Goal: Task Accomplishment & Management: Manage account settings

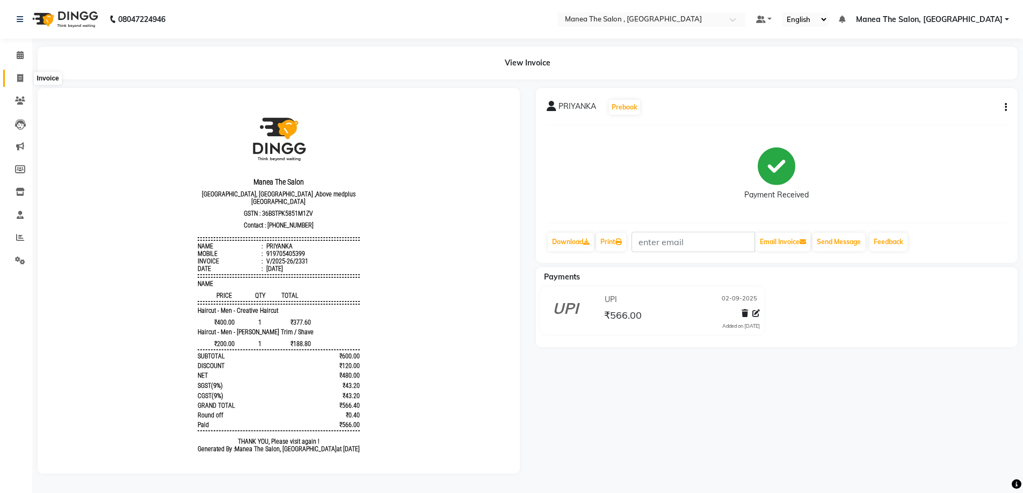
click at [20, 74] on icon at bounding box center [20, 78] width 6 height 8
select select "service"
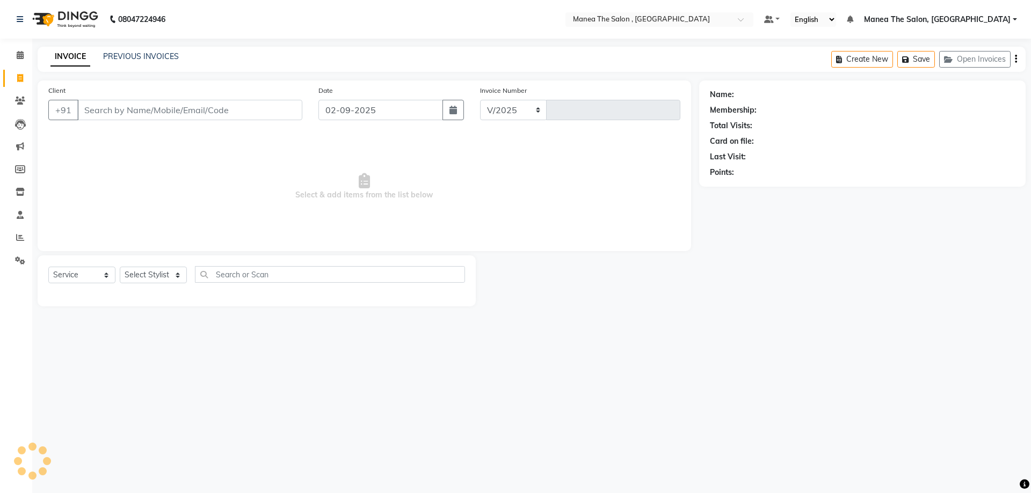
select select "7201"
type input "2332"
click at [168, 278] on select "Select Stylist [PERSON_NAME] Manager [PERSON_NAME] [PERSON_NAME] [PERSON_NAME]" at bounding box center [153, 275] width 67 height 17
select select "72491"
click at [120, 267] on select "Select Stylist [PERSON_NAME] Manager [PERSON_NAME] [PERSON_NAME] [PERSON_NAME]" at bounding box center [153, 275] width 67 height 17
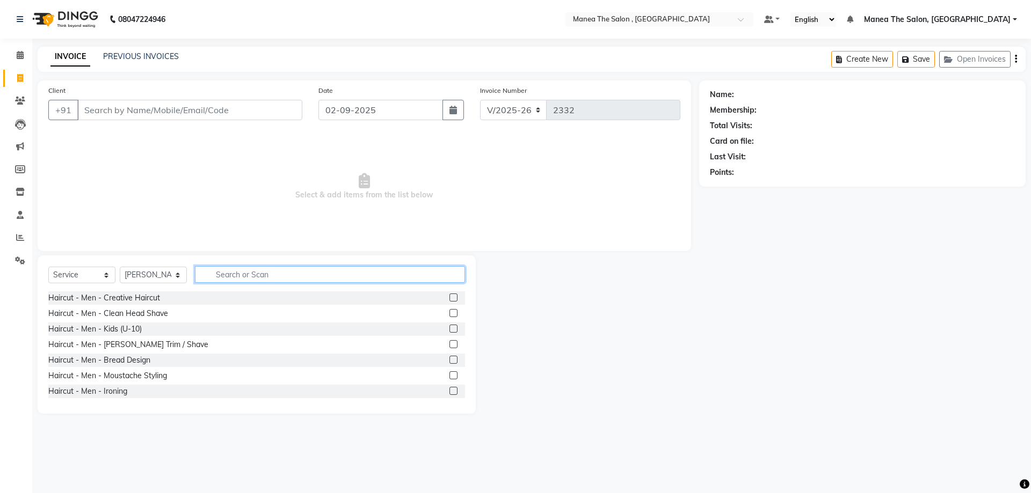
click at [221, 277] on input "text" at bounding box center [330, 274] width 270 height 17
type input "f"
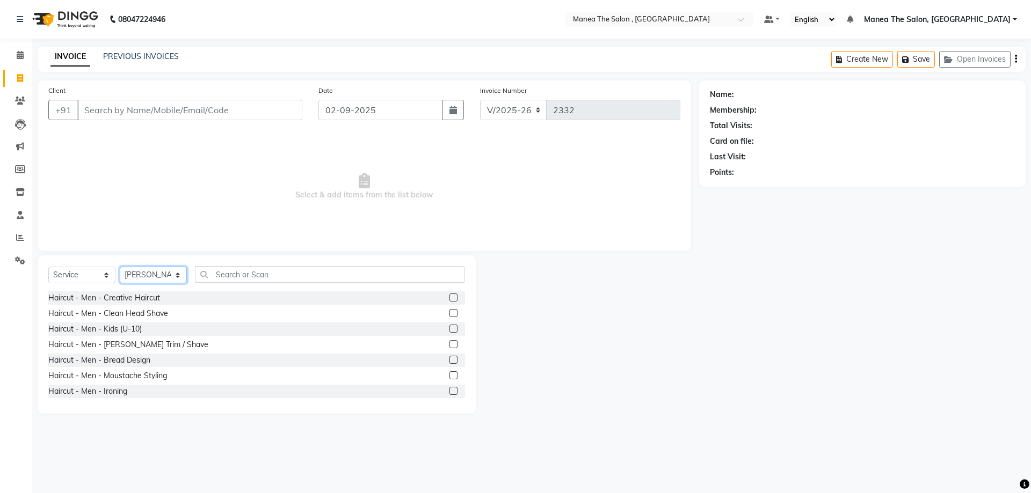
click at [170, 275] on select "Select Stylist [PERSON_NAME] Manager [PERSON_NAME] [PERSON_NAME] [PERSON_NAME]" at bounding box center [153, 275] width 67 height 17
click at [265, 278] on input "text" at bounding box center [330, 274] width 270 height 17
click at [163, 274] on select "Select Stylist AYAZ Manager prameela PUNITH Raj tillu SALMAN Soujanya" at bounding box center [153, 275] width 67 height 17
select select "82447"
click at [120, 267] on select "Select Stylist AYAZ Manager prameela PUNITH Raj tillu SALMAN Soujanya" at bounding box center [153, 275] width 67 height 17
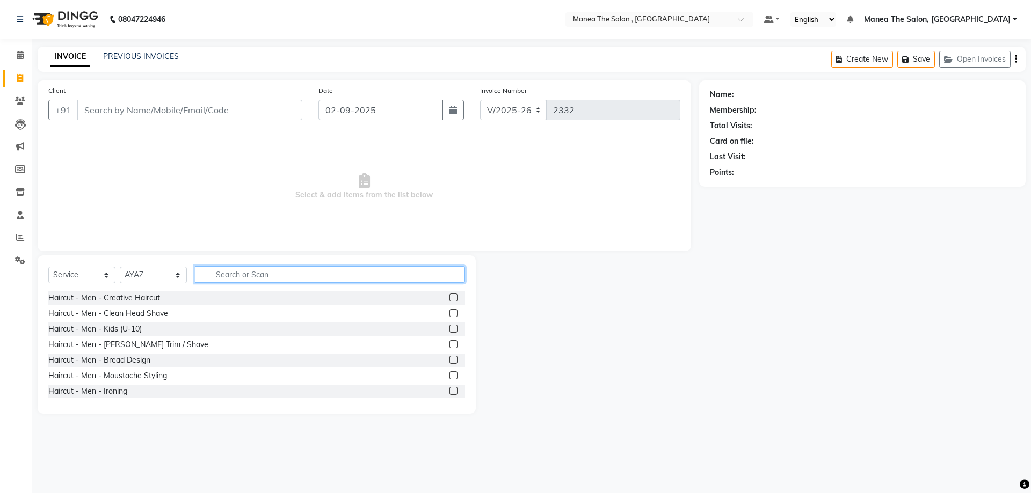
click at [222, 273] on input "text" at bounding box center [330, 274] width 270 height 17
click at [449, 346] on label at bounding box center [453, 344] width 8 height 8
click at [449, 346] on input "checkbox" at bounding box center [452, 345] width 7 height 7
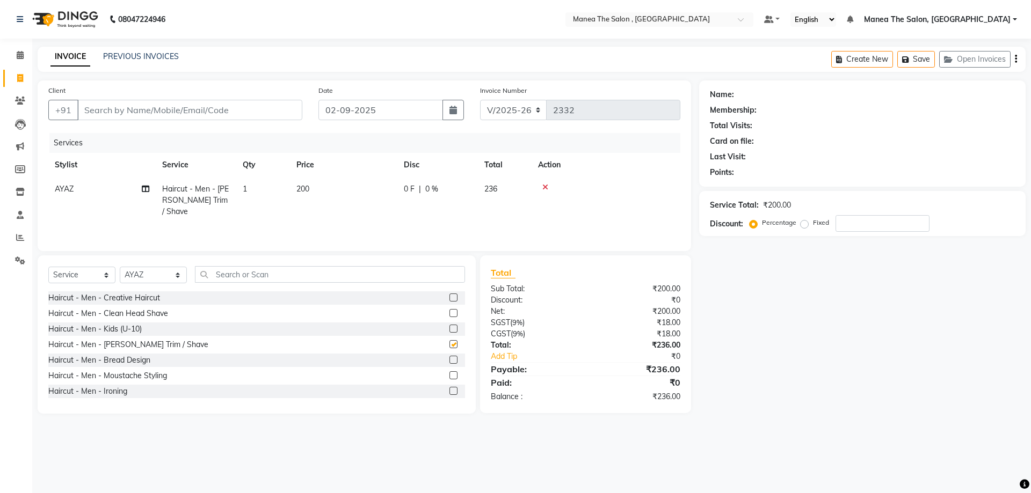
checkbox input "false"
click at [257, 111] on input "Client" at bounding box center [189, 110] width 225 height 20
type input "9"
type input "0"
type input "9"
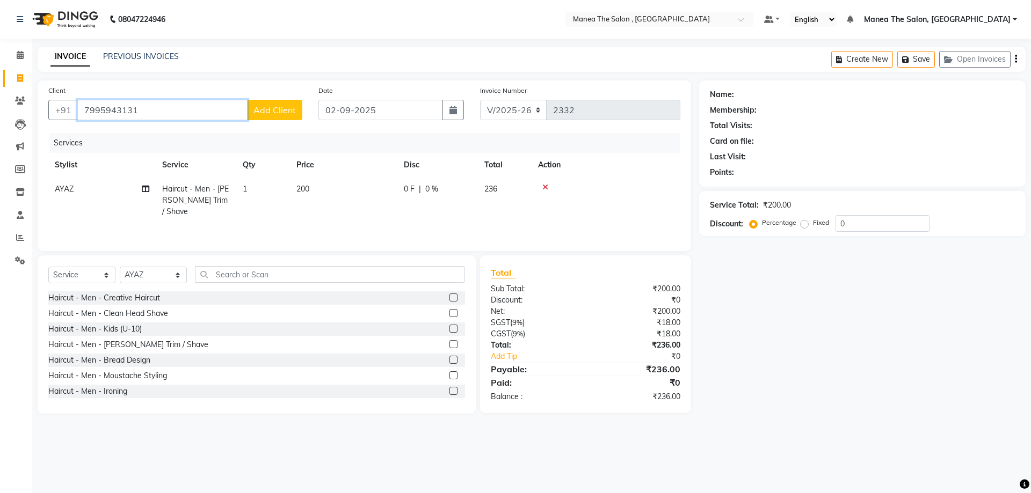
type input "7995943131"
click at [285, 108] on span "Add Client" at bounding box center [274, 110] width 42 height 11
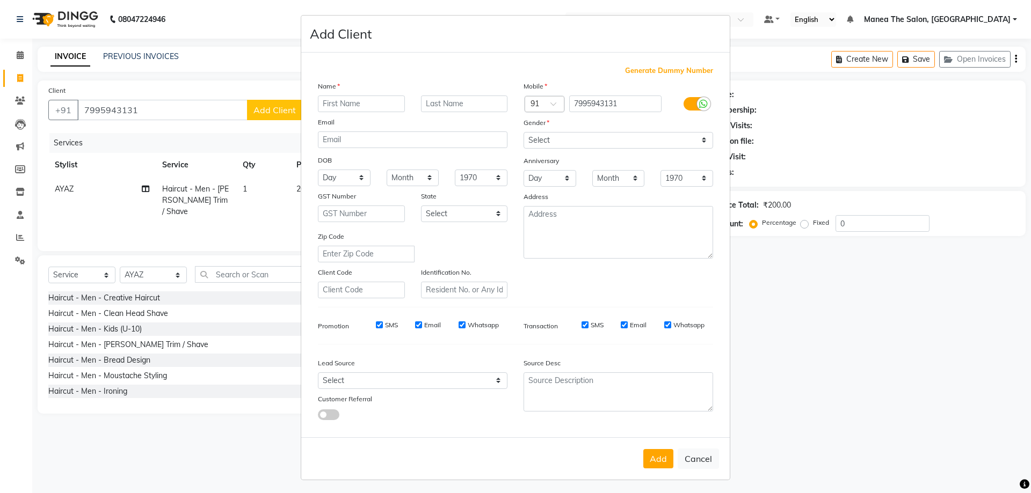
click at [389, 109] on input "text" at bounding box center [361, 104] width 87 height 17
type input "rohit"
click at [550, 140] on select "Select Male Female Other Prefer Not To Say" at bounding box center [619, 140] width 190 height 17
select select "male"
click at [524, 132] on select "Select Male Female Other Prefer Not To Say" at bounding box center [619, 140] width 190 height 17
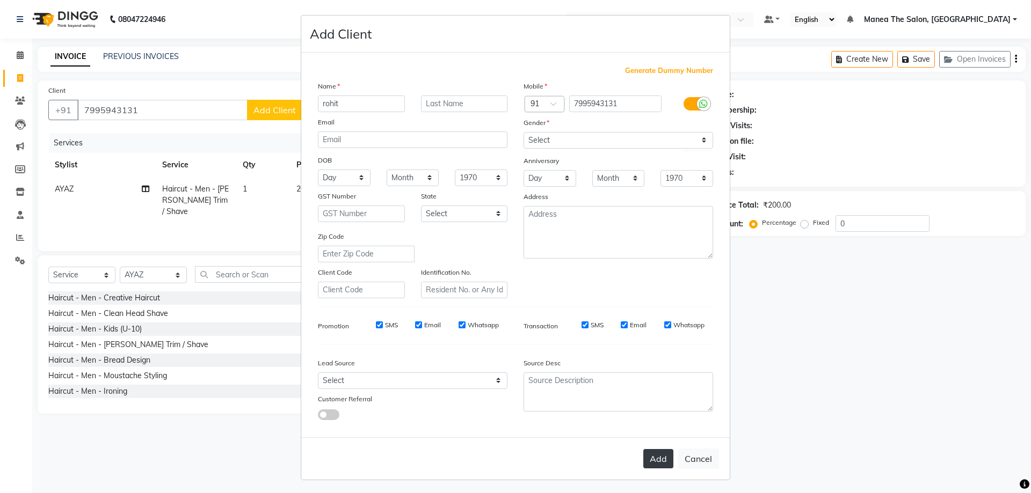
click at [651, 464] on button "Add" at bounding box center [658, 458] width 30 height 19
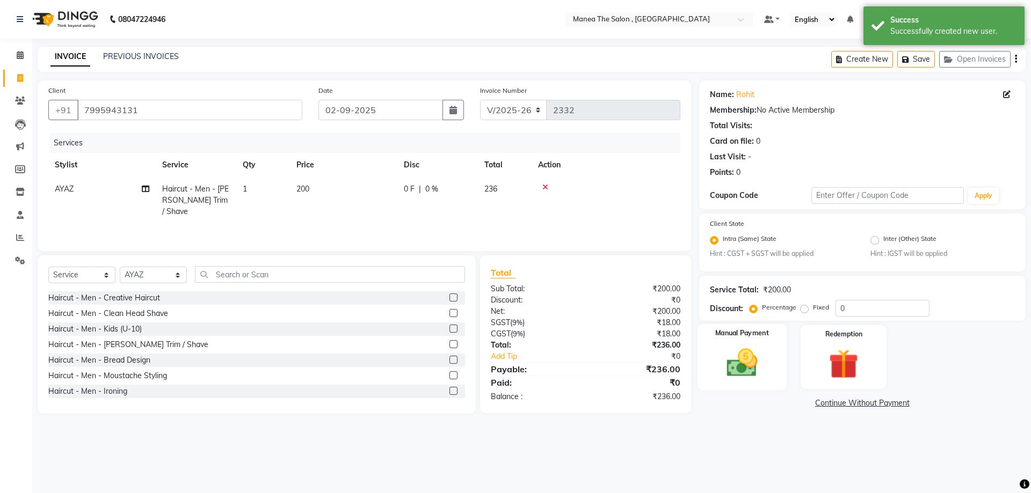
click at [751, 360] on img at bounding box center [742, 363] width 50 height 35
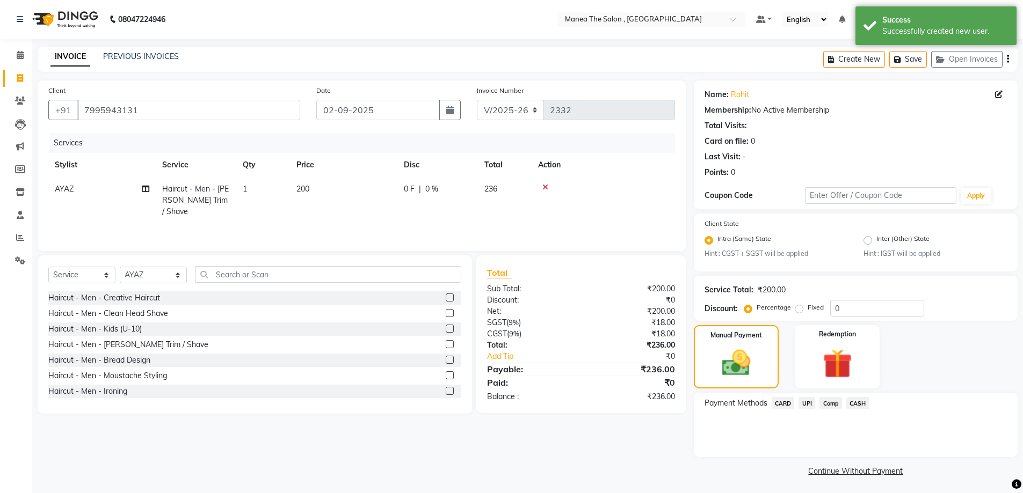
click at [807, 406] on span "UPI" at bounding box center [806, 403] width 17 height 12
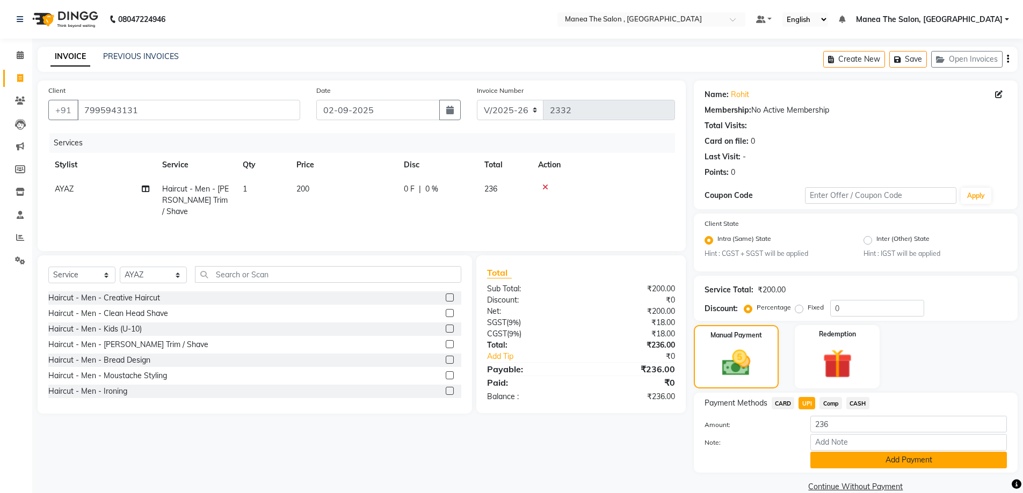
click at [848, 460] on button "Add Payment" at bounding box center [908, 460] width 197 height 17
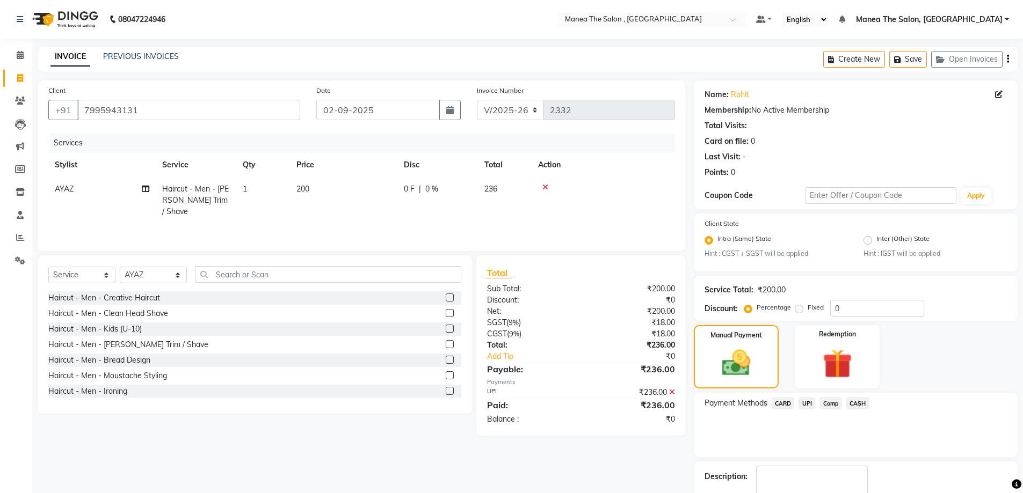
scroll to position [63, 0]
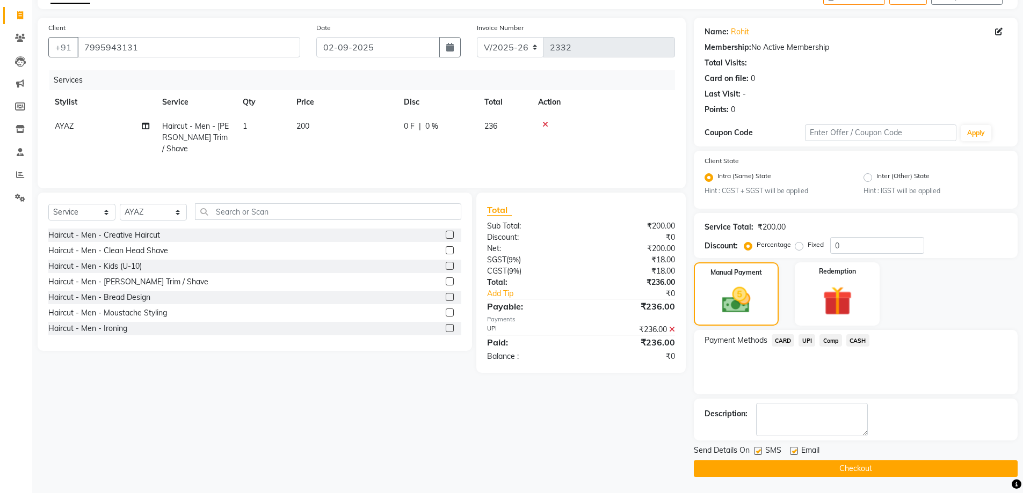
click at [834, 469] on button "Checkout" at bounding box center [856, 469] width 324 height 17
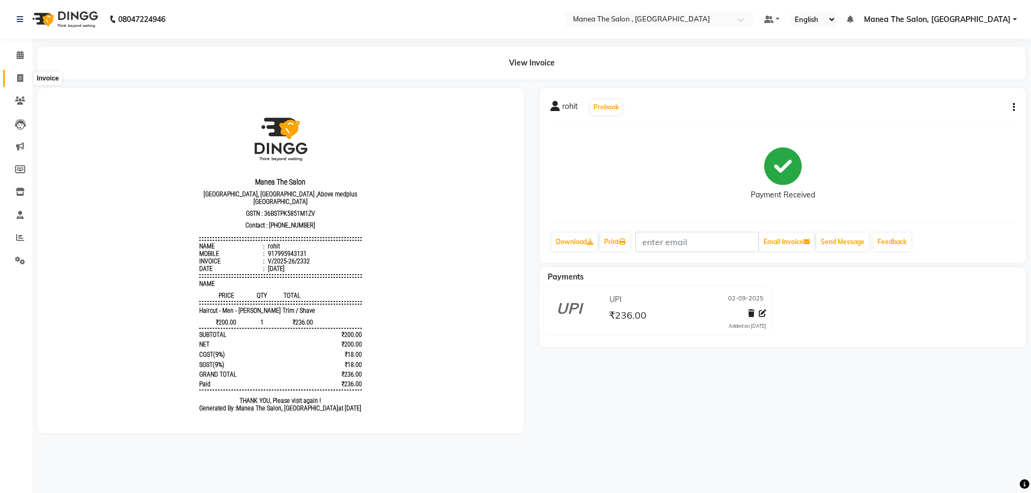
click at [17, 78] on icon at bounding box center [20, 78] width 6 height 8
select select "service"
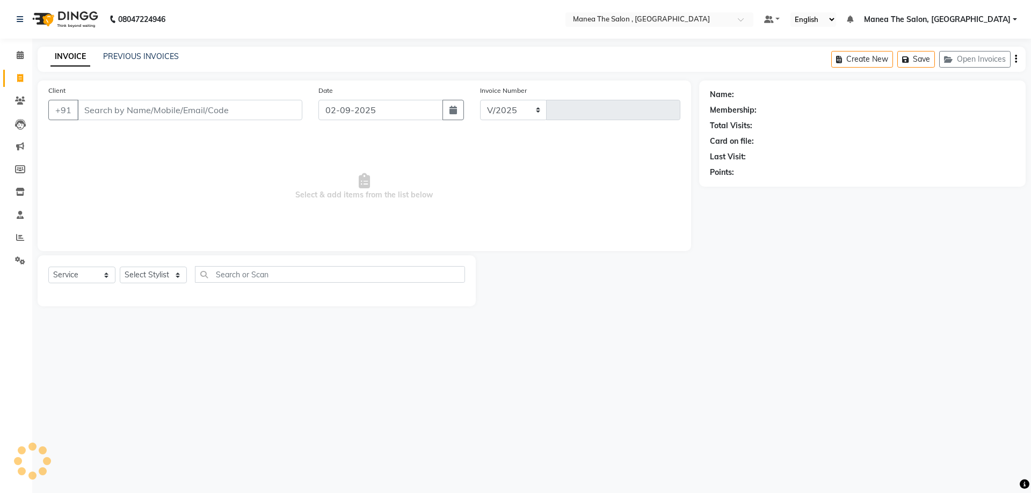
select select "7201"
type input "2333"
click at [154, 275] on select "Select Stylist" at bounding box center [153, 275] width 67 height 17
click at [154, 275] on select "Select Stylist AYAZ Manager prameela PUNITH Raj tillu SALMAN Soujanya" at bounding box center [153, 275] width 67 height 17
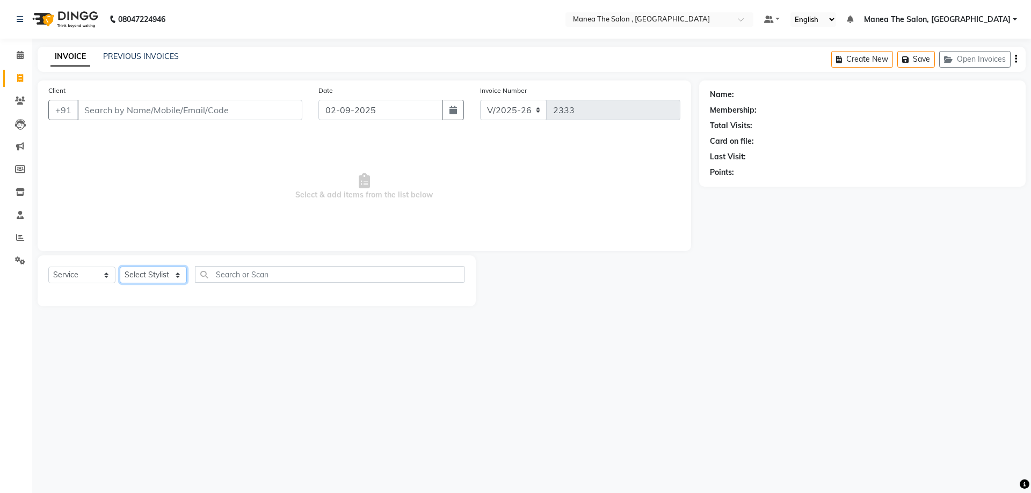
select select "72491"
click at [120, 267] on select "Select Stylist AYAZ Manager prameela PUNITH Raj tillu SALMAN Soujanya" at bounding box center [153, 275] width 67 height 17
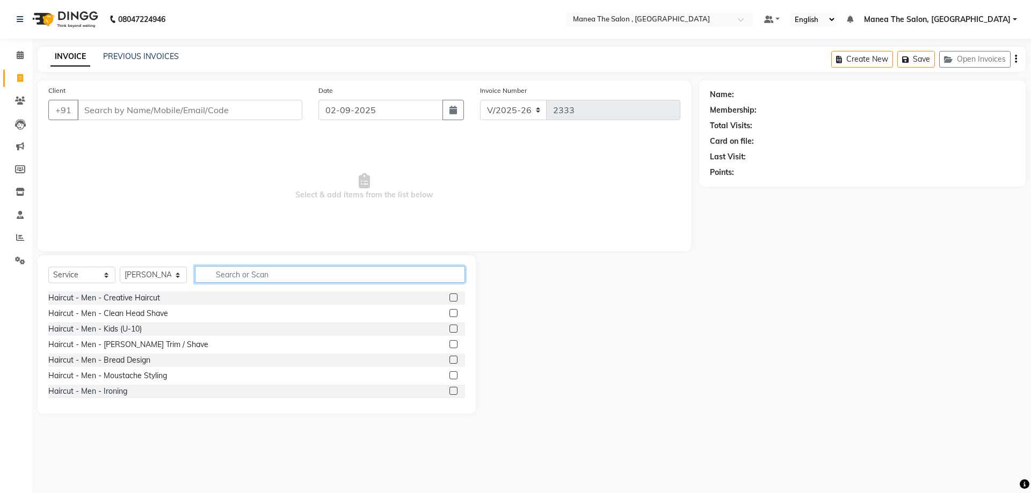
click at [255, 278] on input "text" at bounding box center [330, 274] width 270 height 17
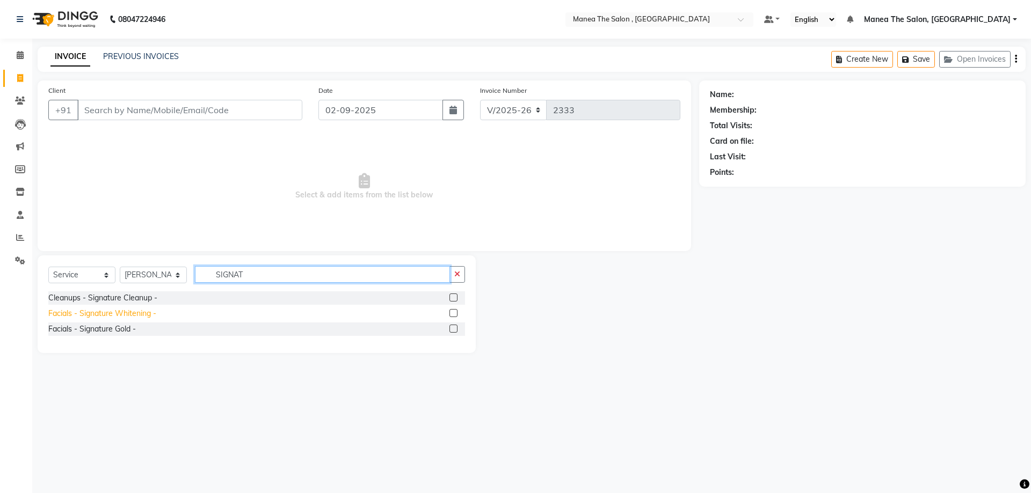
type input "SIGNAT"
click at [119, 315] on div "Facials - Signature Whitening -" at bounding box center [102, 313] width 108 height 11
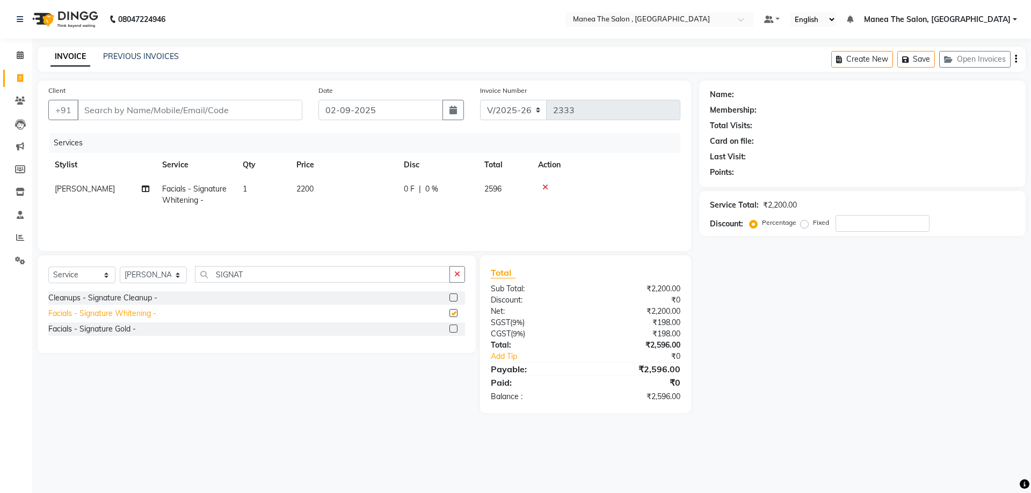
checkbox input "false"
click at [256, 183] on td "1" at bounding box center [263, 194] width 54 height 35
select select "72491"
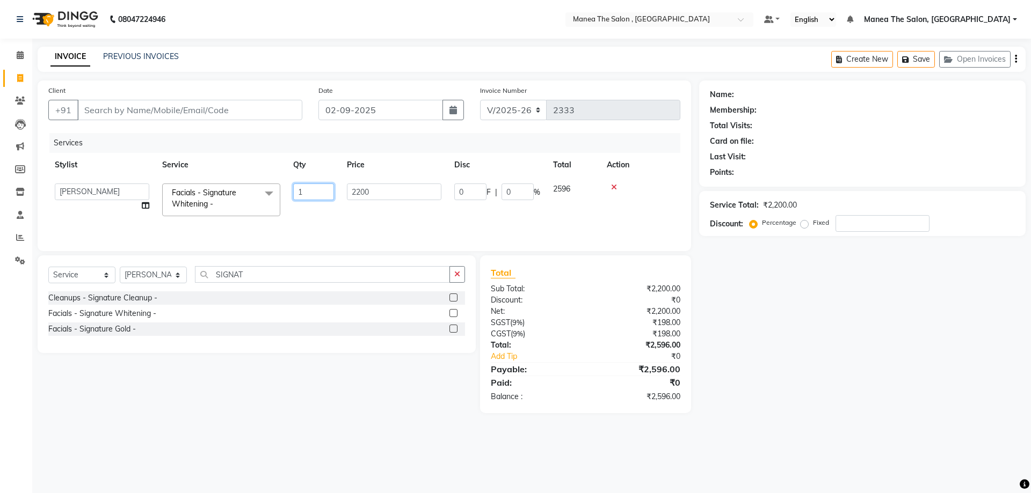
drag, startPoint x: 313, startPoint y: 197, endPoint x: 282, endPoint y: 197, distance: 30.6
click at [282, 197] on tr "AYAZ Manager prameela PUNITH Raj tillu SALMAN Soujanya Facials - Signature Whit…" at bounding box center [364, 200] width 632 height 46
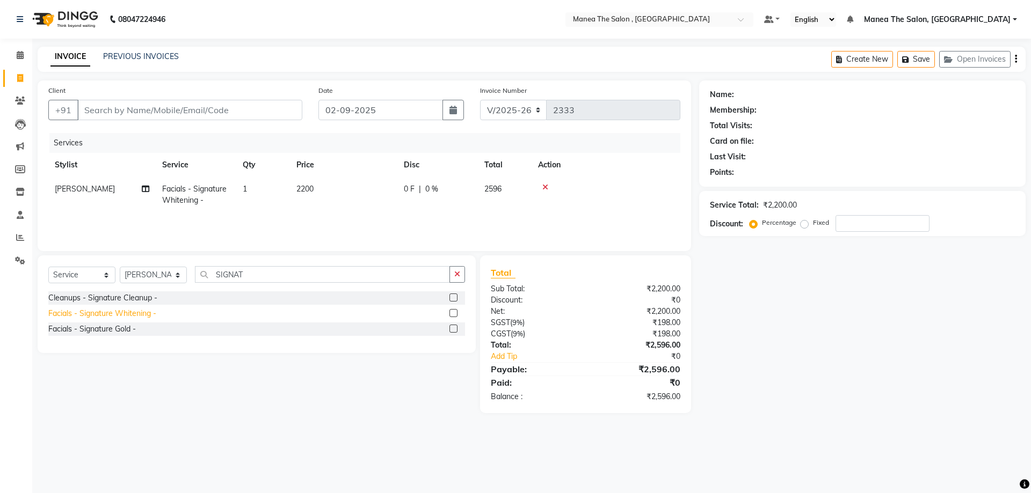
click at [118, 310] on div "Facials - Signature Whitening -" at bounding box center [102, 313] width 108 height 11
checkbox input "false"
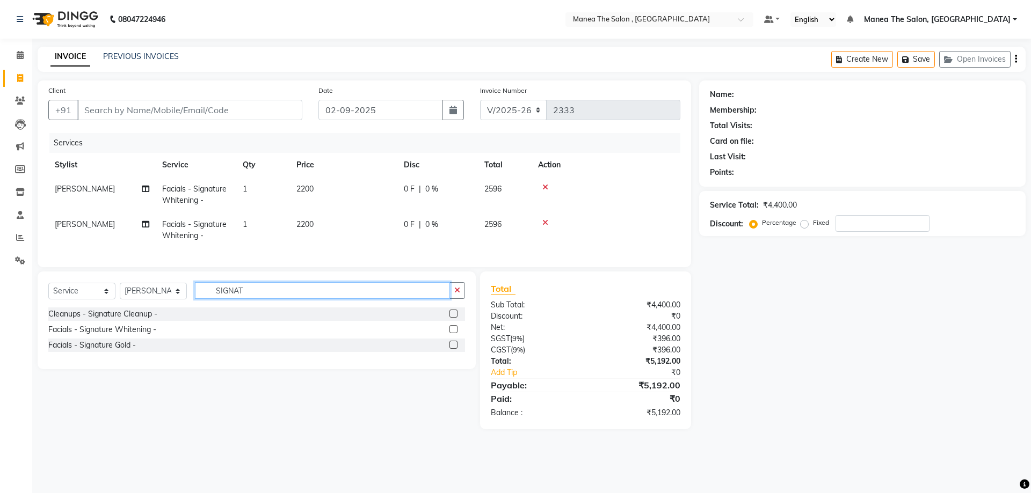
drag, startPoint x: 247, startPoint y: 303, endPoint x: 139, endPoint y: 303, distance: 108.5
click at [139, 303] on div "Select Service Product Membership Package Voucher Prepaid Gift Card Select Styl…" at bounding box center [256, 294] width 417 height 25
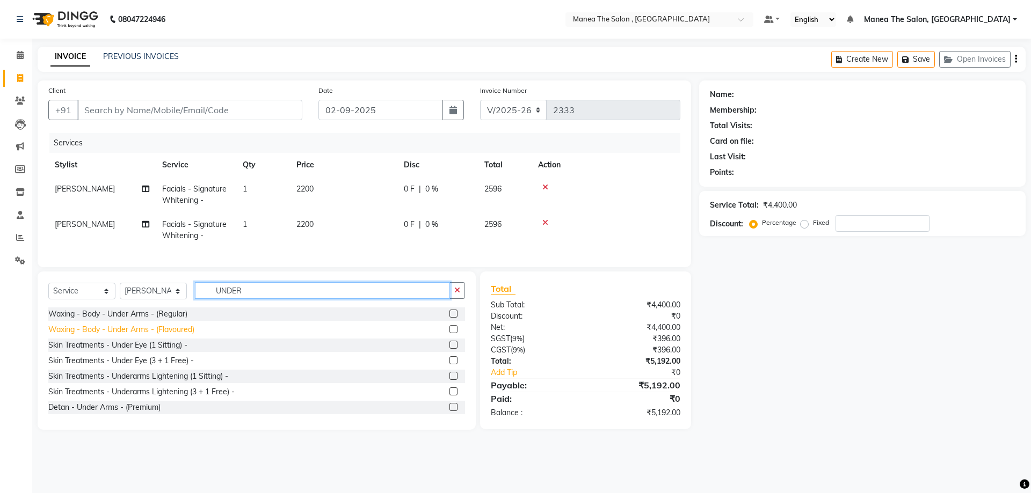
type input "UNDER"
click at [139, 336] on div "Waxing - Body - Under Arms - (Flavoured)" at bounding box center [121, 329] width 146 height 11
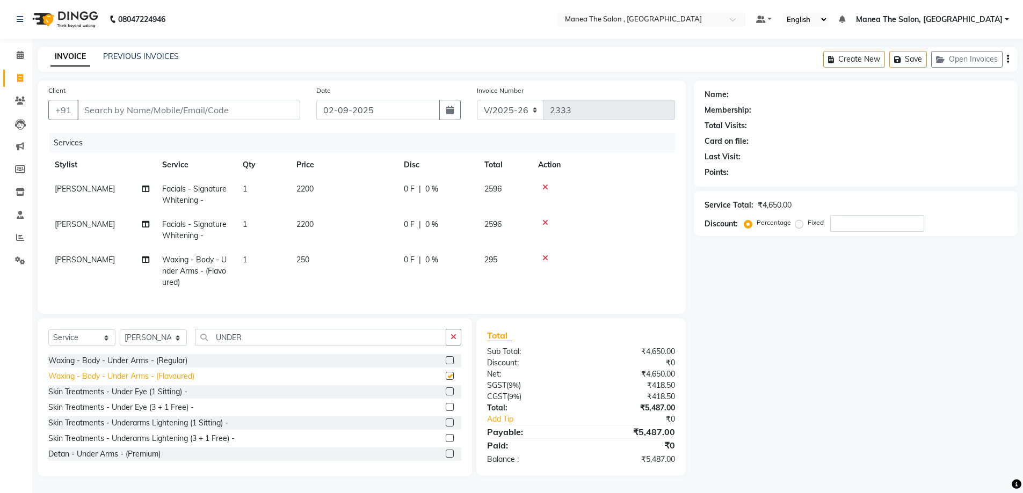
checkbox input "false"
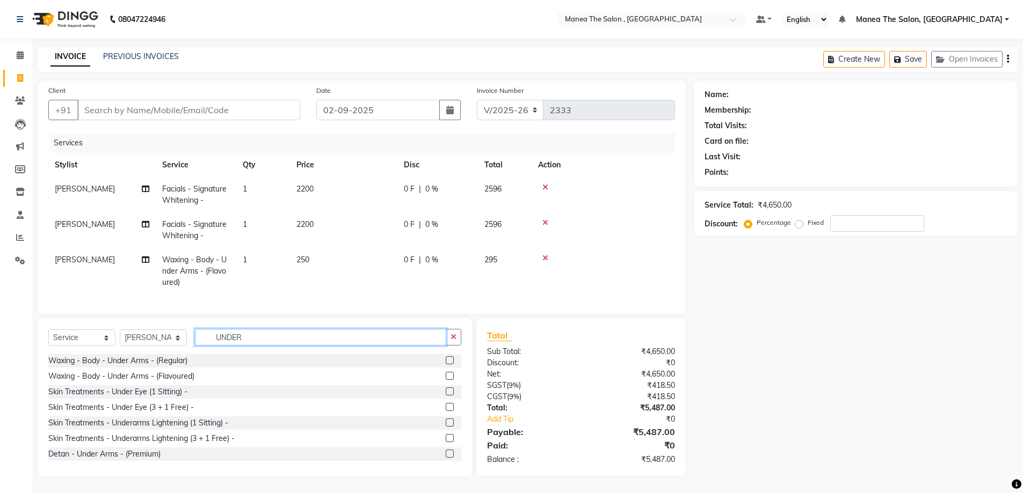
drag, startPoint x: 248, startPoint y: 351, endPoint x: 231, endPoint y: 352, distance: 16.7
click at [231, 346] on input "UNDER" at bounding box center [320, 337] width 251 height 17
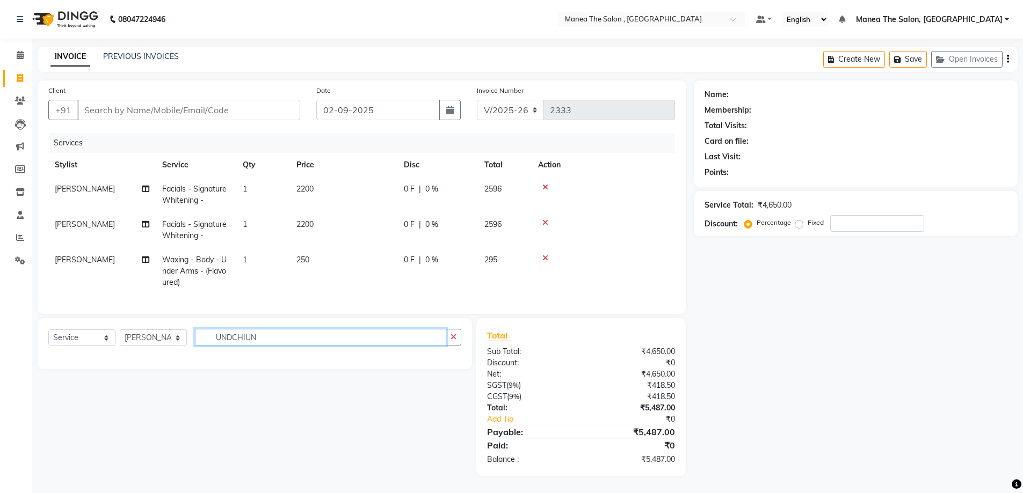
drag, startPoint x: 264, startPoint y: 343, endPoint x: 107, endPoint y: 342, distance: 156.8
click at [107, 342] on div "Select Service Product Membership Package Voucher Prepaid Gift Card Select Styl…" at bounding box center [254, 341] width 413 height 25
type input "CHIN"
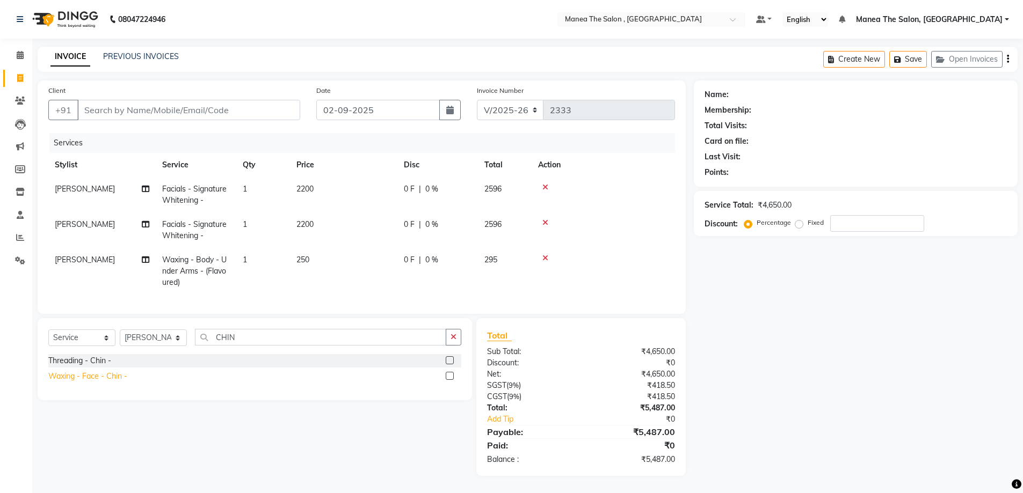
click at [72, 382] on div "Waxing - Face - Chin -" at bounding box center [87, 376] width 79 height 11
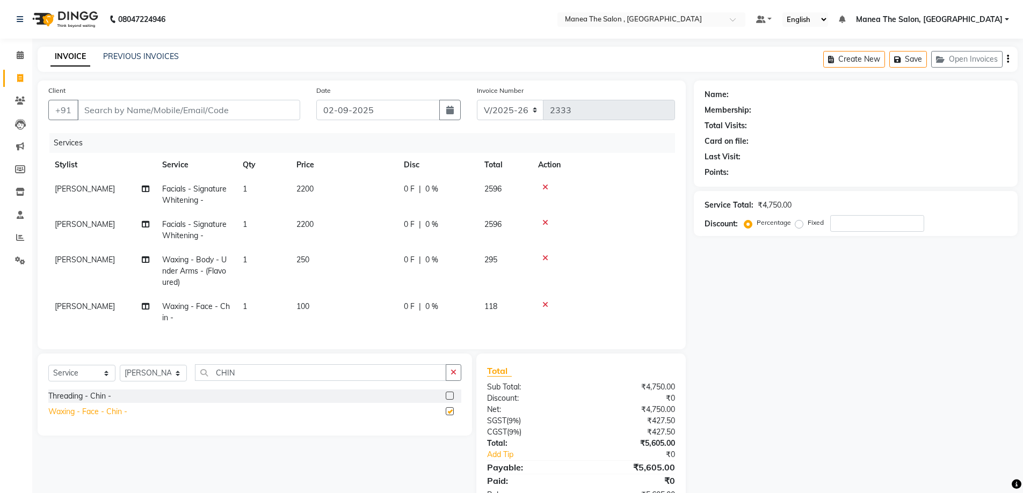
checkbox input "false"
drag, startPoint x: 248, startPoint y: 385, endPoint x: 143, endPoint y: 384, distance: 104.2
click at [143, 384] on div "Select Service Product Membership Package Voucher Prepaid Gift Card Select Styl…" at bounding box center [254, 377] width 413 height 25
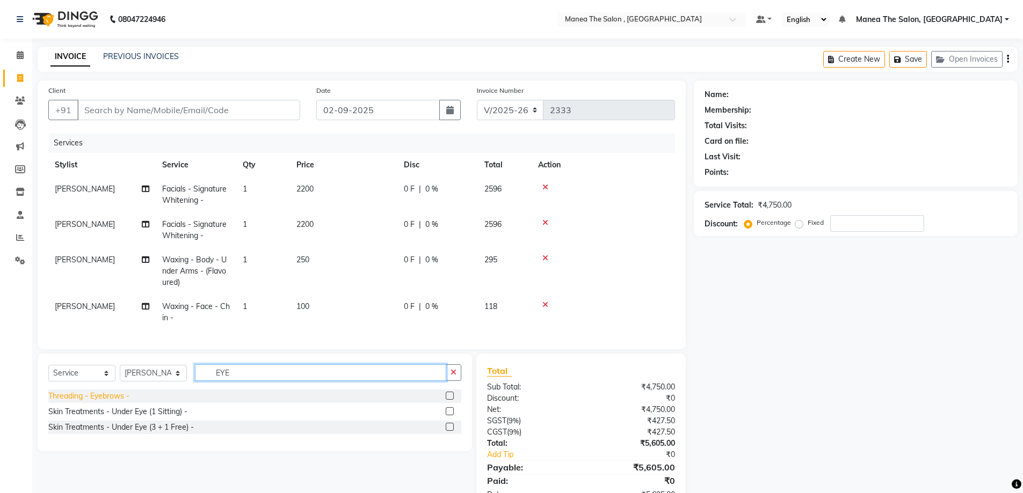
type input "EYE"
click at [106, 402] on div "Threading - Eyebrows -" at bounding box center [88, 396] width 81 height 11
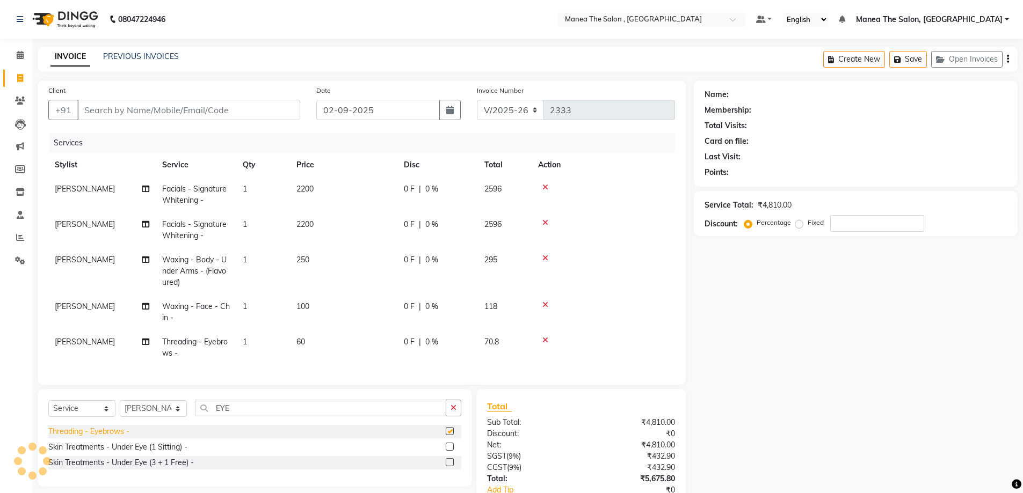
checkbox input "false"
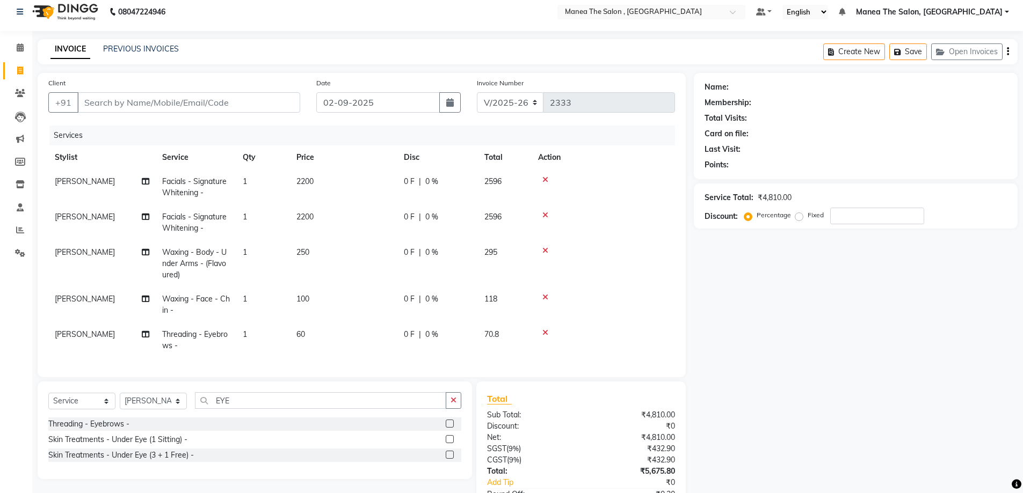
scroll to position [89, 0]
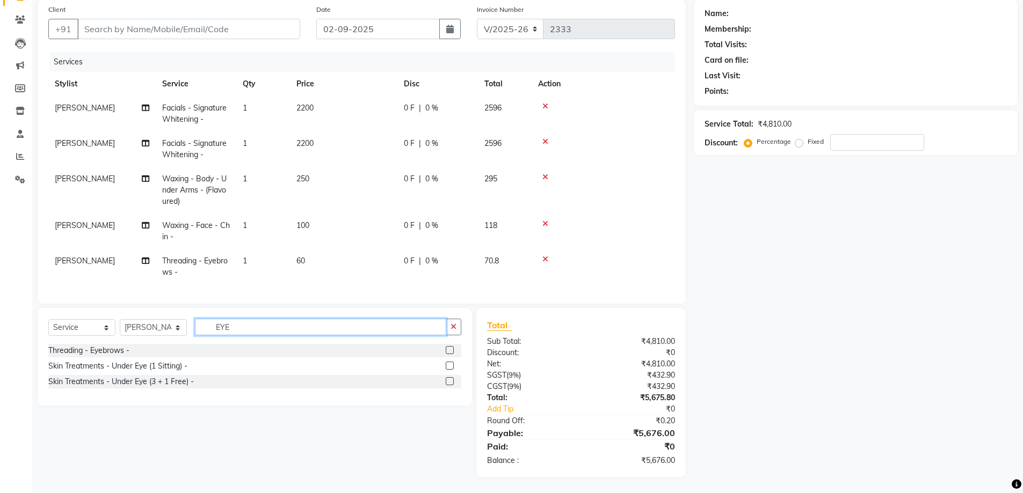
drag, startPoint x: 250, startPoint y: 333, endPoint x: 117, endPoint y: 331, distance: 133.7
click at [117, 331] on div "Select Service Product Membership Package Voucher Prepaid Gift Card Select Styl…" at bounding box center [254, 331] width 413 height 25
type input "FOOT MA"
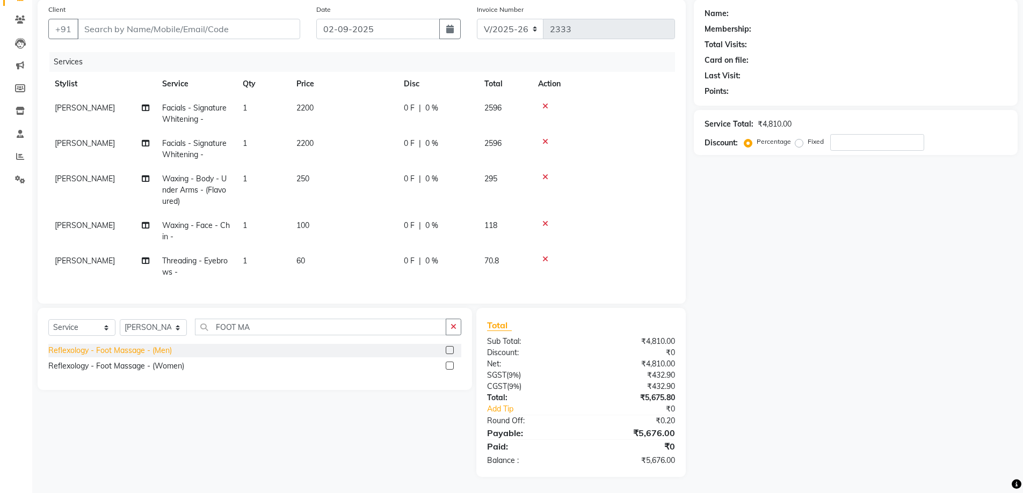
click at [112, 347] on div "Reflexology - Foot Massage - (Men)" at bounding box center [110, 350] width 124 height 11
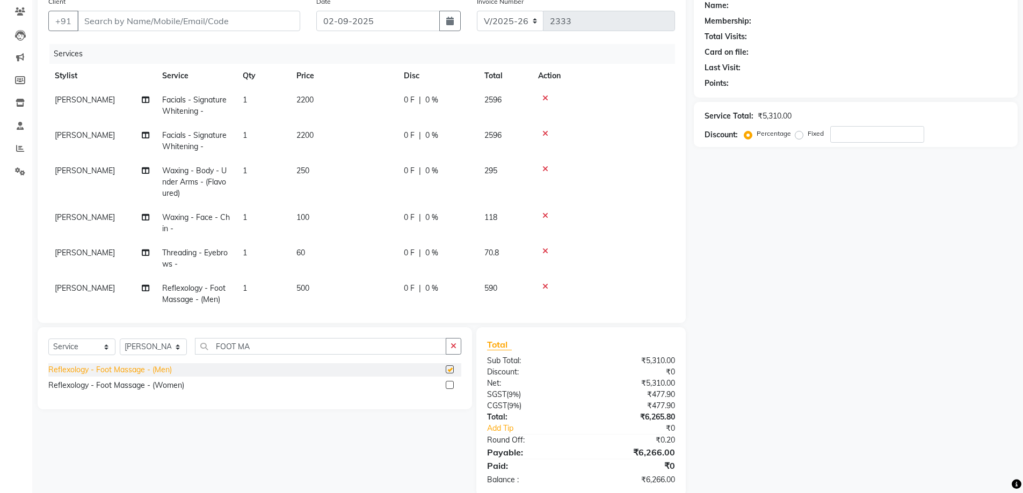
checkbox input "false"
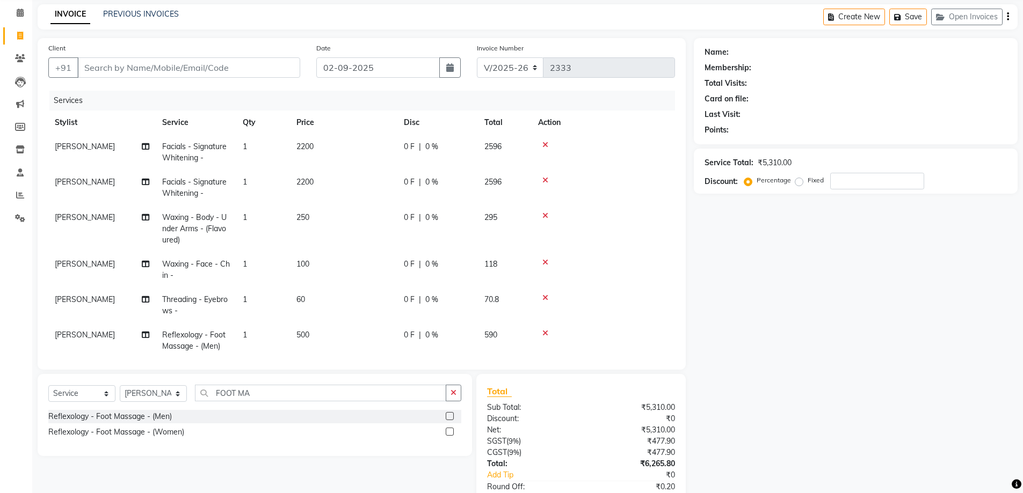
scroll to position [0, 0]
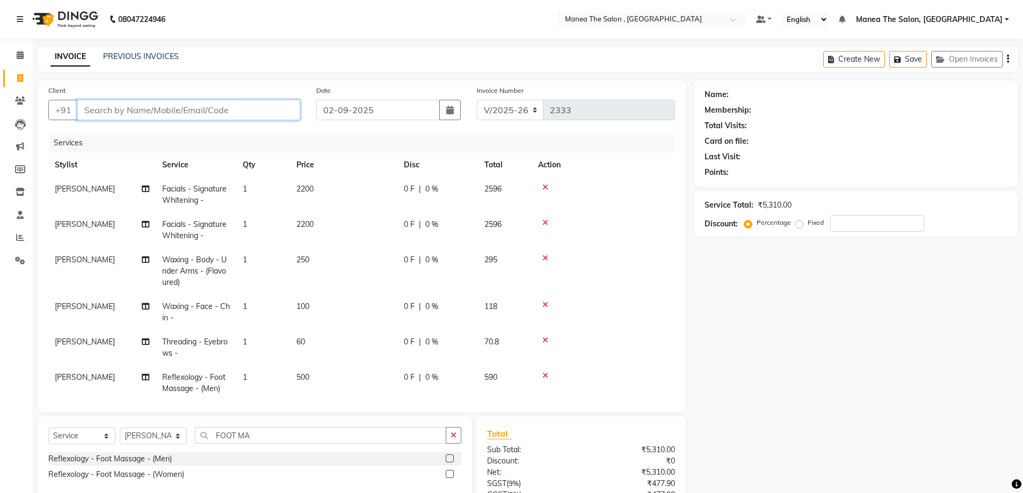
click at [221, 106] on input "Client" at bounding box center [188, 110] width 223 height 20
type input "9"
type input "0"
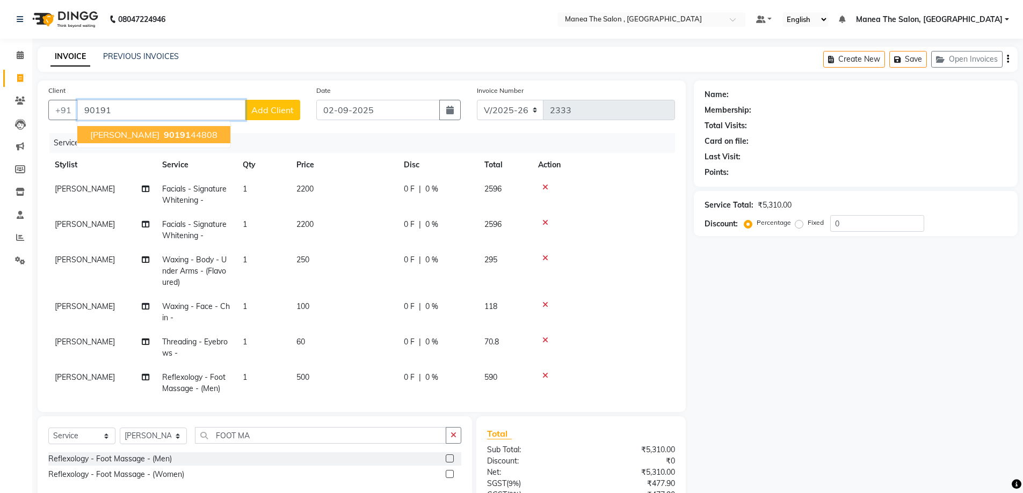
click at [177, 132] on ngb-highlight "90191 44808" at bounding box center [190, 134] width 56 height 11
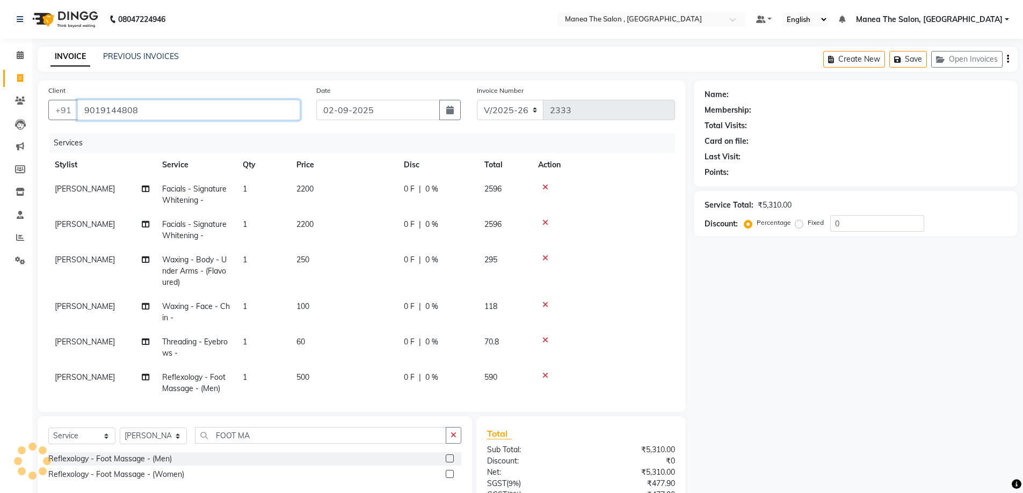
type input "9019144808"
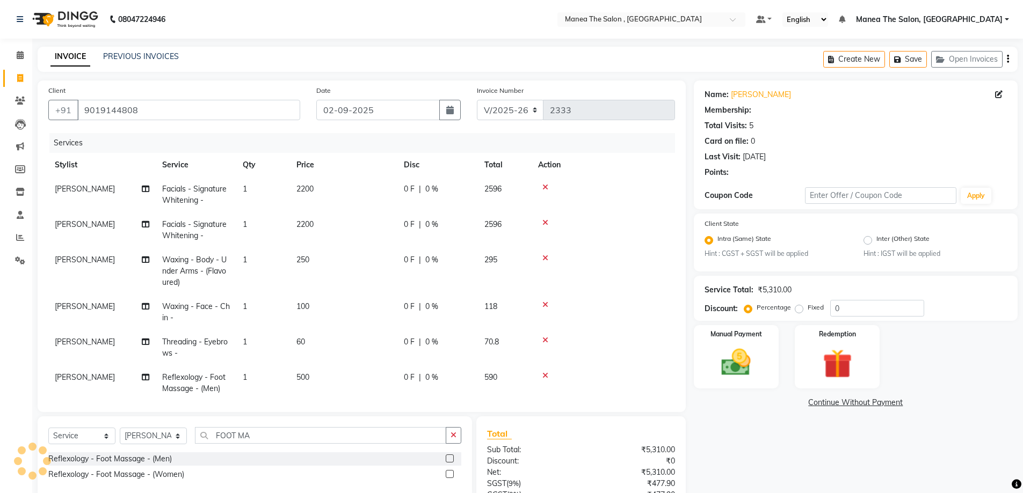
select select "1: Object"
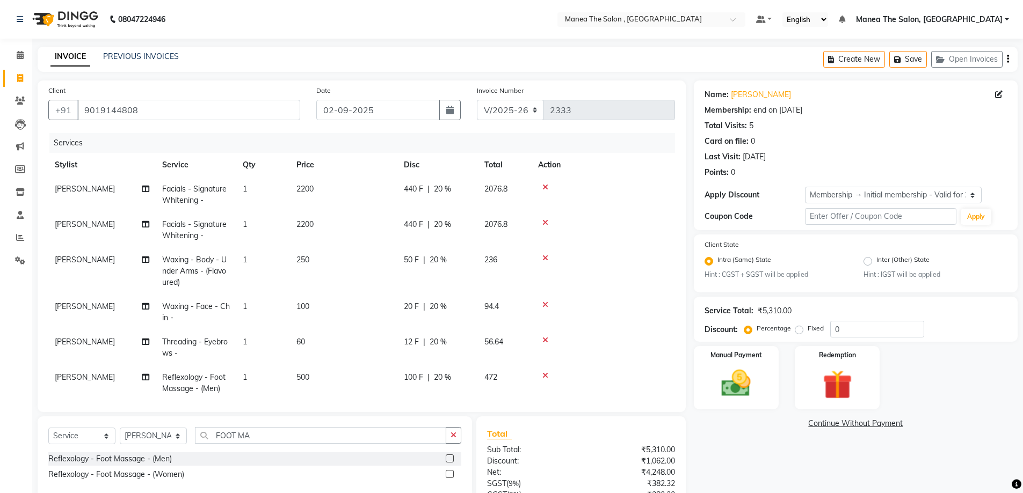
type input "20"
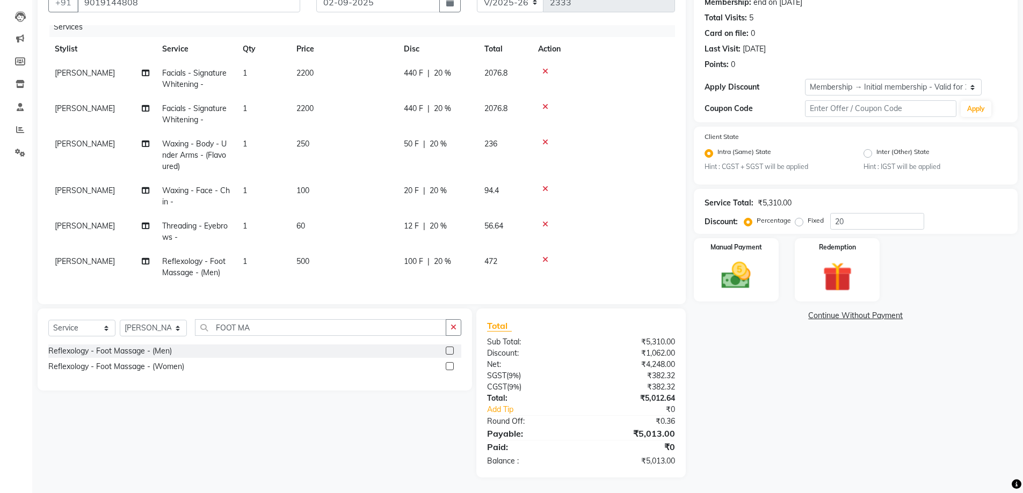
scroll to position [108, 0]
drag, startPoint x: 849, startPoint y: 216, endPoint x: 752, endPoint y: 217, distance: 97.2
click at [752, 217] on div "Percentage Fixed 20" at bounding box center [835, 221] width 178 height 17
type input "20"
click at [750, 272] on img at bounding box center [735, 275] width 49 height 35
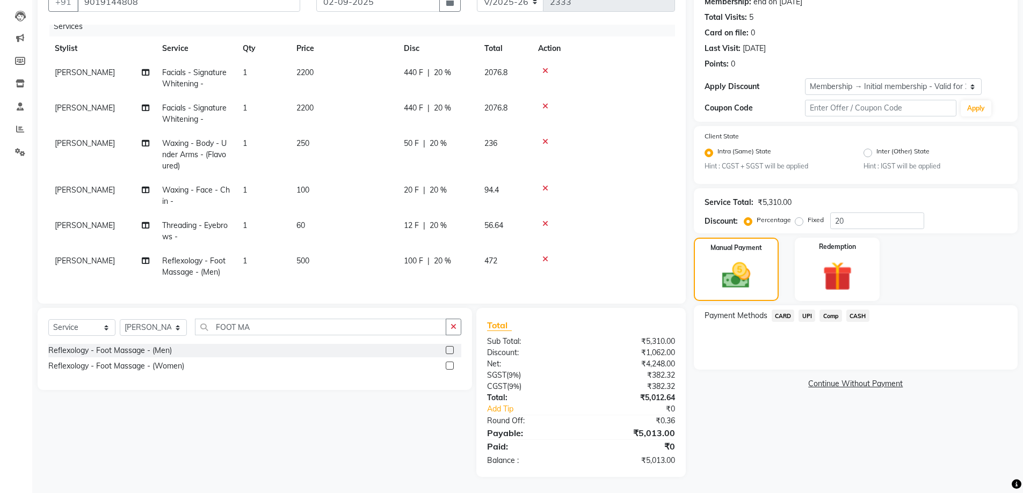
click at [808, 316] on span "UPI" at bounding box center [806, 316] width 17 height 12
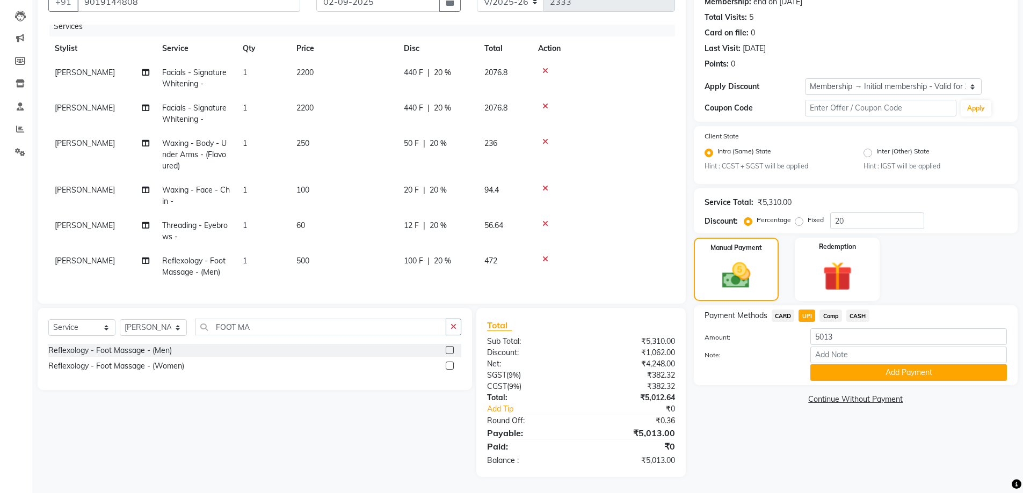
drag, startPoint x: 839, startPoint y: 373, endPoint x: 833, endPoint y: 344, distance: 29.6
click at [836, 364] on div "Amount: 5013 Note: Add Payment" at bounding box center [856, 355] width 302 height 53
click at [877, 376] on button "Add Payment" at bounding box center [908, 373] width 197 height 17
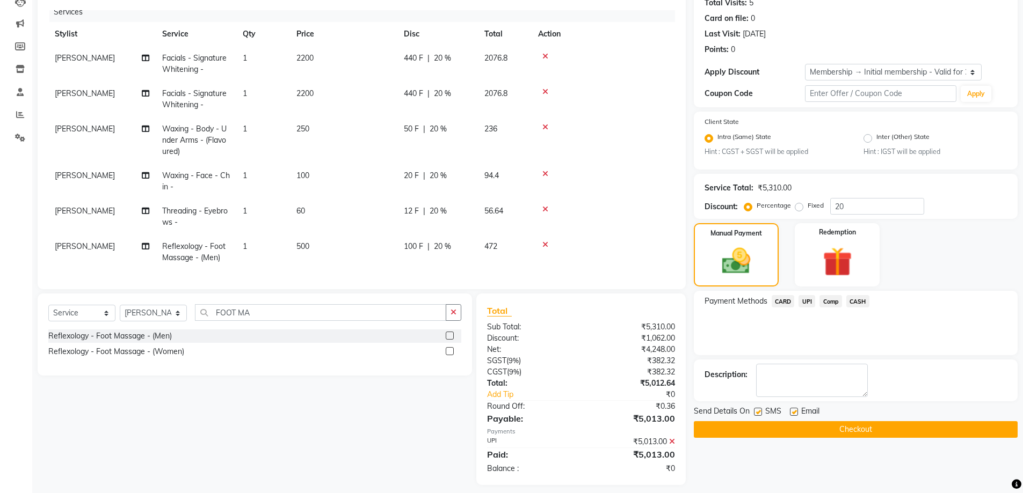
scroll to position [131, 0]
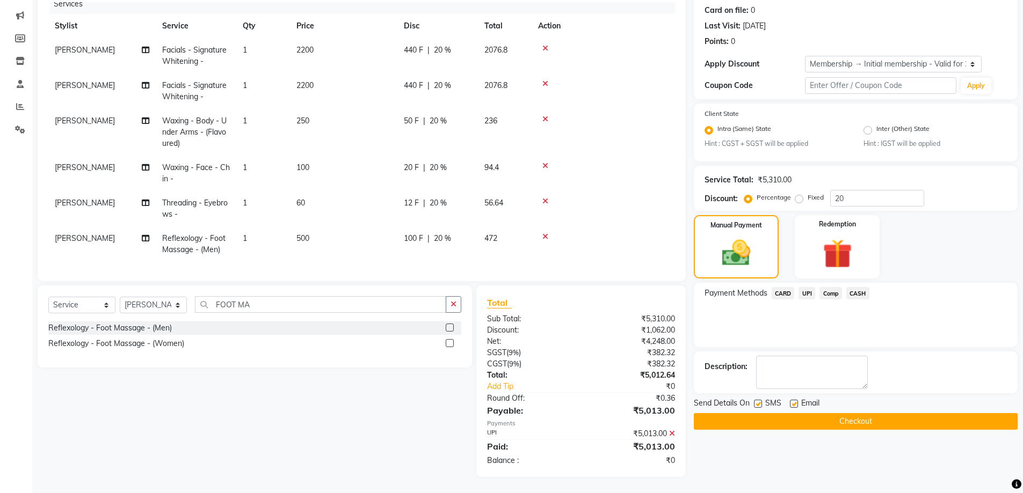
click at [871, 419] on button "Checkout" at bounding box center [856, 421] width 324 height 17
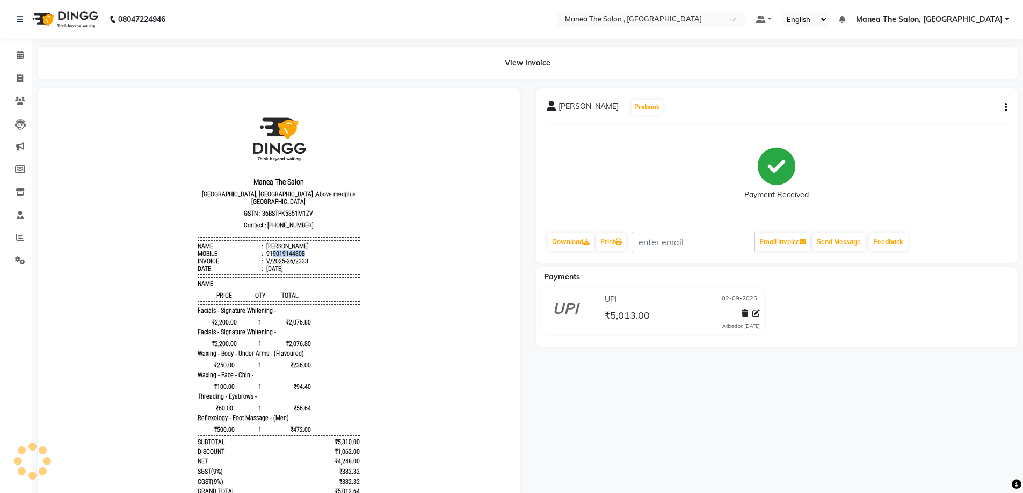
drag, startPoint x: 265, startPoint y: 257, endPoint x: 298, endPoint y: 256, distance: 32.8
click at [298, 256] on li "Mobile : 919019144808" at bounding box center [279, 254] width 162 height 8
copy div "9019144808"
click at [567, 244] on link "Download" at bounding box center [571, 242] width 46 height 18
click at [16, 237] on icon at bounding box center [20, 238] width 8 height 8
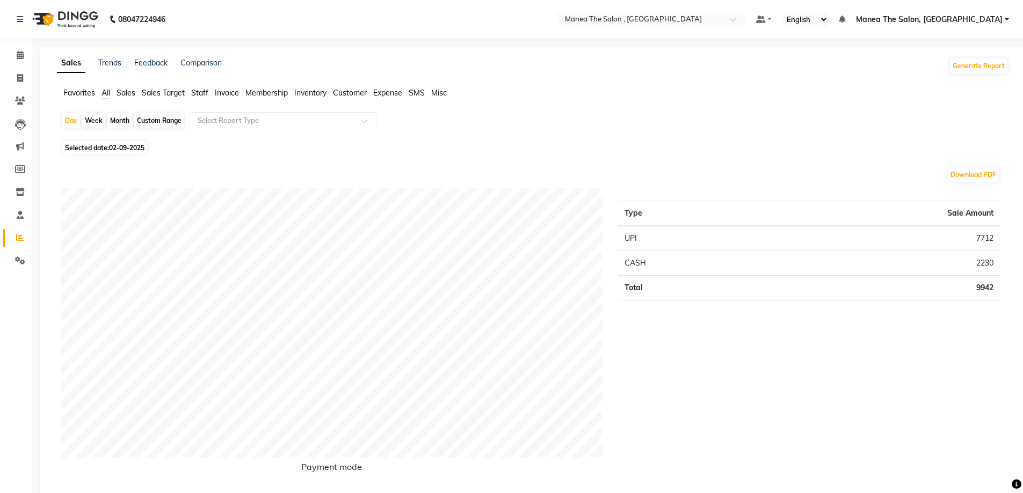
click at [124, 121] on div "Month" at bounding box center [119, 120] width 25 height 15
select select "9"
select select "2025"
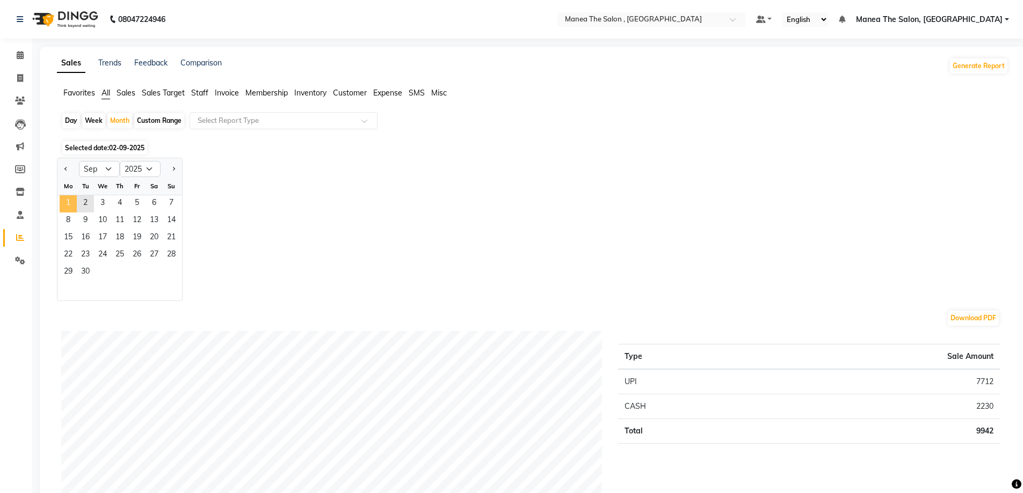
click at [70, 204] on span "1" at bounding box center [68, 203] width 17 height 17
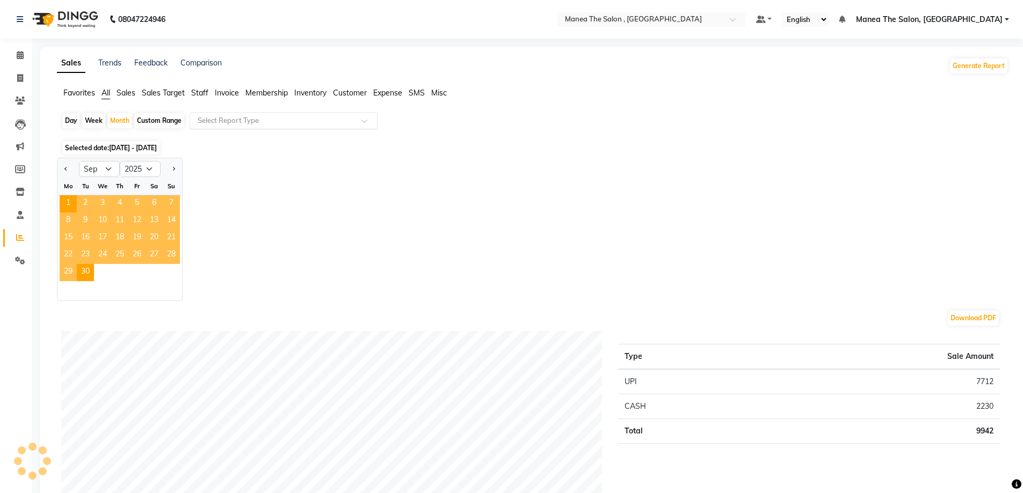
click at [220, 122] on input "text" at bounding box center [272, 120] width 155 height 11
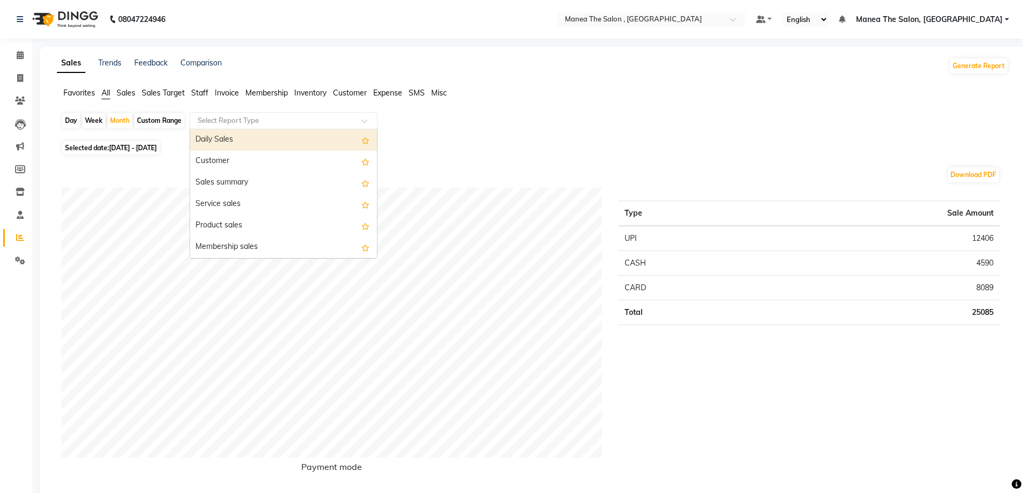
click at [220, 136] on div "Daily Sales" at bounding box center [283, 139] width 187 height 21
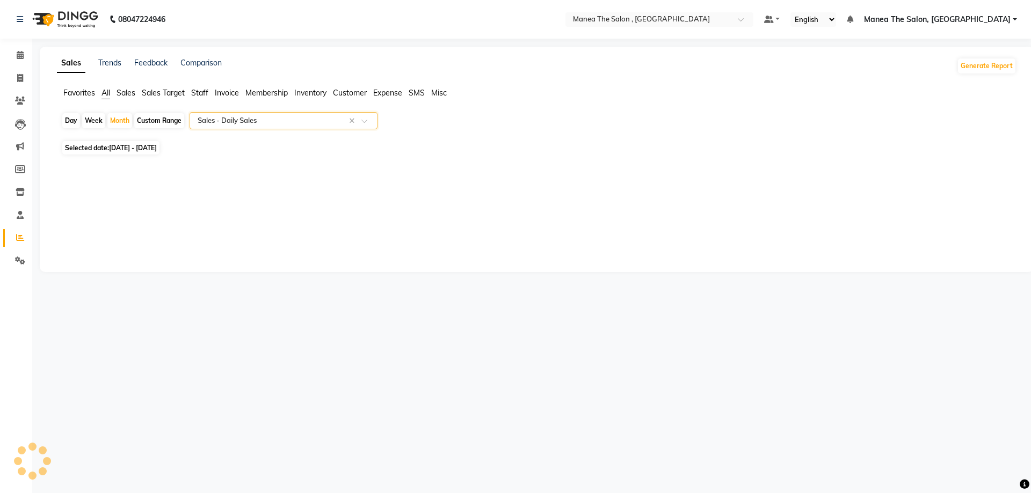
select select "full_report"
select select "pdf"
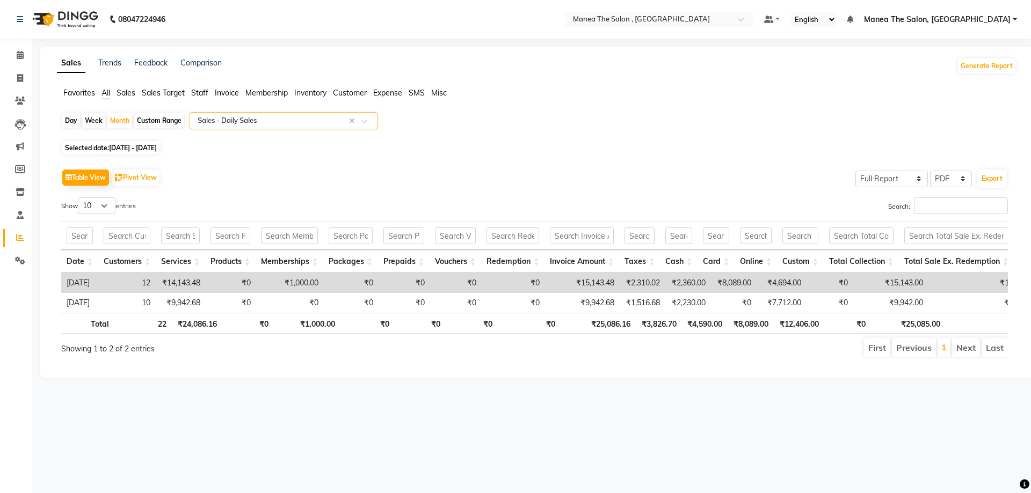
click at [206, 93] on span "Staff" at bounding box center [199, 93] width 17 height 10
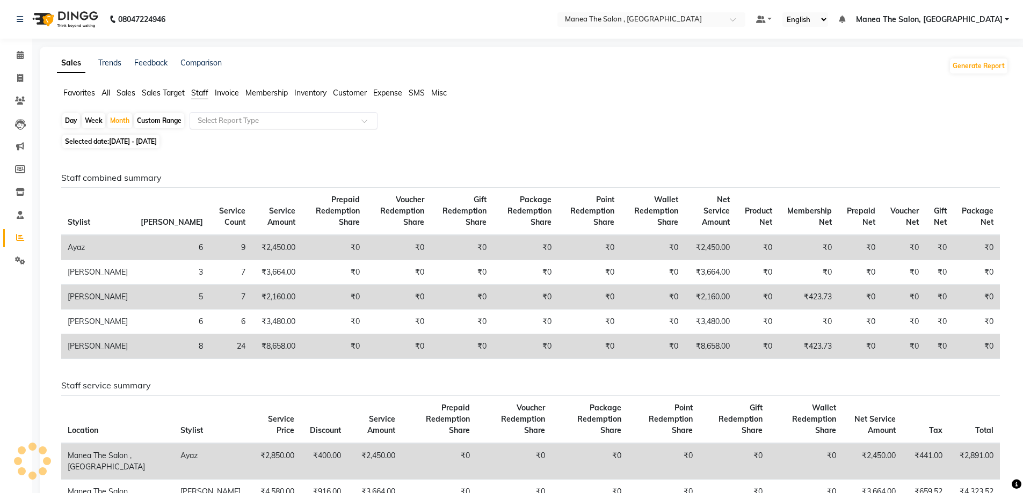
click at [237, 121] on input "text" at bounding box center [272, 120] width 155 height 11
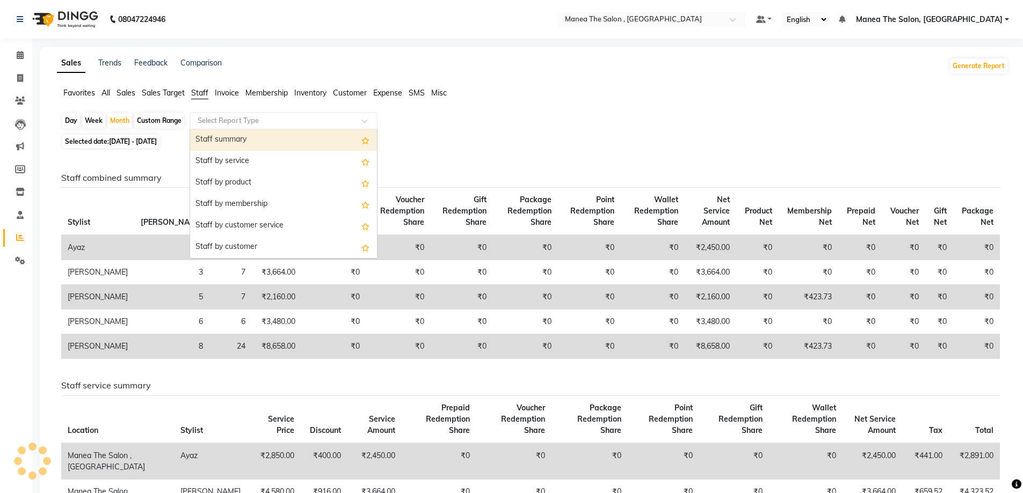
click at [236, 141] on div "Staff summary" at bounding box center [283, 139] width 187 height 21
select select "full_report"
select select "pdf"
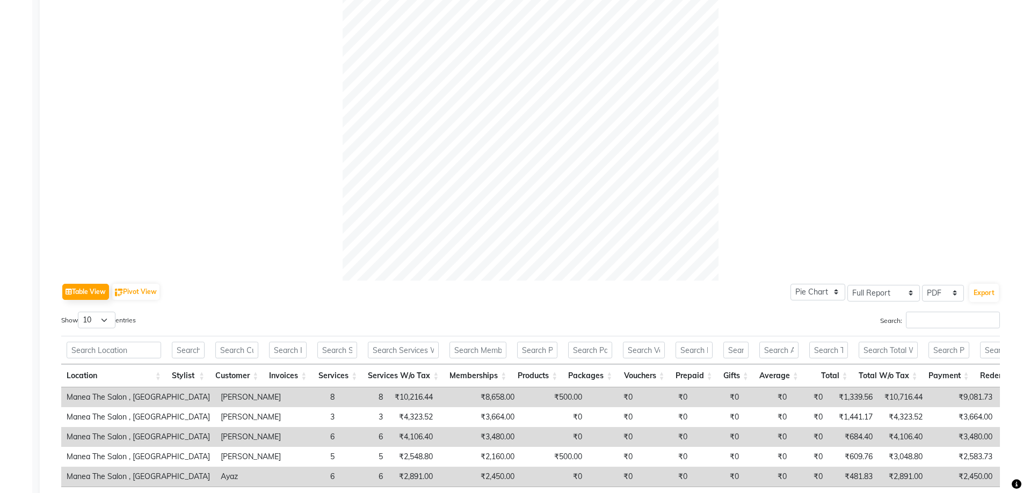
scroll to position [359, 0]
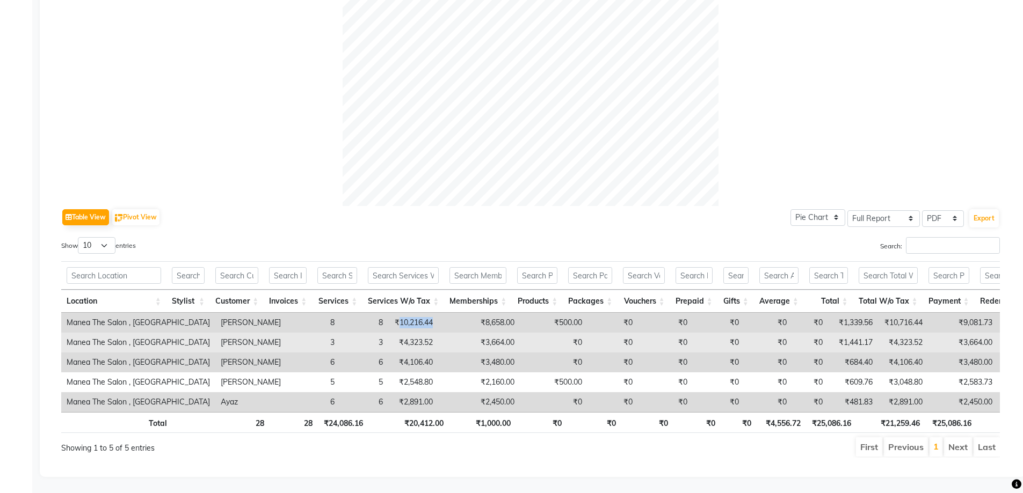
drag, startPoint x: 328, startPoint y: 305, endPoint x: 433, endPoint y: 318, distance: 106.1
click at [388, 313] on td "₹10,216.44" at bounding box center [413, 323] width 50 height 20
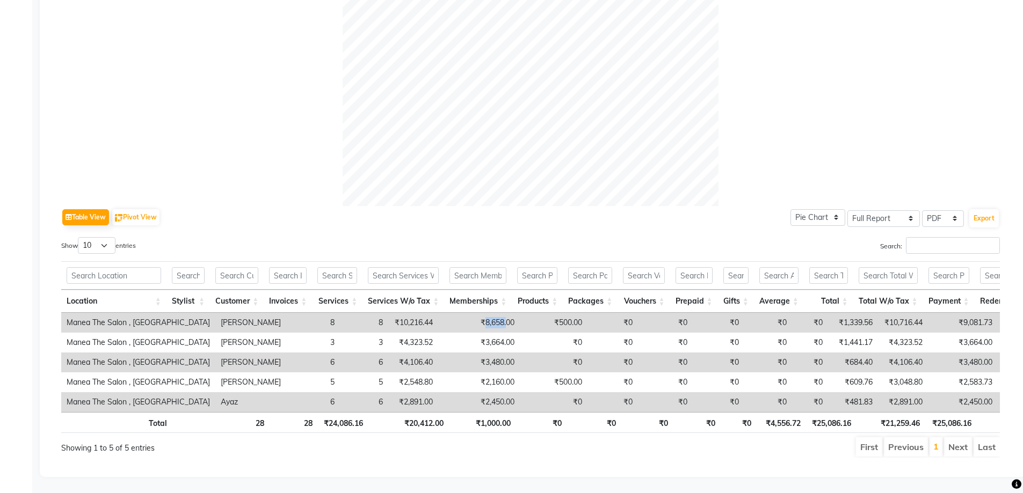
drag, startPoint x: 413, startPoint y: 307, endPoint x: 436, endPoint y: 305, distance: 23.1
click at [438, 313] on td "₹8,658.00" at bounding box center [479, 323] width 82 height 20
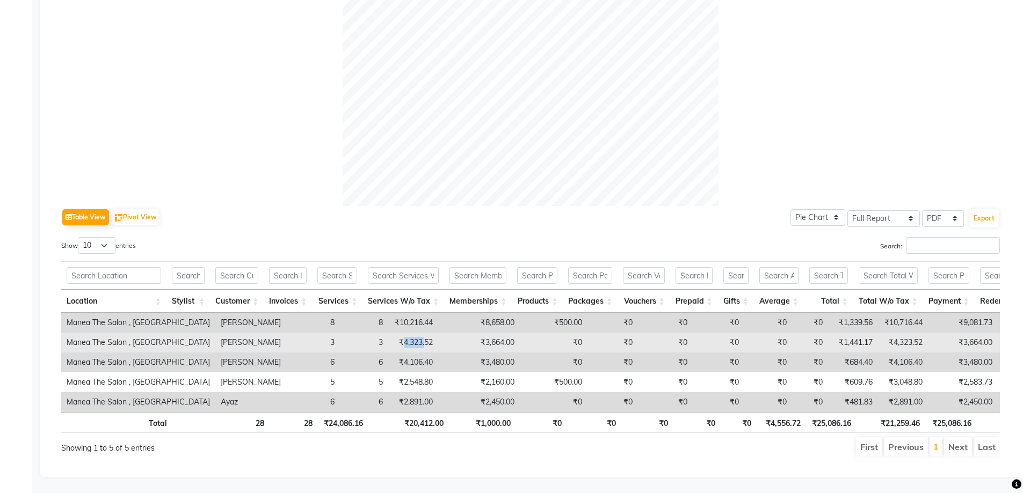
drag, startPoint x: 332, startPoint y: 325, endPoint x: 355, endPoint y: 322, distance: 23.3
click at [388, 333] on td "₹4,323.52" at bounding box center [413, 343] width 50 height 20
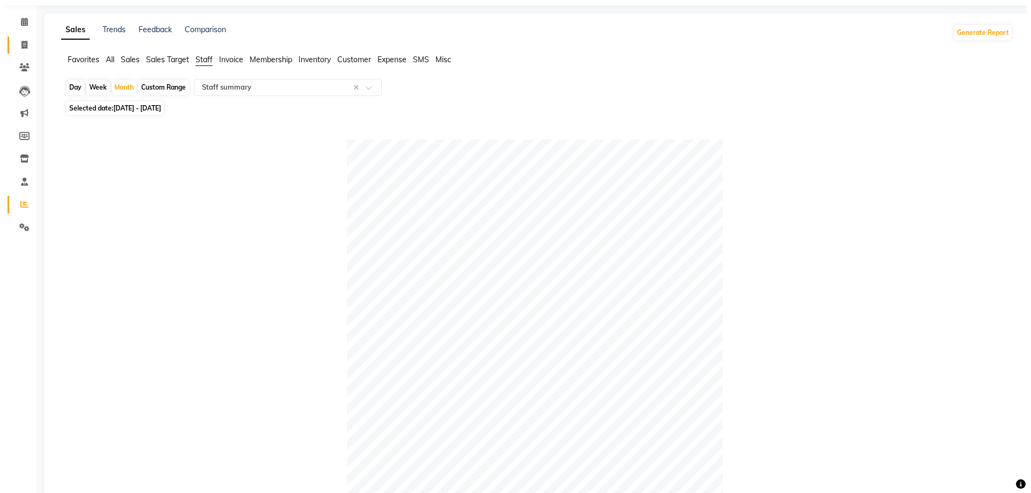
scroll to position [0, 0]
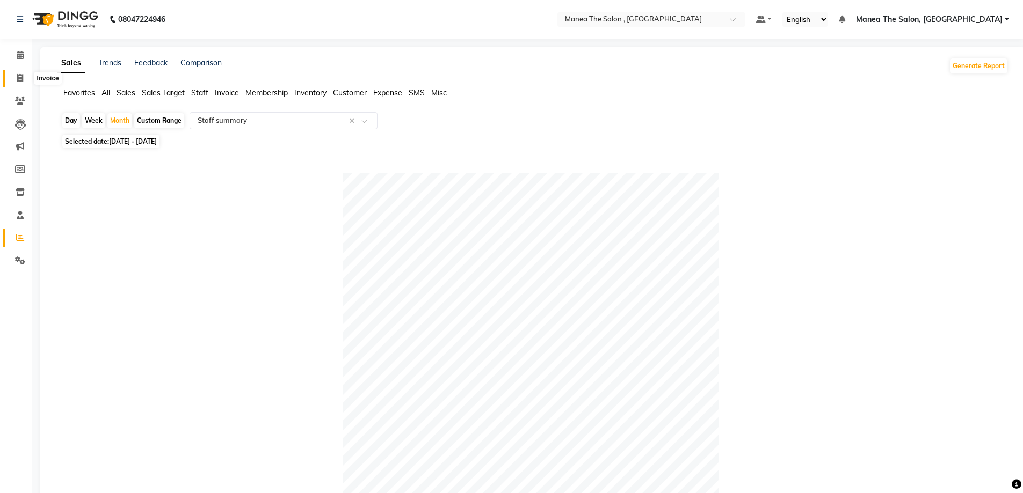
click at [21, 74] on icon at bounding box center [20, 78] width 6 height 8
select select "service"
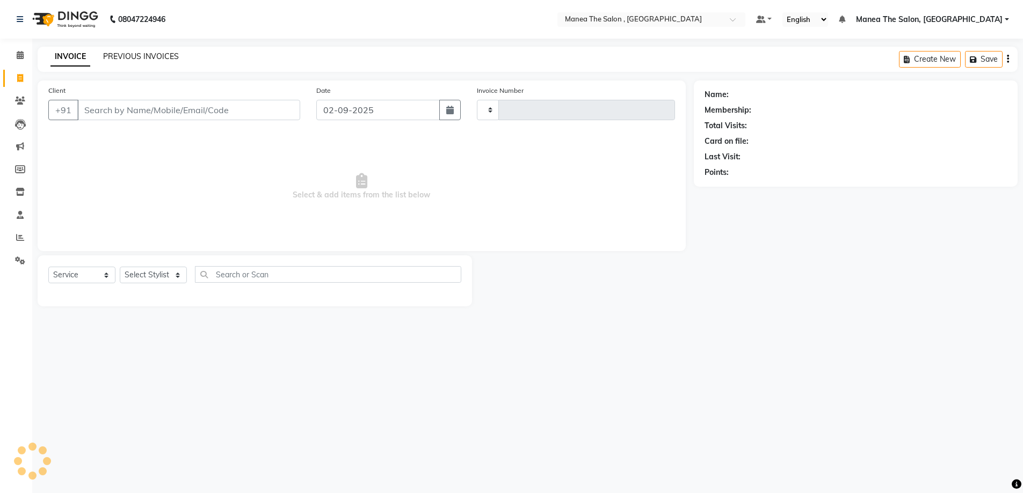
type input "2334"
click at [155, 56] on link "PREVIOUS INVOICES" at bounding box center [141, 57] width 76 height 10
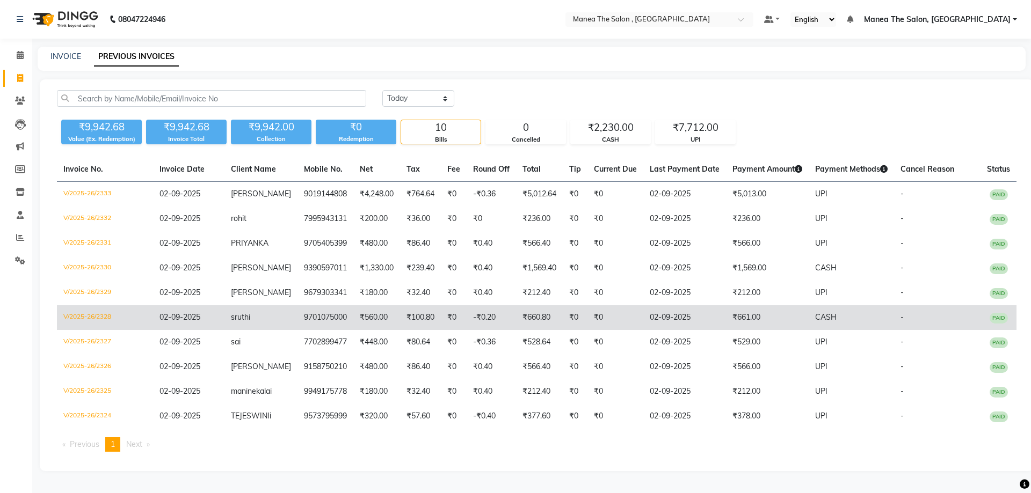
click at [735, 312] on td "₹661.00" at bounding box center [767, 318] width 83 height 25
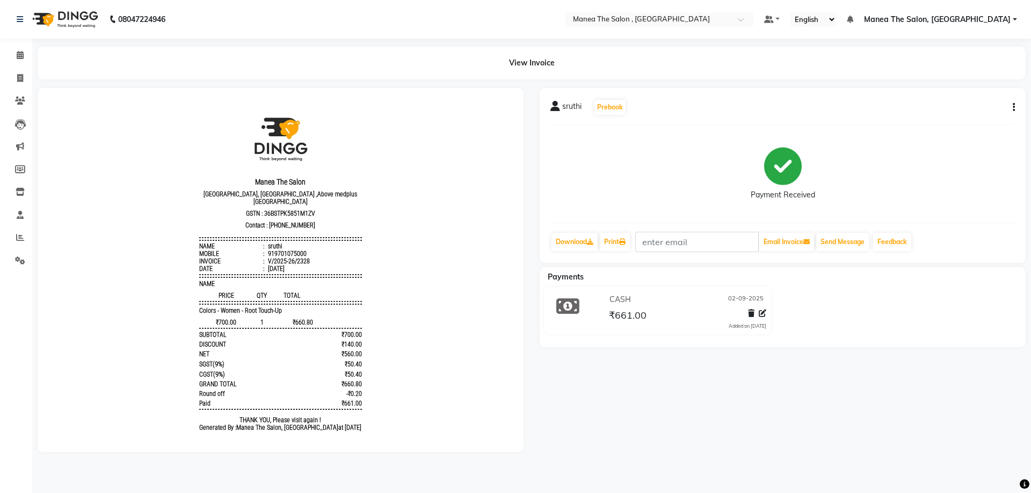
click at [1011, 108] on button "button" at bounding box center [1011, 107] width 6 height 11
click at [762, 311] on icon at bounding box center [763, 314] width 8 height 8
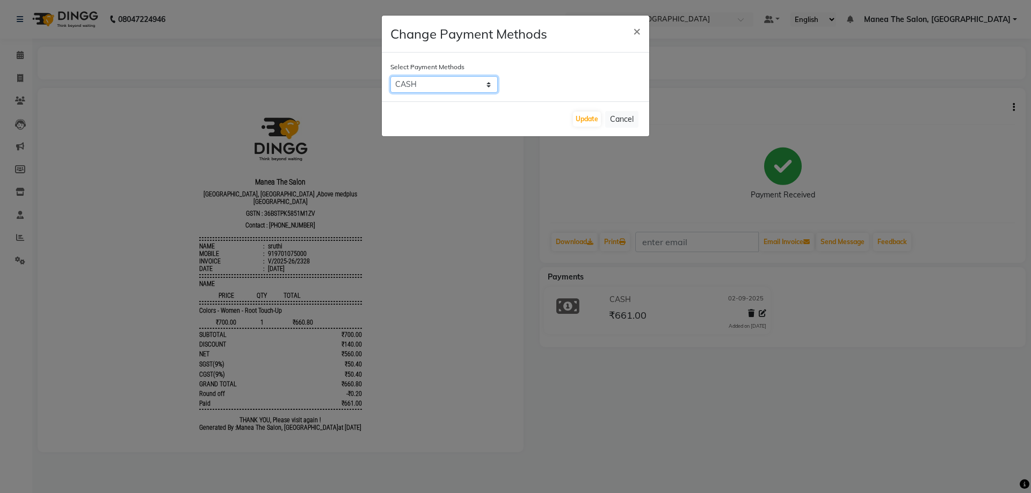
click at [454, 87] on select "CARD UPI Comp CASH" at bounding box center [443, 84] width 107 height 17
select select "8"
click at [390, 76] on select "CARD UPI Comp CASH" at bounding box center [443, 84] width 107 height 17
click at [592, 119] on button "Update" at bounding box center [587, 119] width 28 height 15
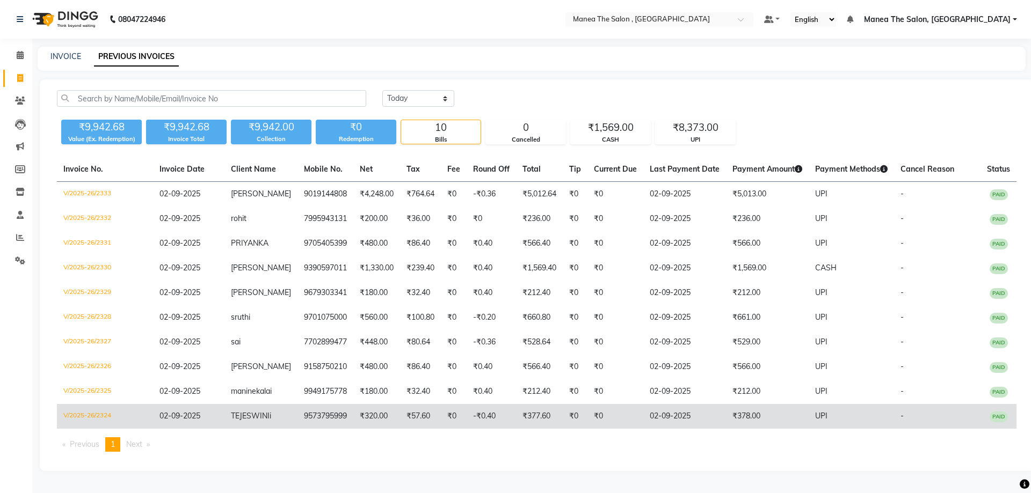
click at [534, 411] on td "₹377.60" at bounding box center [539, 416] width 47 height 25
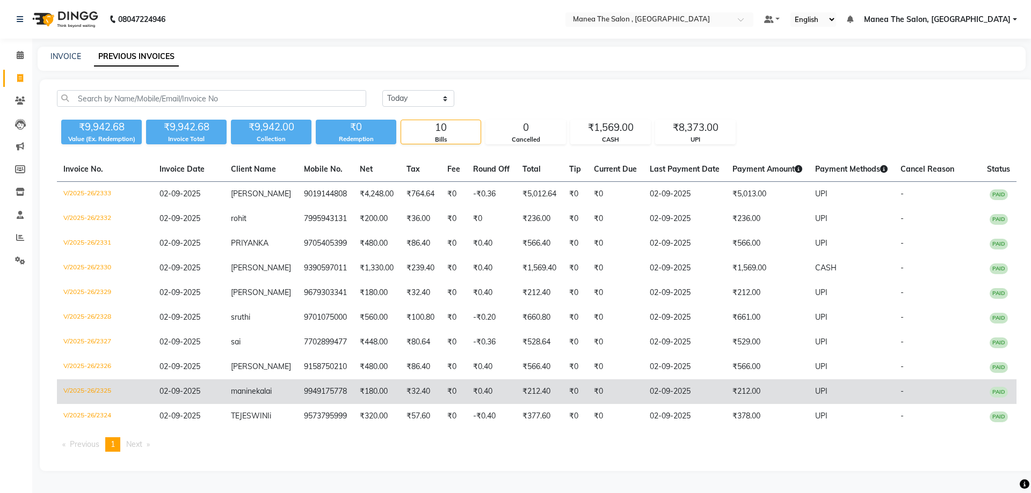
click at [738, 387] on td "₹212.00" at bounding box center [767, 392] width 83 height 25
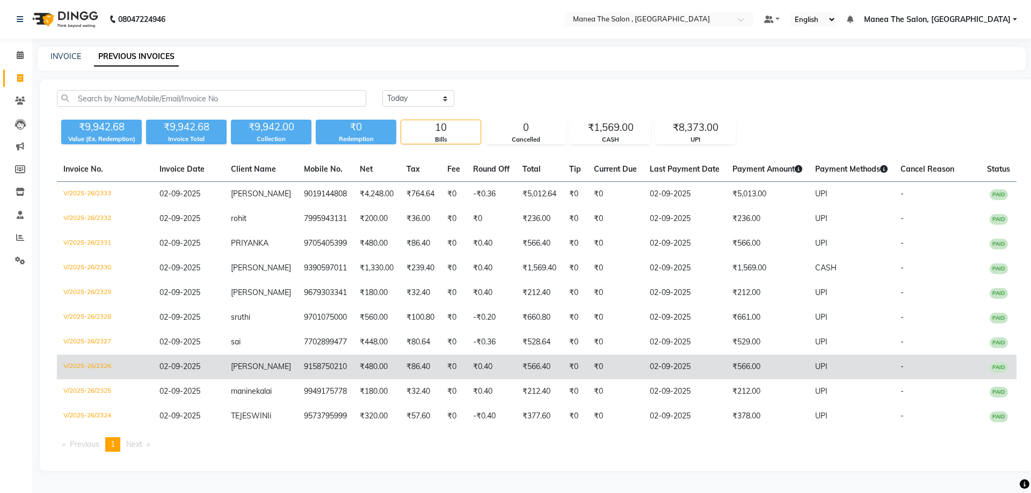
click at [268, 369] on td "[PERSON_NAME]" at bounding box center [260, 367] width 73 height 25
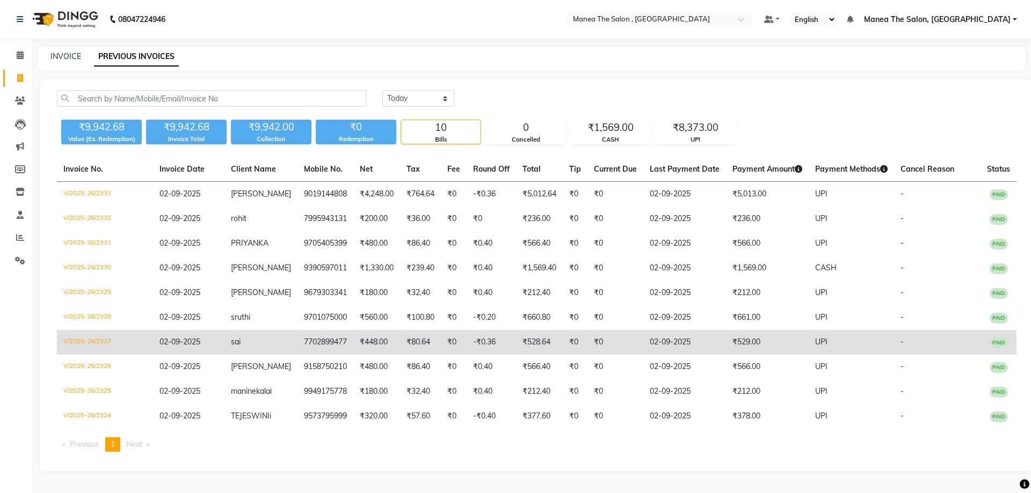
click at [217, 338] on td "02-09-2025" at bounding box center [188, 342] width 71 height 25
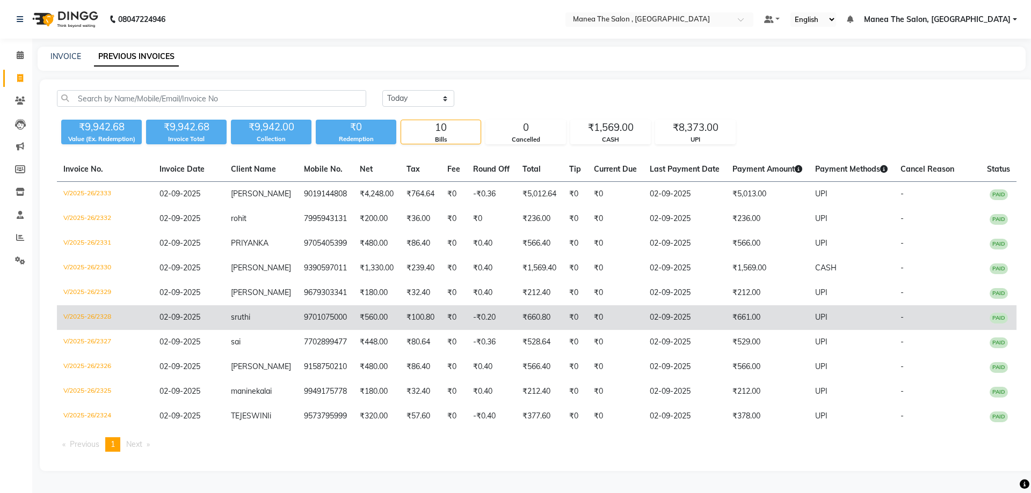
click at [191, 319] on span "02-09-2025" at bounding box center [179, 318] width 41 height 10
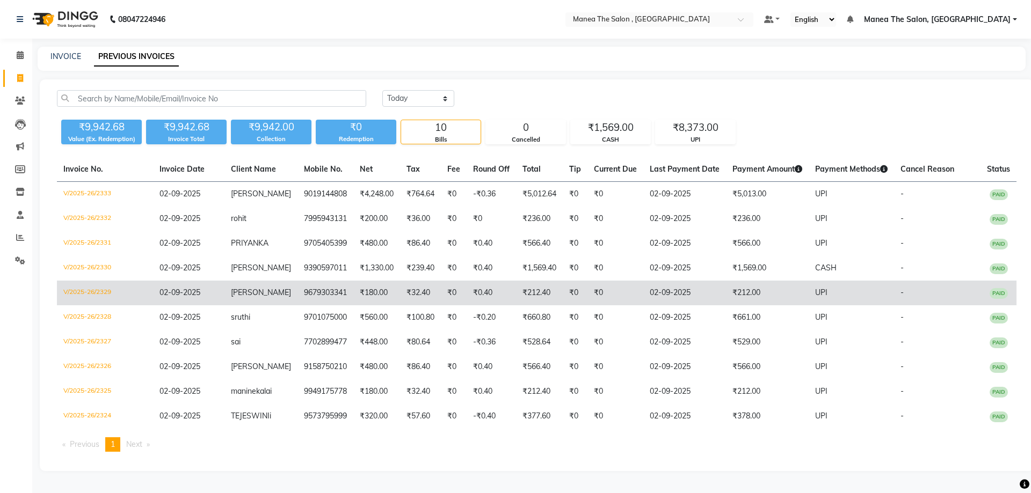
click at [199, 289] on span "02-09-2025" at bounding box center [179, 293] width 41 height 10
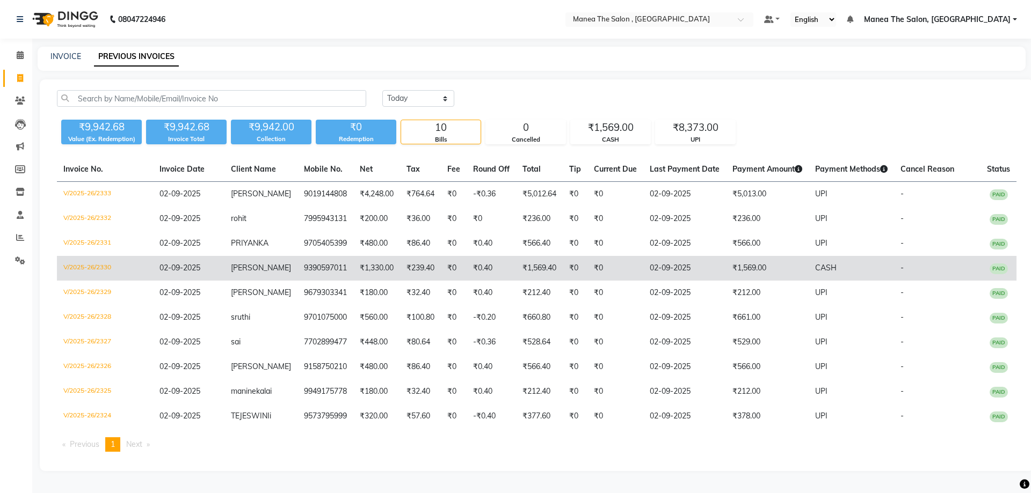
click at [180, 263] on span "02-09-2025" at bounding box center [179, 268] width 41 height 10
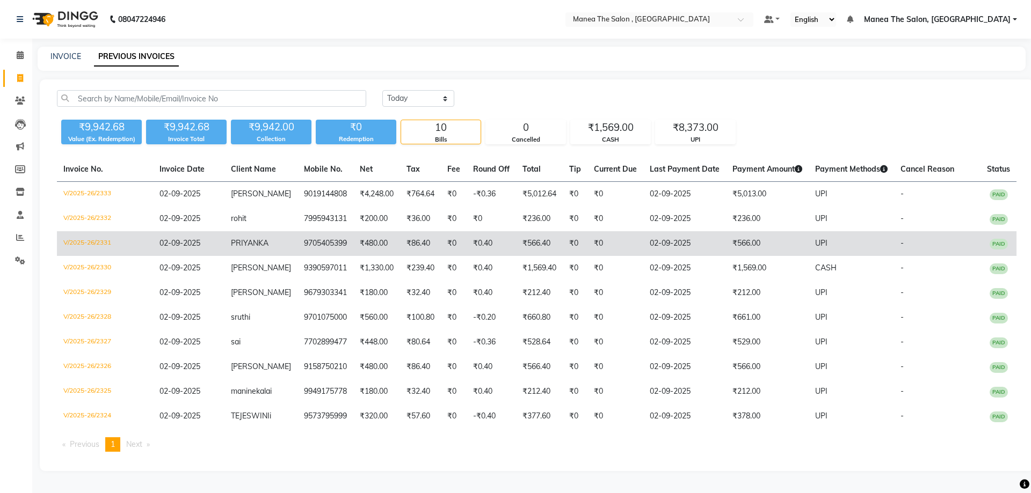
click at [175, 244] on span "02-09-2025" at bounding box center [179, 243] width 41 height 10
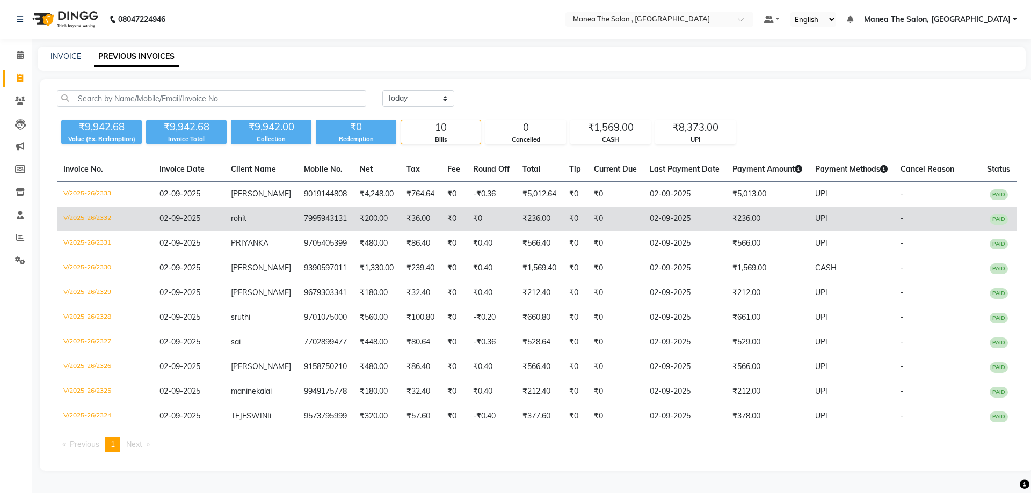
click at [193, 219] on span "02-09-2025" at bounding box center [179, 219] width 41 height 10
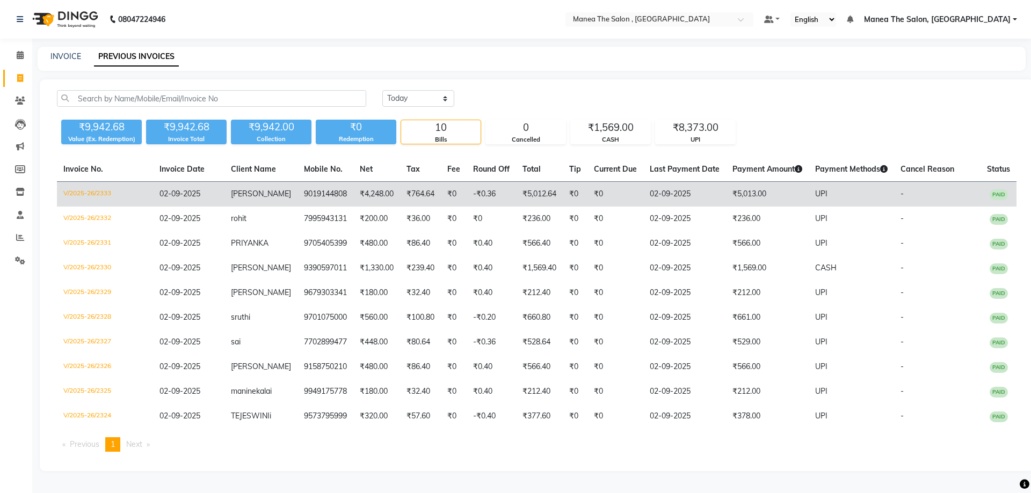
click at [189, 195] on span "02-09-2025" at bounding box center [179, 194] width 41 height 10
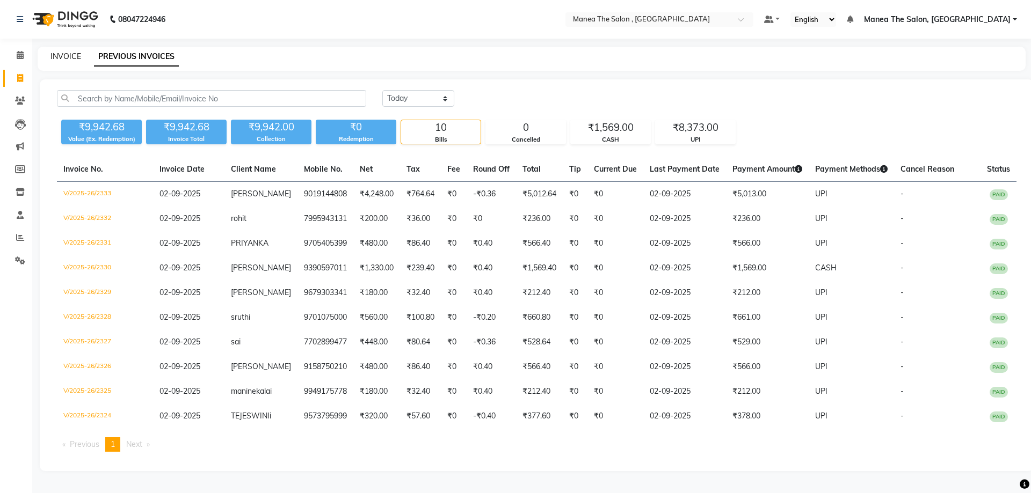
click at [59, 53] on link "INVOICE" at bounding box center [65, 57] width 31 height 10
select select "service"
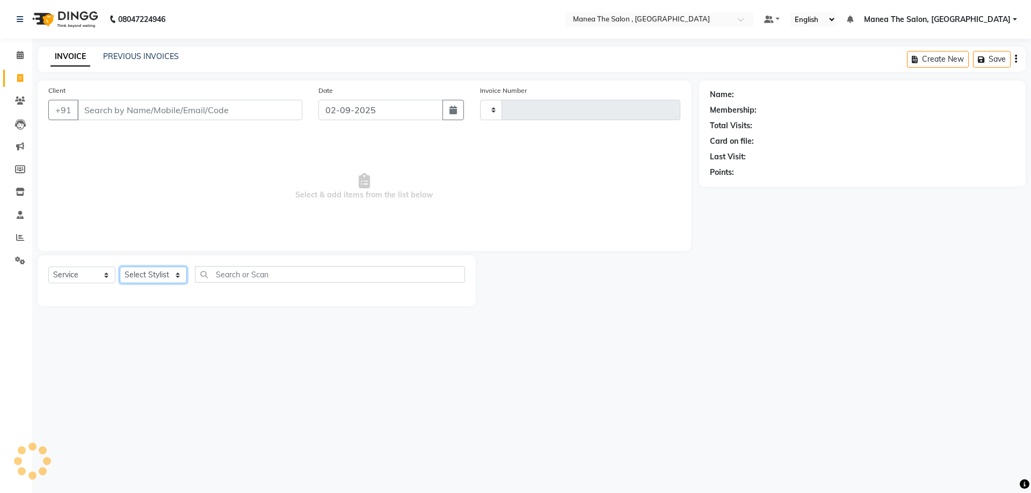
click at [140, 279] on select "Select Stylist" at bounding box center [153, 275] width 67 height 17
select select "7201"
type input "2334"
click at [141, 278] on select "Select Stylist" at bounding box center [153, 275] width 67 height 17
click at [158, 275] on select "Select Stylist" at bounding box center [153, 275] width 67 height 17
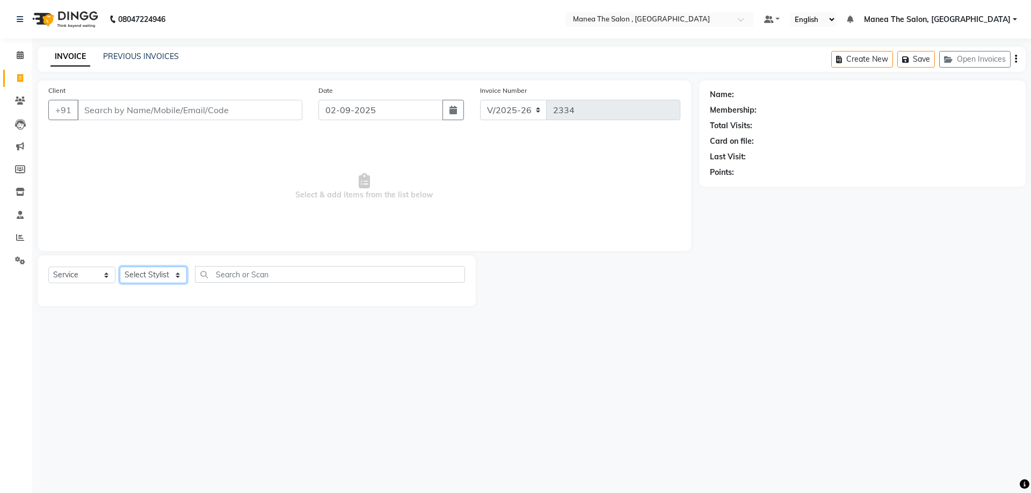
click at [158, 275] on select "Select Stylist AYAZ Manager prameela PUNITH Raj tillu SALMAN Soujanya" at bounding box center [153, 275] width 67 height 17
select select "82447"
click at [120, 267] on select "Select Stylist AYAZ Manager prameela PUNITH Raj tillu SALMAN Soujanya" at bounding box center [153, 275] width 67 height 17
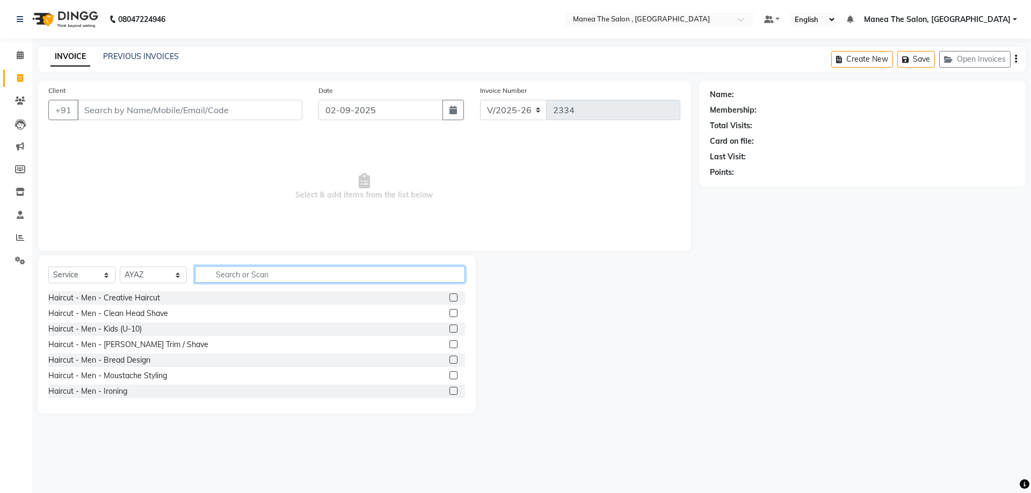
click at [227, 273] on input "text" at bounding box center [330, 274] width 270 height 17
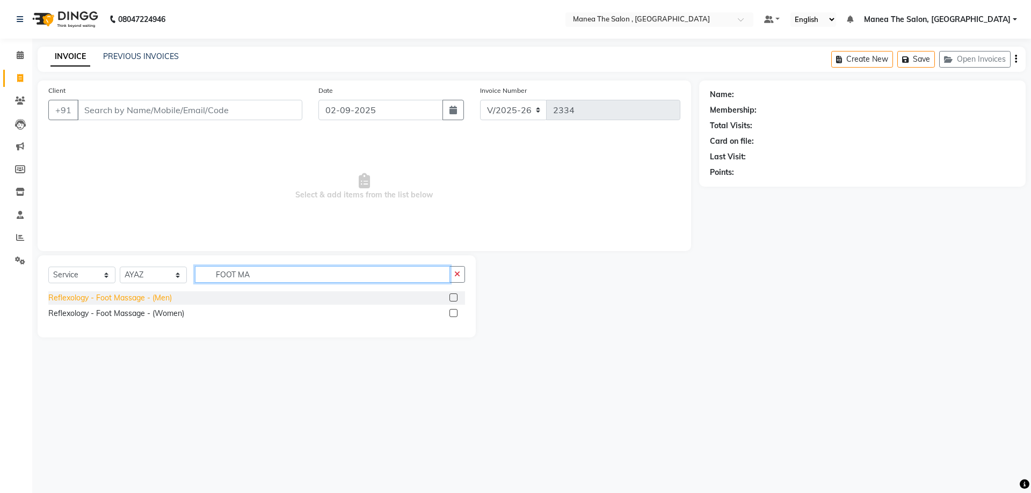
type input "FOOT MA"
click at [139, 297] on div "Reflexology - Foot Massage - (Men)" at bounding box center [110, 298] width 124 height 11
checkbox input "false"
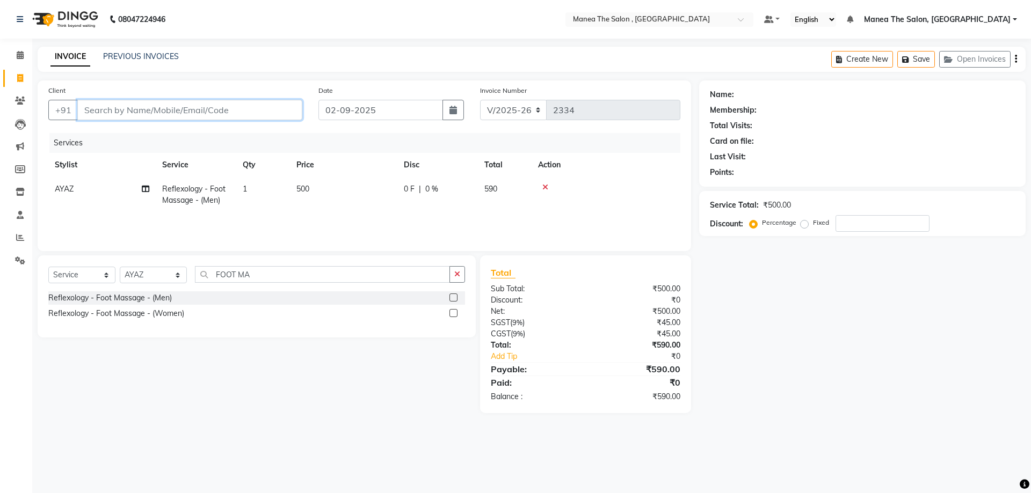
click at [169, 111] on input "Client" at bounding box center [189, 110] width 225 height 20
type input "9"
type input "0"
type input "9932619469"
click at [268, 107] on span "Add Client" at bounding box center [274, 110] width 42 height 11
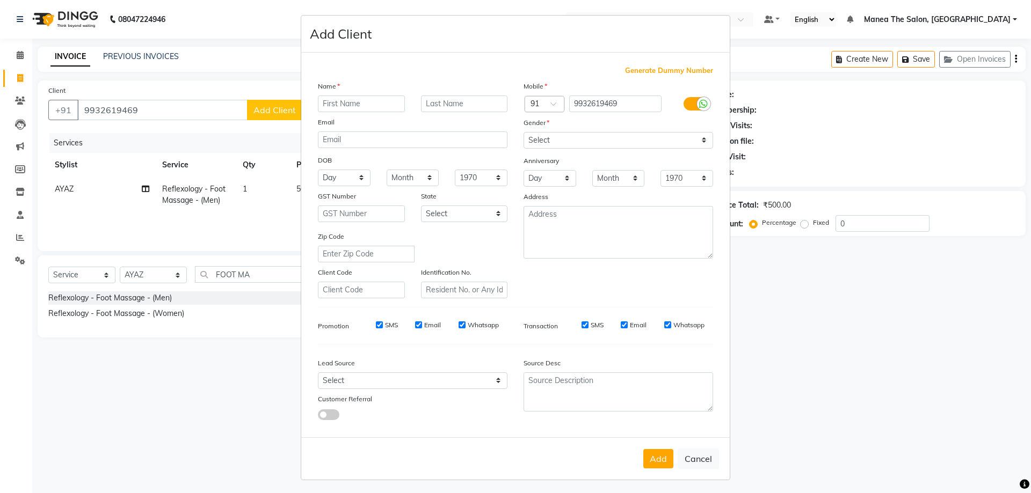
click at [356, 97] on input "text" at bounding box center [361, 104] width 87 height 17
type input "RAM REDDY"
drag, startPoint x: 564, startPoint y: 139, endPoint x: 565, endPoint y: 146, distance: 7.0
click at [564, 139] on select "Select Male Female Other Prefer Not To Say" at bounding box center [619, 140] width 190 height 17
select select "male"
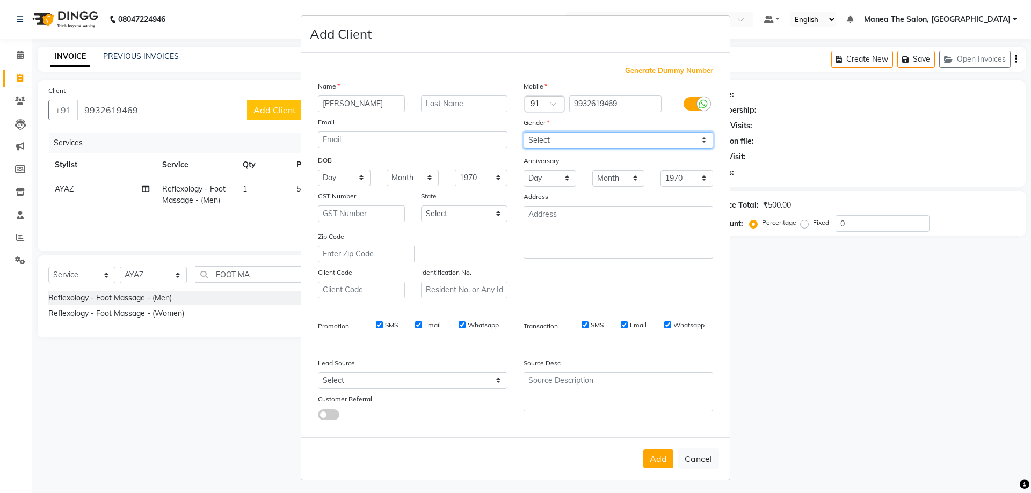
click at [524, 132] on select "Select Male Female Other Prefer Not To Say" at bounding box center [619, 140] width 190 height 17
click at [659, 458] on button "Add" at bounding box center [658, 458] width 30 height 19
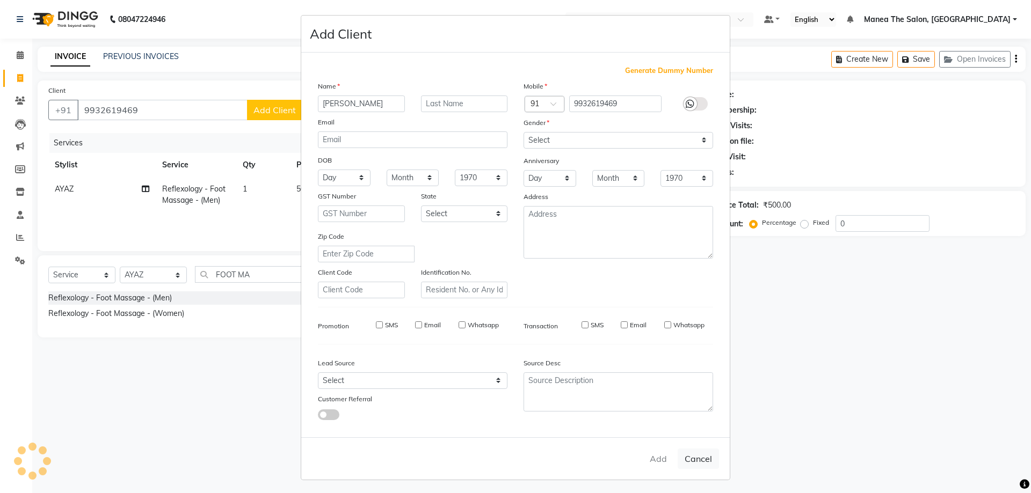
select select
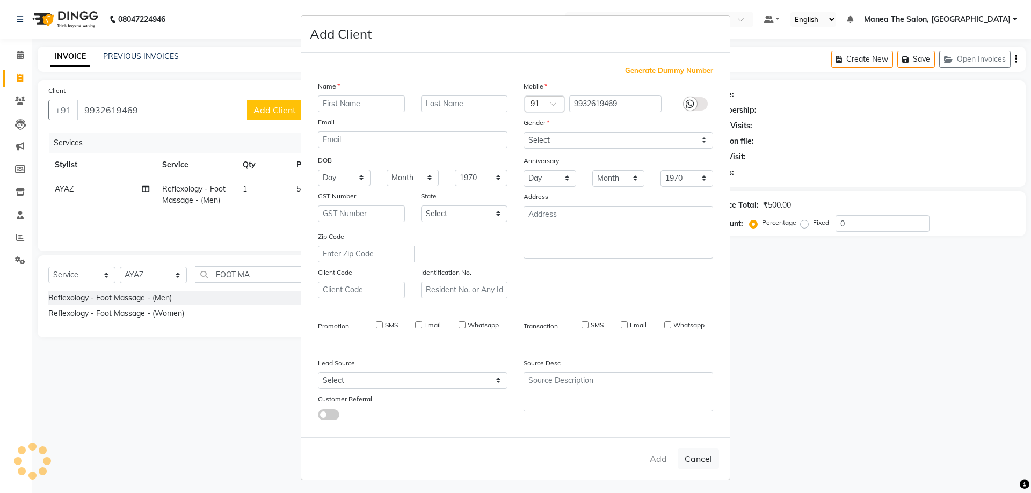
select select
checkbox input "false"
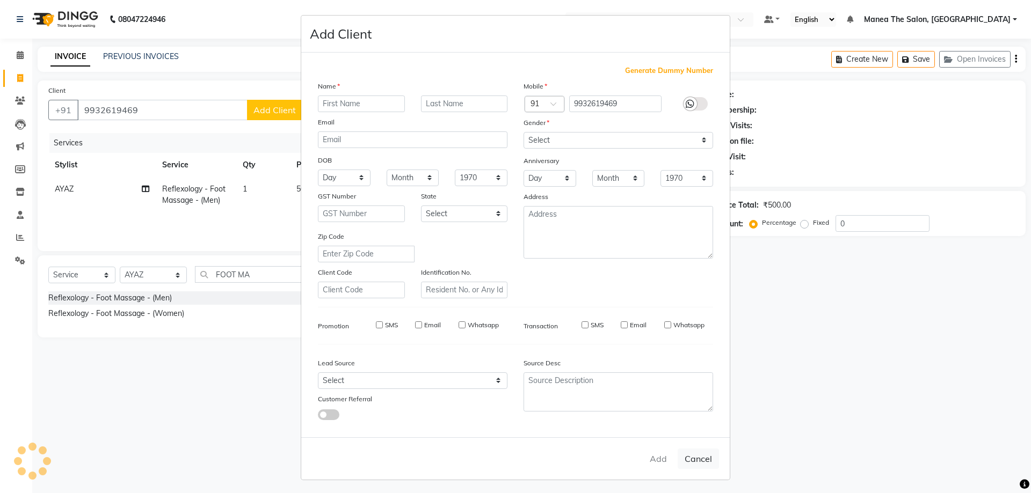
checkbox input "false"
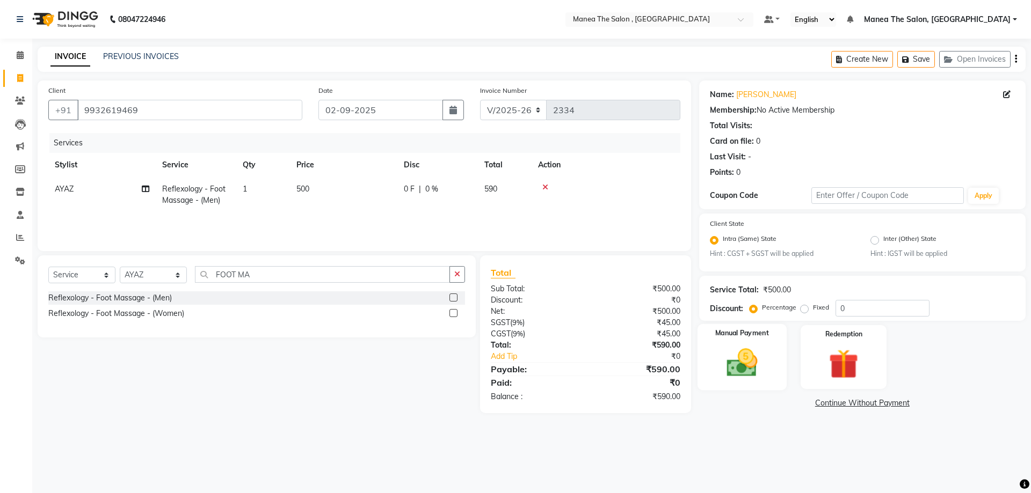
click at [729, 361] on img at bounding box center [742, 363] width 50 height 35
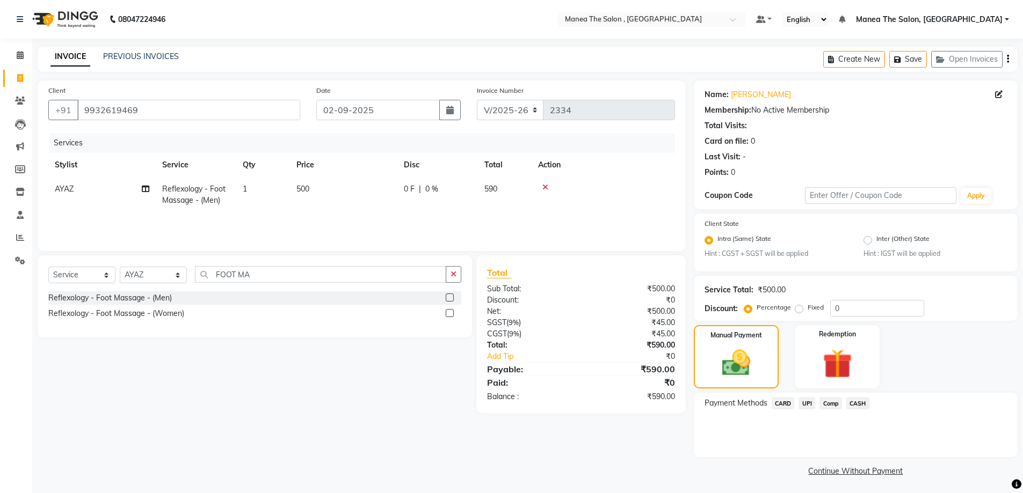
click at [865, 403] on span "CASH" at bounding box center [857, 403] width 23 height 12
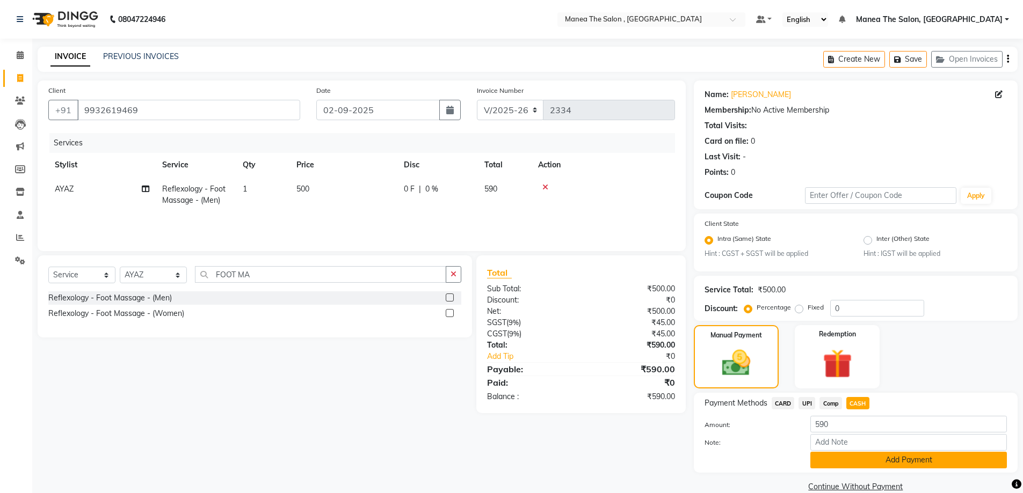
click at [865, 460] on button "Add Payment" at bounding box center [908, 460] width 197 height 17
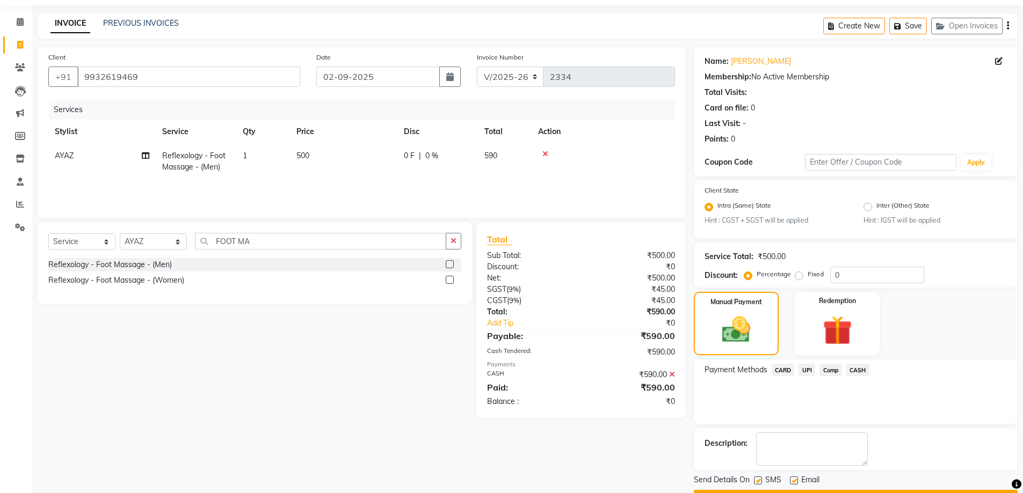
scroll to position [63, 0]
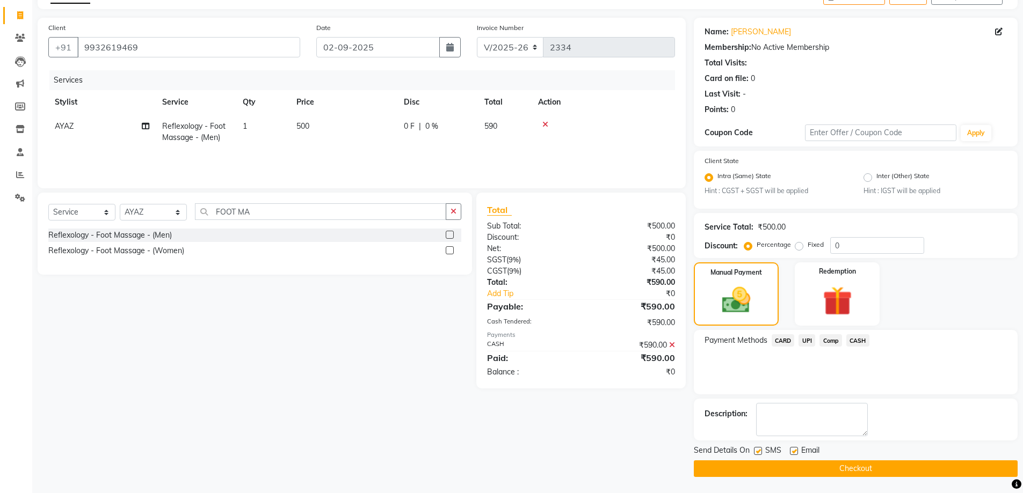
click at [865, 464] on button "Checkout" at bounding box center [856, 469] width 324 height 17
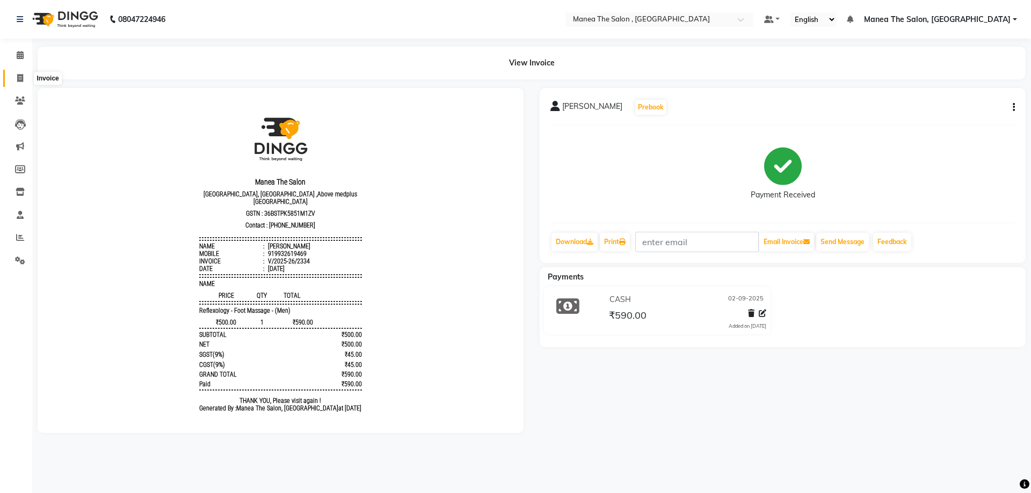
click at [16, 79] on span at bounding box center [20, 78] width 19 height 12
select select "service"
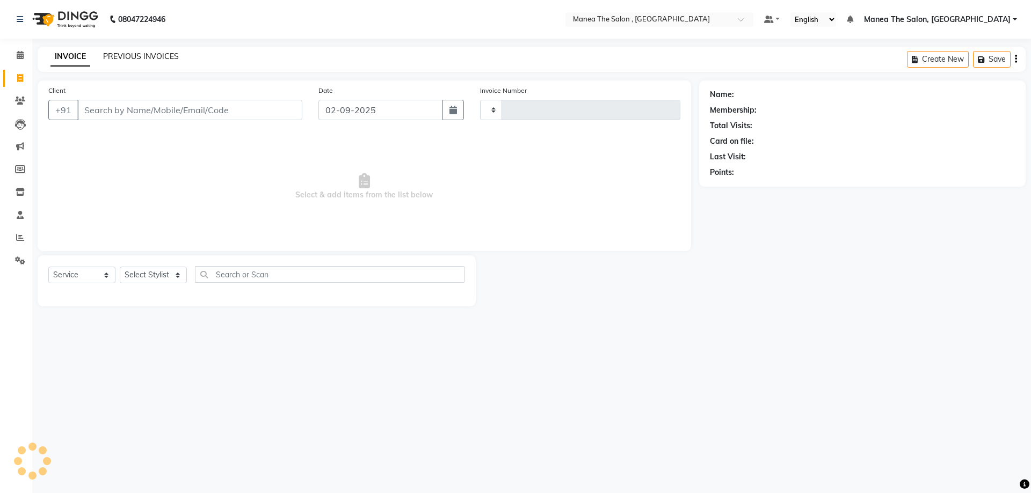
click at [147, 58] on link "PREVIOUS INVOICES" at bounding box center [141, 57] width 76 height 10
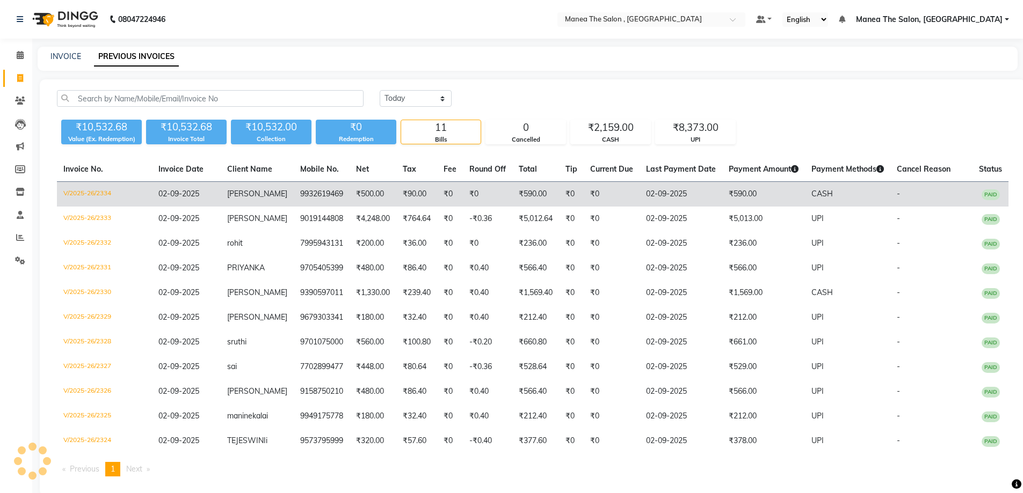
click at [824, 193] on span "CASH" at bounding box center [821, 194] width 21 height 10
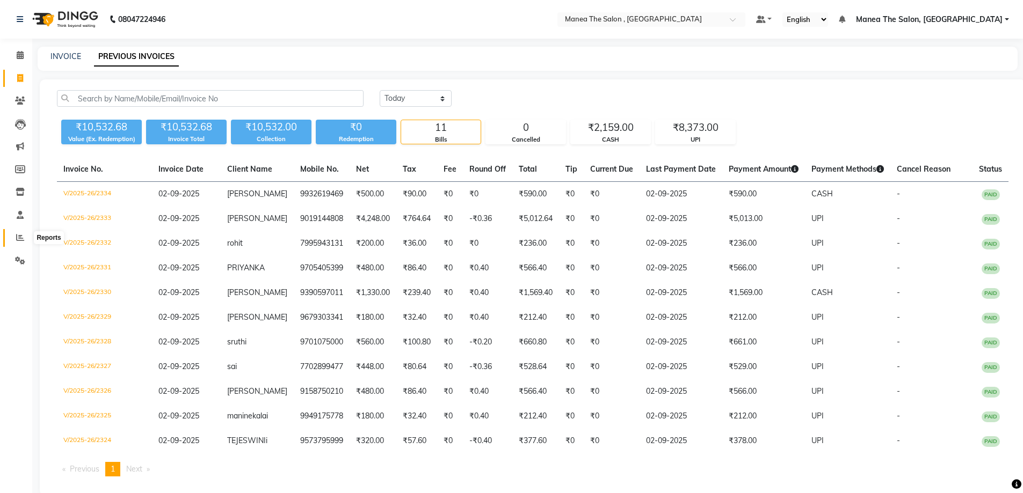
click at [23, 236] on icon at bounding box center [20, 238] width 8 height 8
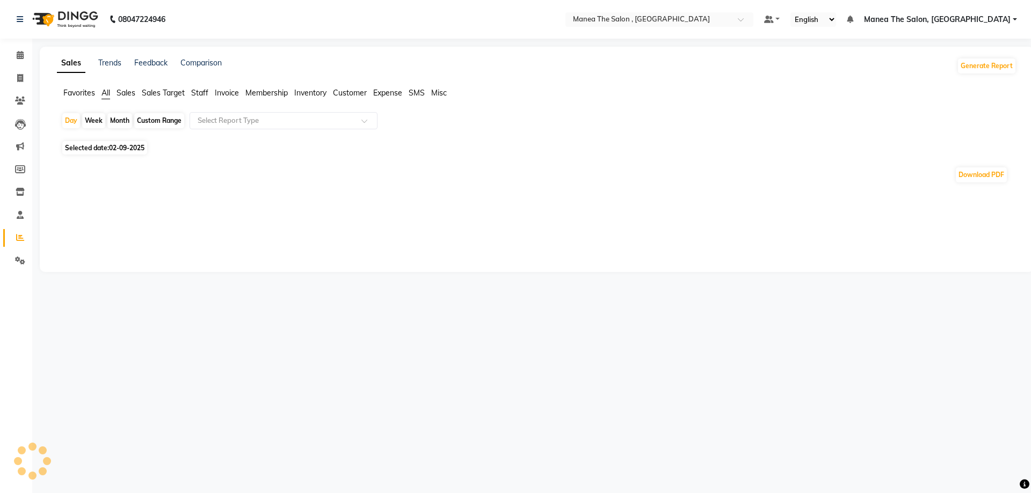
click at [203, 92] on span "Staff" at bounding box center [199, 93] width 17 height 10
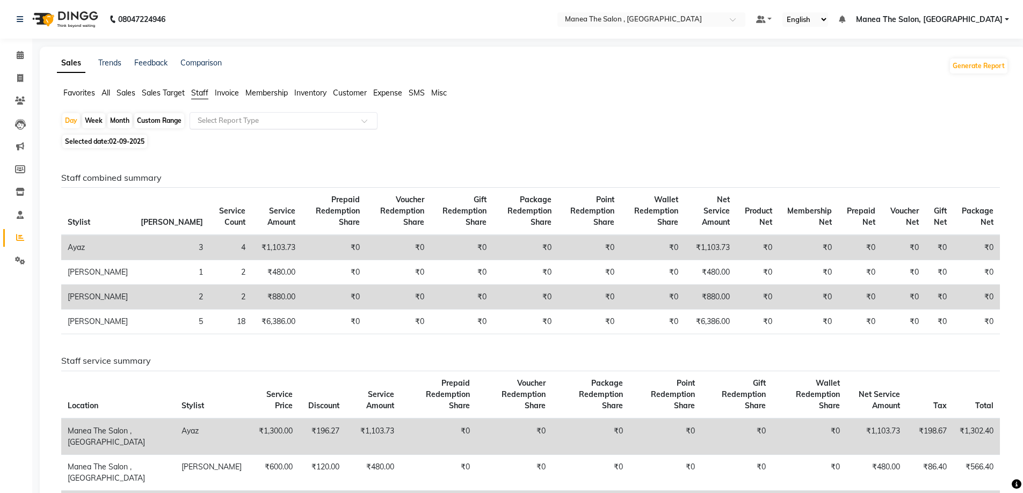
click at [215, 121] on input "text" at bounding box center [272, 120] width 155 height 11
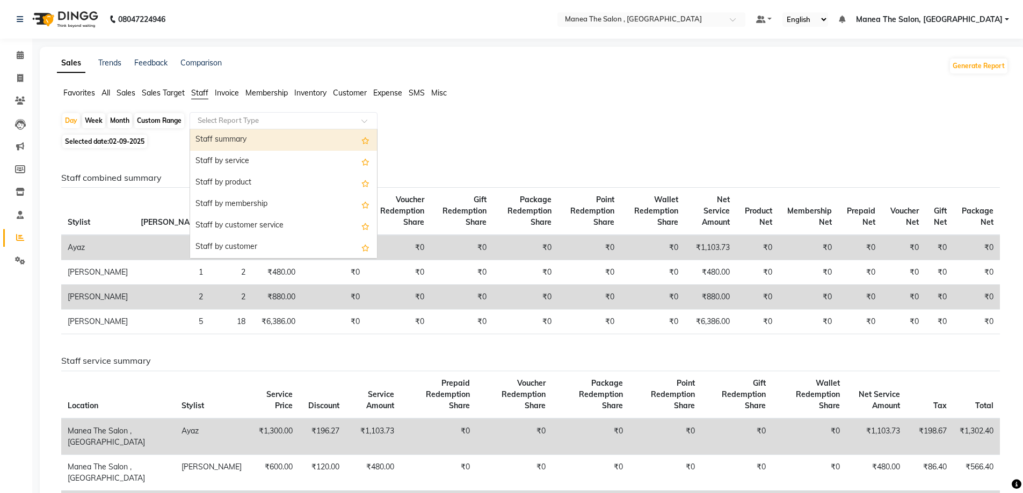
click at [235, 137] on div "Staff summary" at bounding box center [283, 139] width 187 height 21
select select "full_report"
select select "pdf"
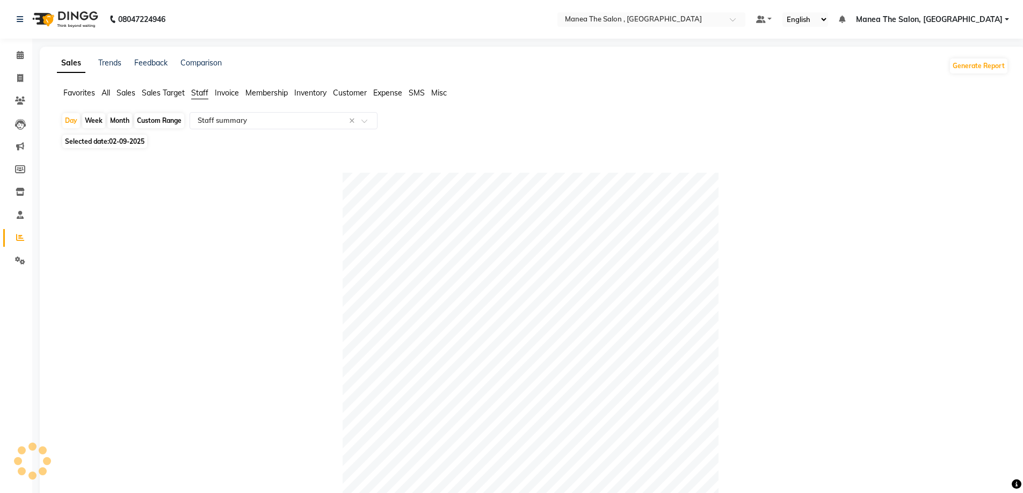
click at [124, 124] on div "Month" at bounding box center [119, 120] width 25 height 15
select select "9"
select select "2025"
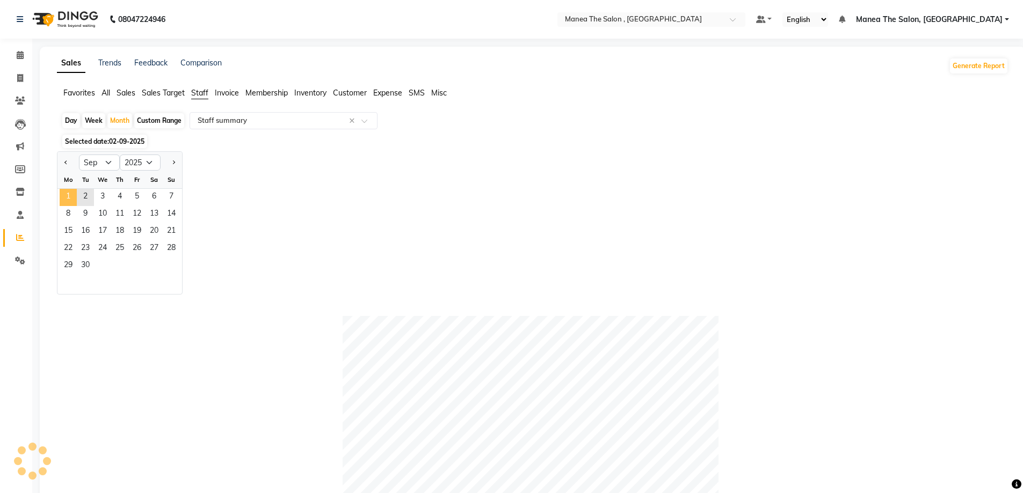
click at [69, 199] on span "1" at bounding box center [68, 197] width 17 height 17
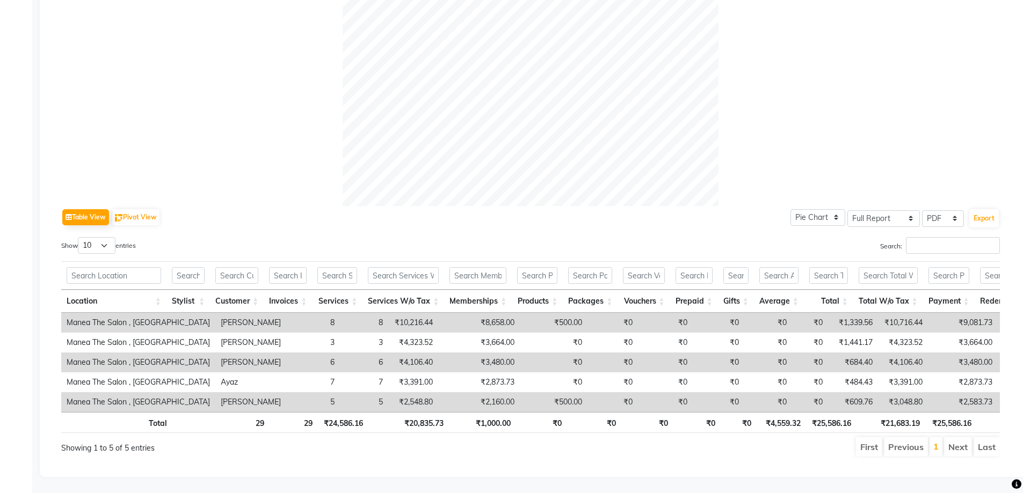
scroll to position [359, 0]
click at [340, 290] on th "Services" at bounding box center [337, 301] width 50 height 23
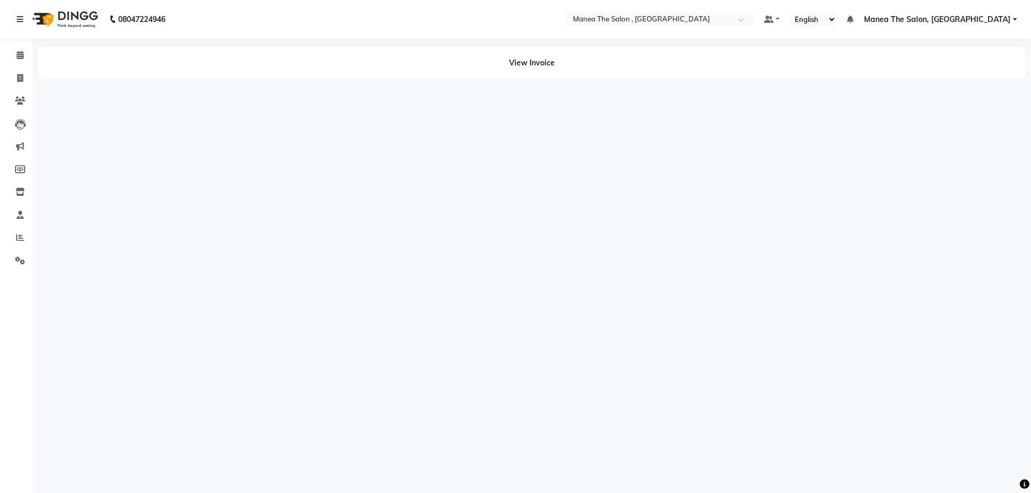
select select "en"
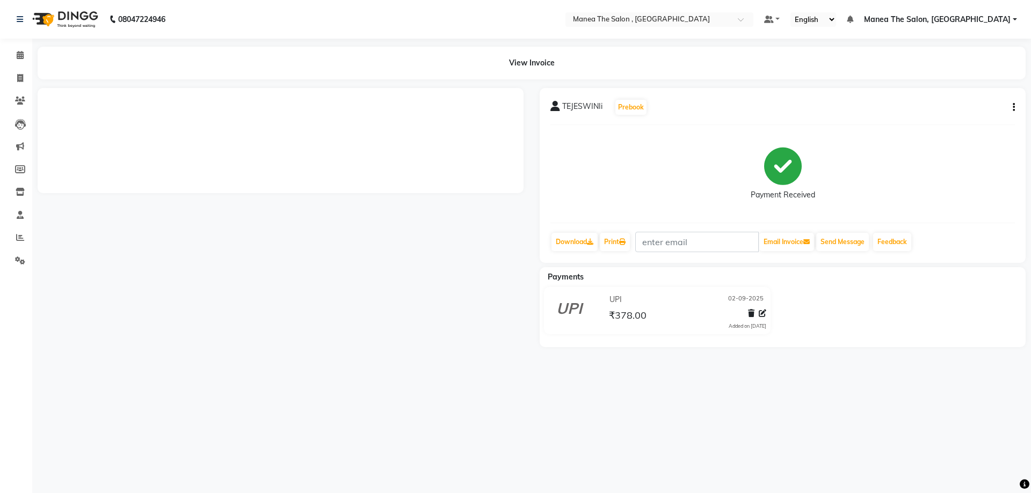
click at [1011, 106] on button "button" at bounding box center [1011, 107] width 6 height 11
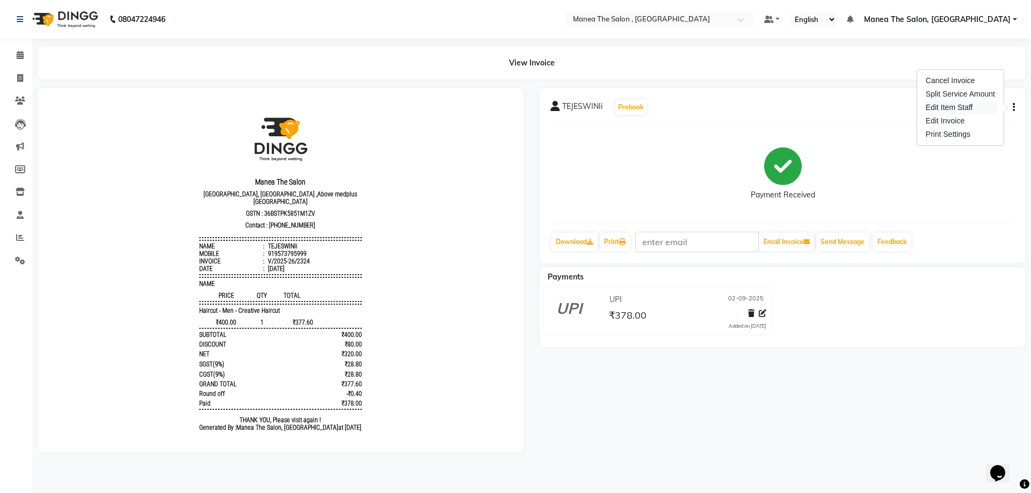
click at [982, 112] on div "Edit Item Staff" at bounding box center [961, 107] width 74 height 13
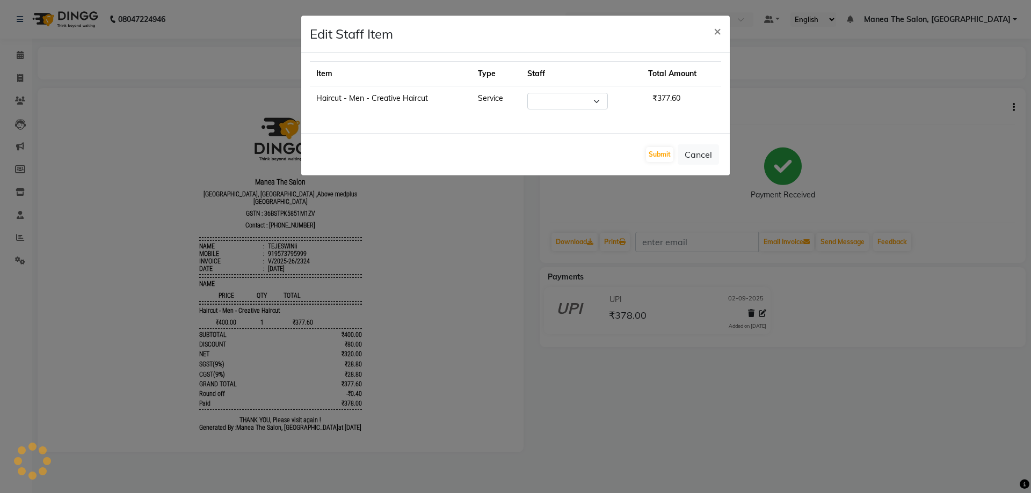
select select "84418"
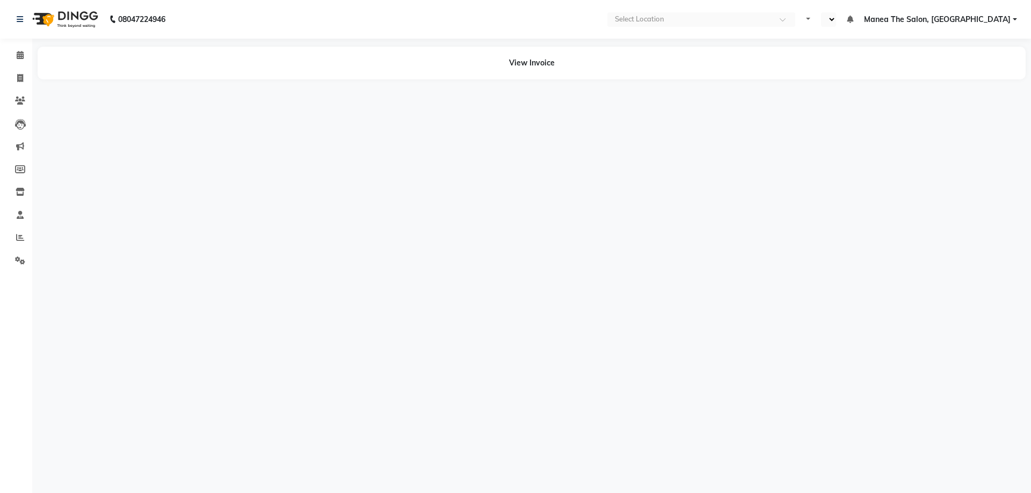
select select "en"
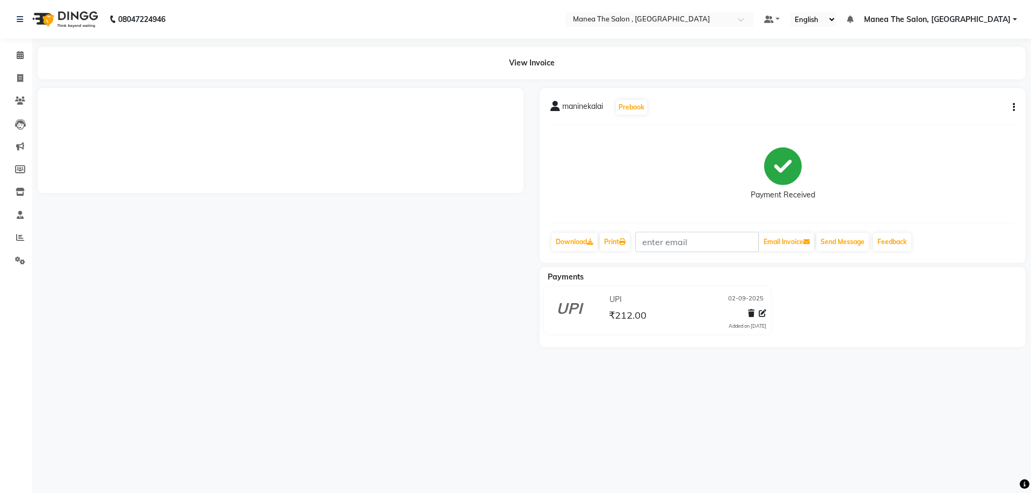
click at [1011, 107] on div "maninekalai Prebook Payment Received Download Print Email Invoice Send Message …" at bounding box center [783, 175] width 486 height 175
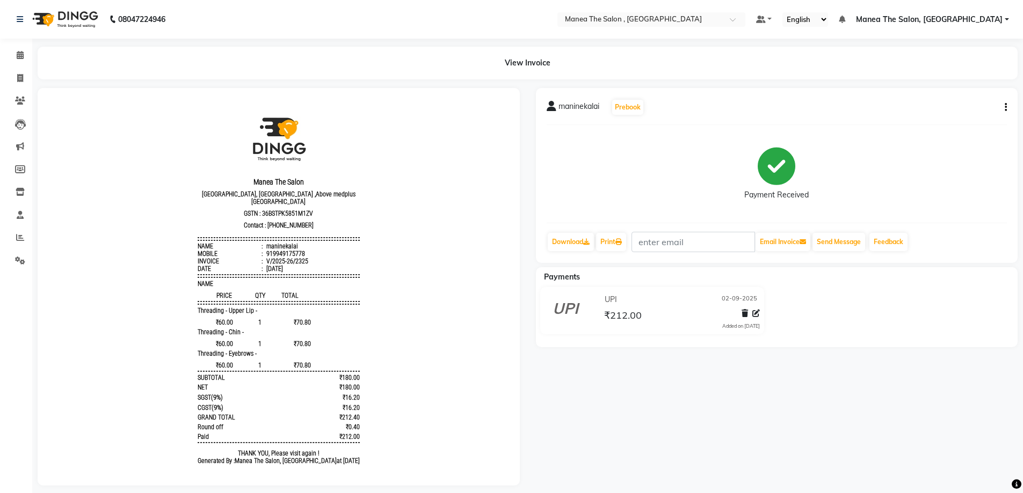
click at [1005, 107] on icon "button" at bounding box center [1006, 107] width 2 height 1
click at [974, 107] on div "Edit Item Staff" at bounding box center [953, 107] width 74 height 13
select select
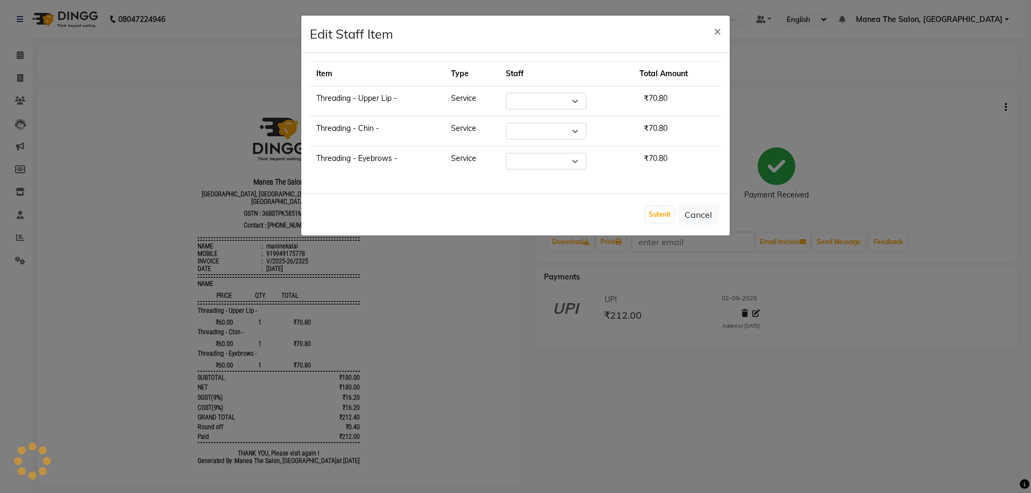
select select "72491"
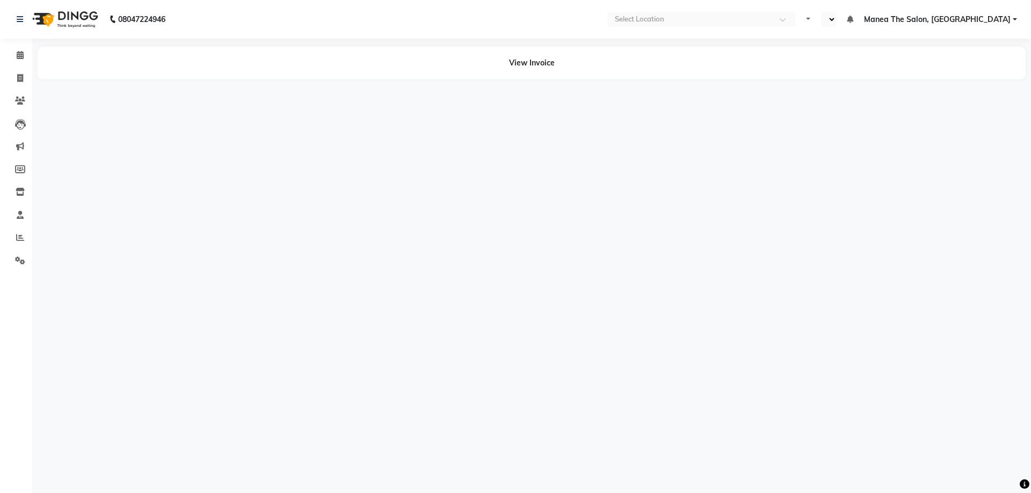
select select "en"
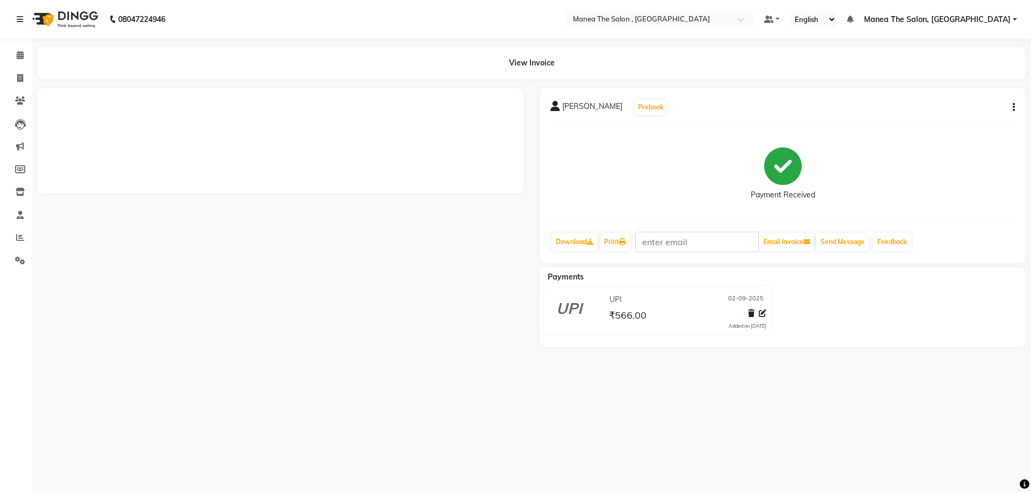
click at [1014, 110] on div "[PERSON_NAME] Prebook Payment Received Download Print Email Invoice Send Messag…" at bounding box center [783, 175] width 486 height 175
click at [1003, 110] on button "button" at bounding box center [1003, 107] width 6 height 11
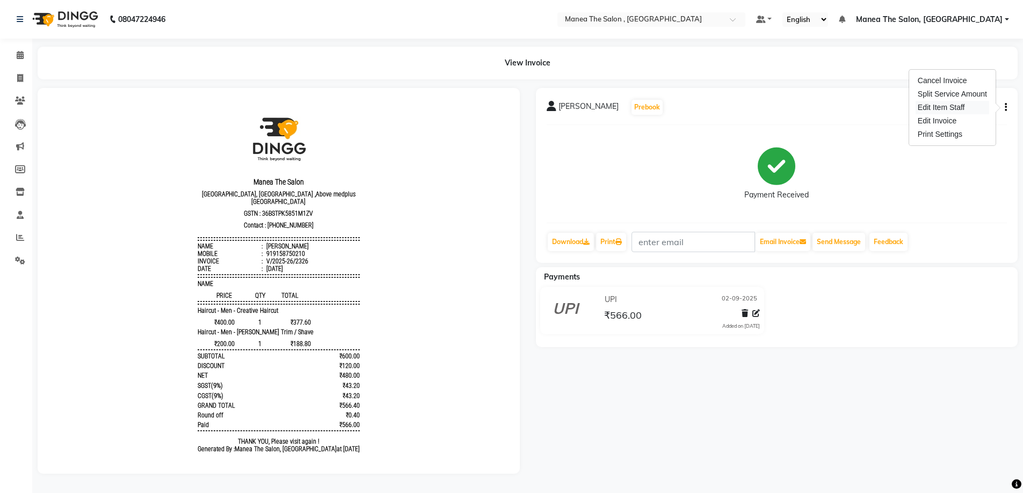
click at [973, 110] on div "Edit Item Staff" at bounding box center [953, 107] width 74 height 13
select select
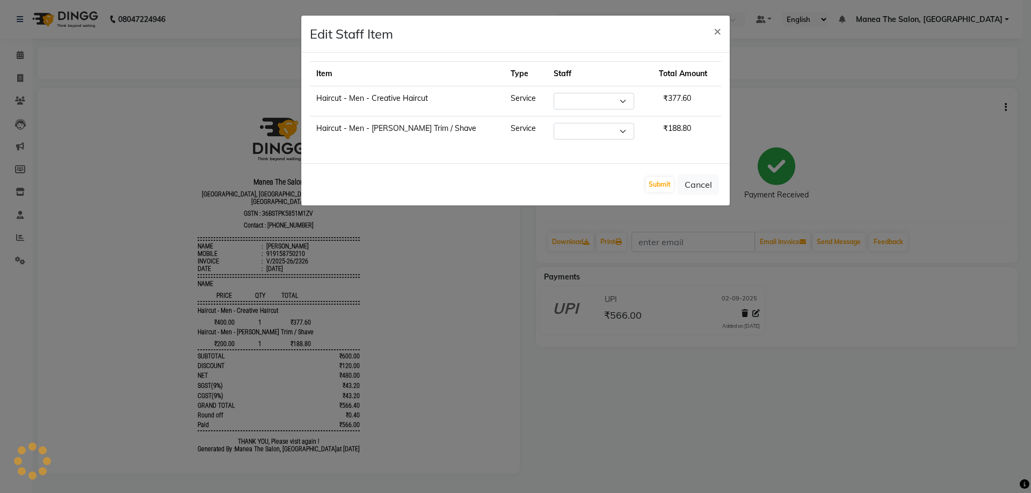
select select "82447"
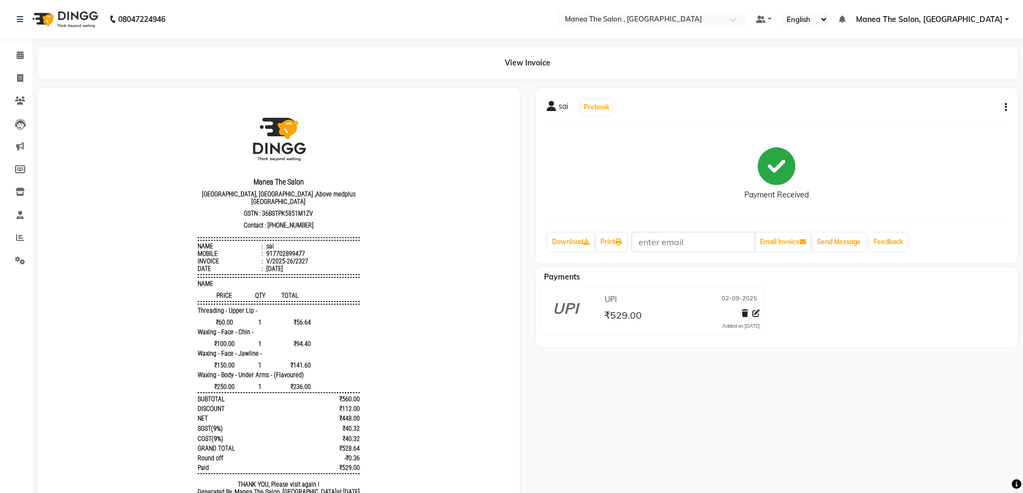
click at [1005, 108] on icon "button" at bounding box center [1006, 107] width 2 height 1
click at [972, 112] on div "Edit Item Staff" at bounding box center [953, 107] width 74 height 13
select select
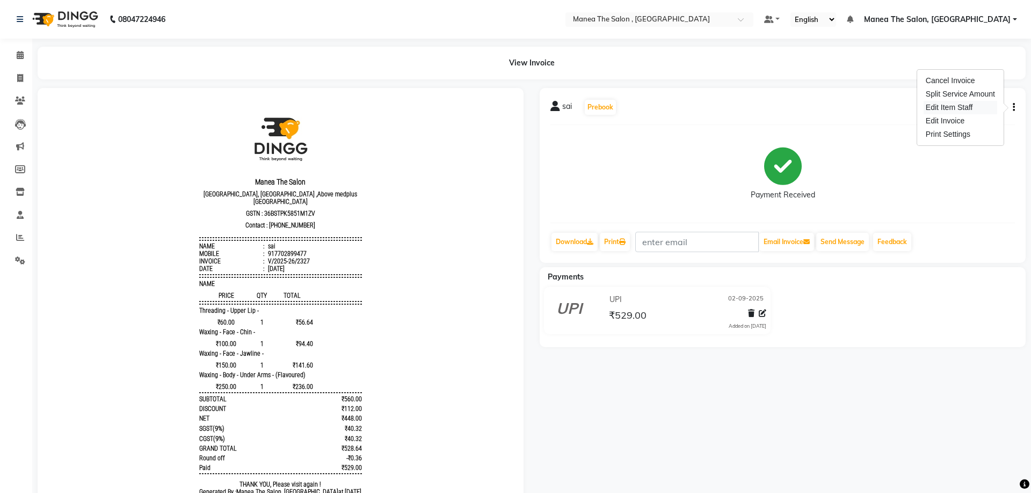
select select
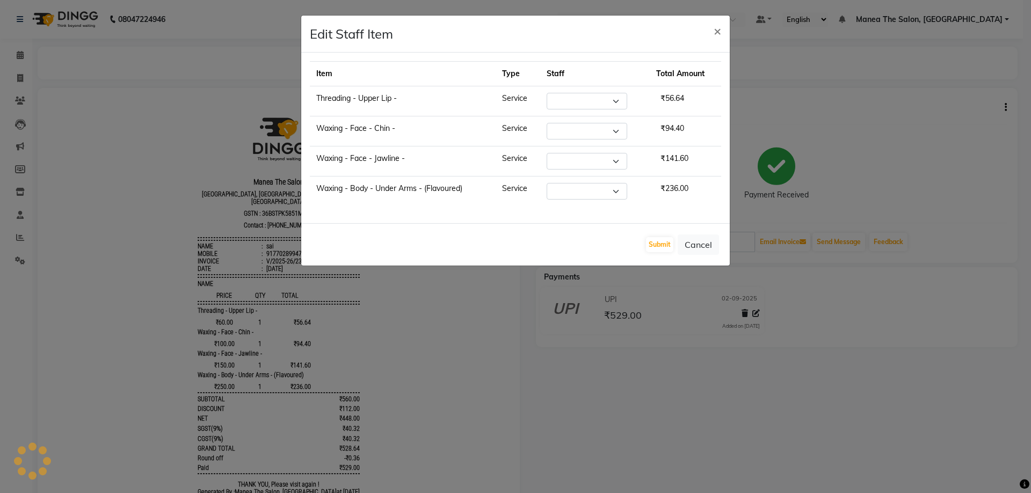
select select "72491"
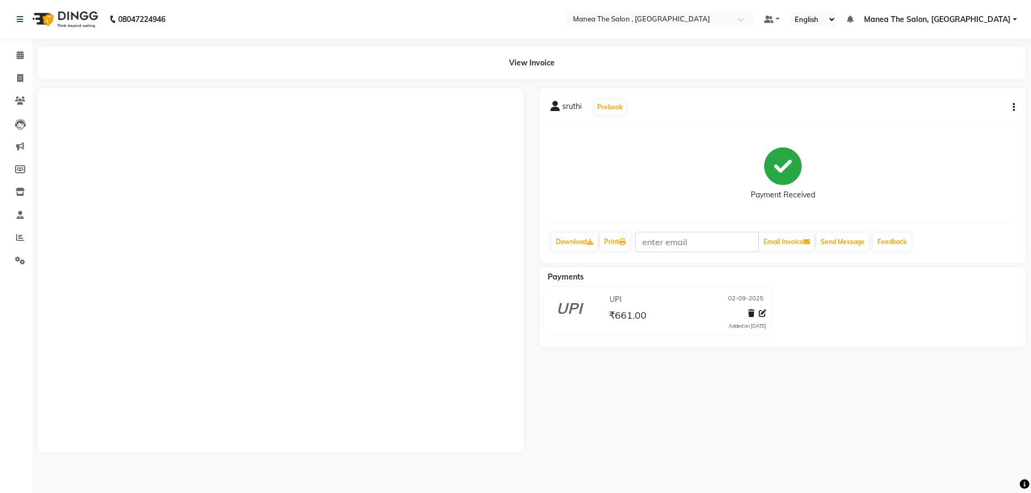
click at [1013, 108] on icon "button" at bounding box center [1014, 107] width 2 height 1
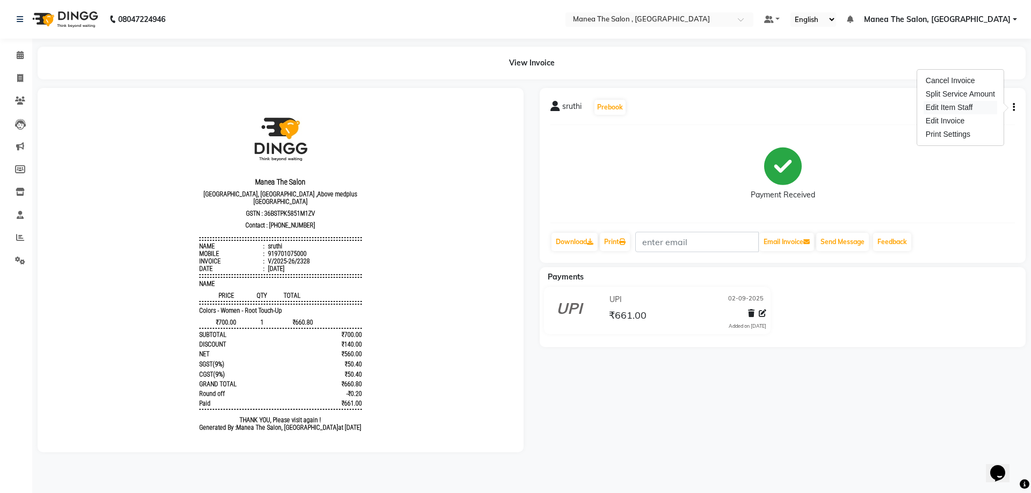
click at [979, 107] on div "Edit Item Staff" at bounding box center [961, 107] width 74 height 13
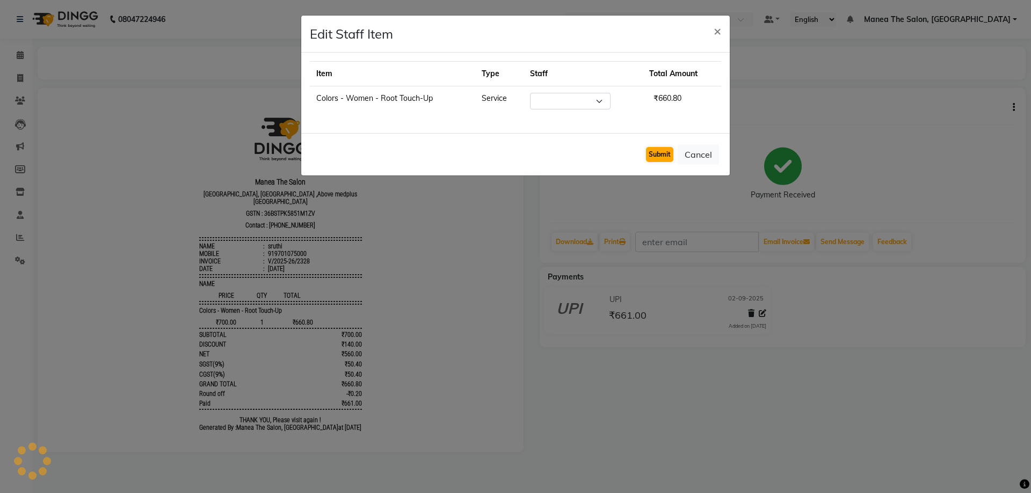
select select "84418"
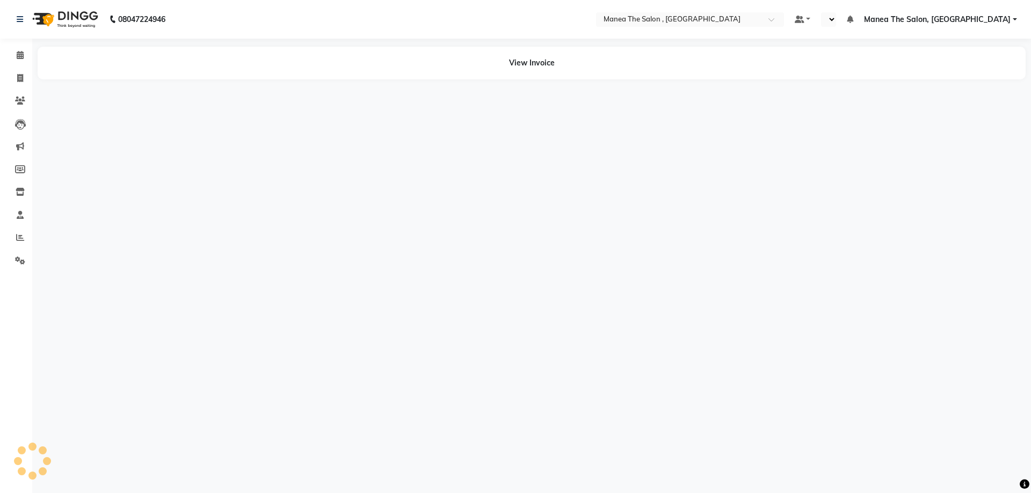
select select "en"
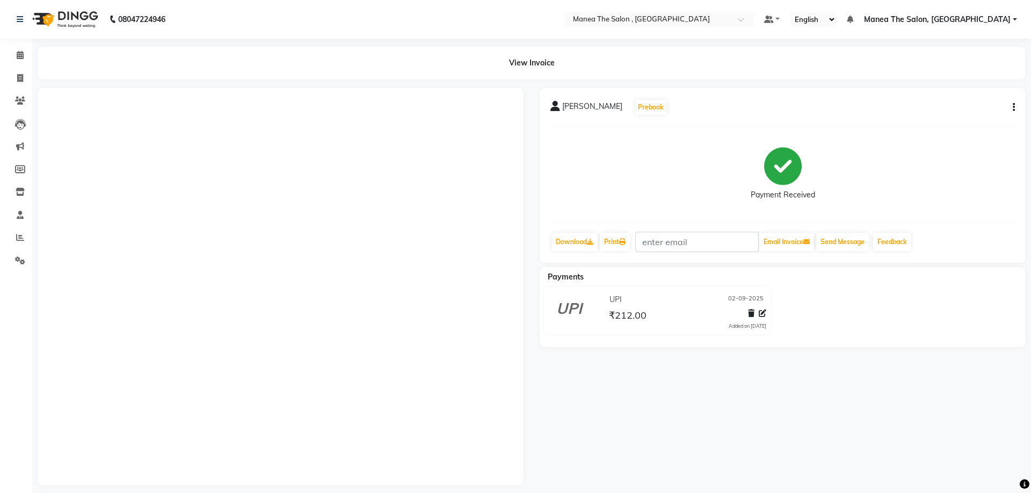
click at [1013, 104] on div "[PERSON_NAME] Prebook Payment Received Download Print Email Invoice Send Messag…" at bounding box center [783, 175] width 486 height 175
click at [1005, 107] on icon "button" at bounding box center [1006, 107] width 2 height 1
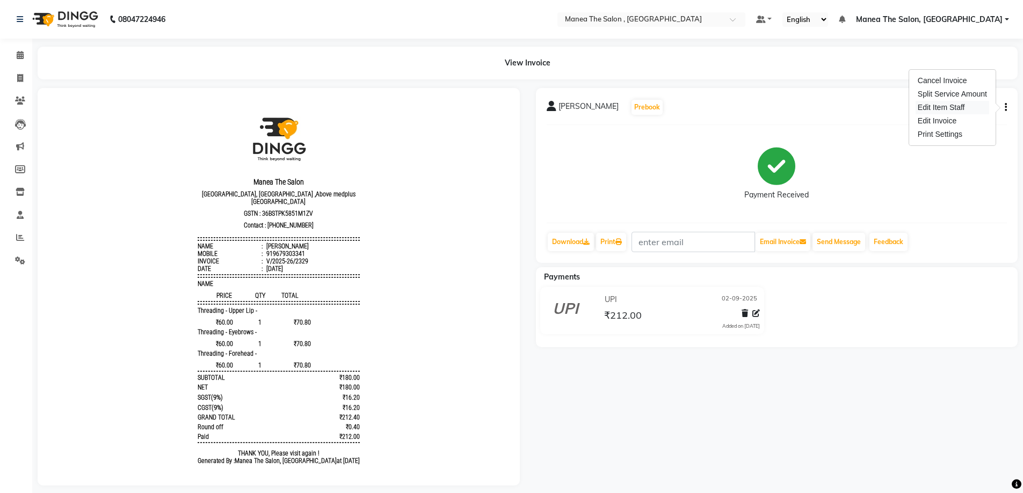
click at [985, 107] on div "Edit Item Staff" at bounding box center [953, 107] width 74 height 13
select select
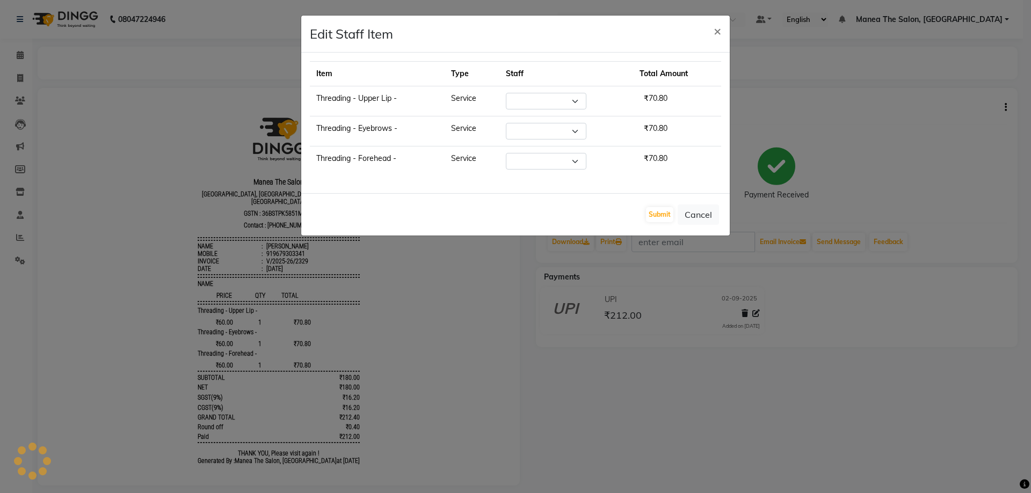
select select "72491"
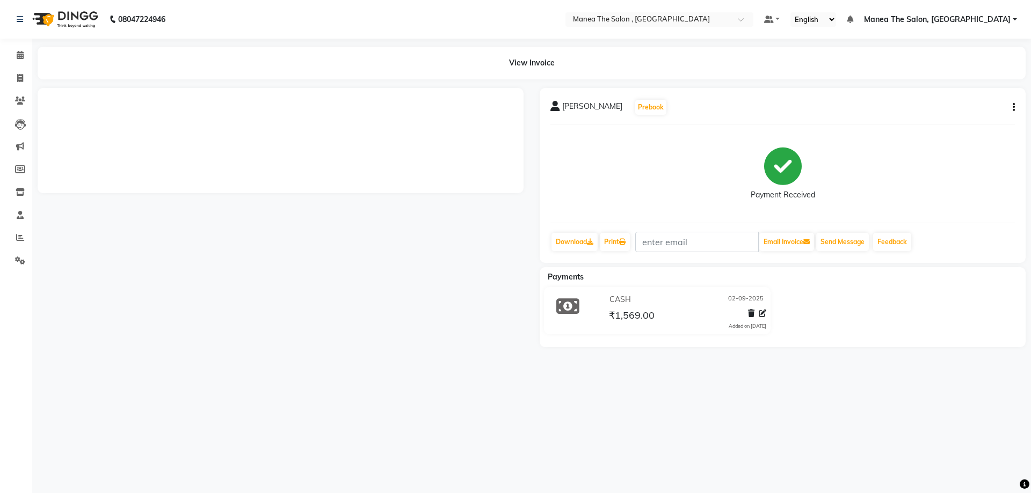
click at [1011, 107] on button "button" at bounding box center [1011, 107] width 6 height 11
click at [964, 107] on div "Edit Item Staff" at bounding box center [961, 107] width 74 height 13
select select
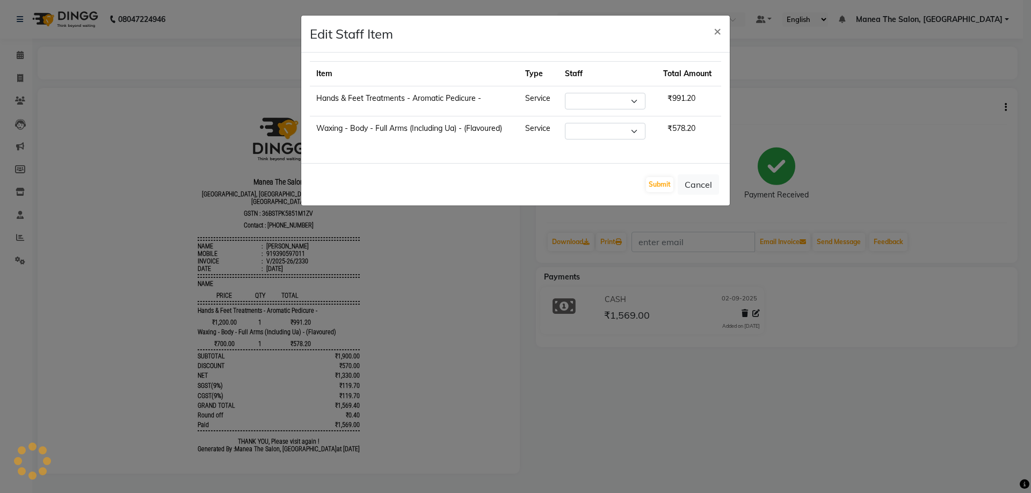
select select "72491"
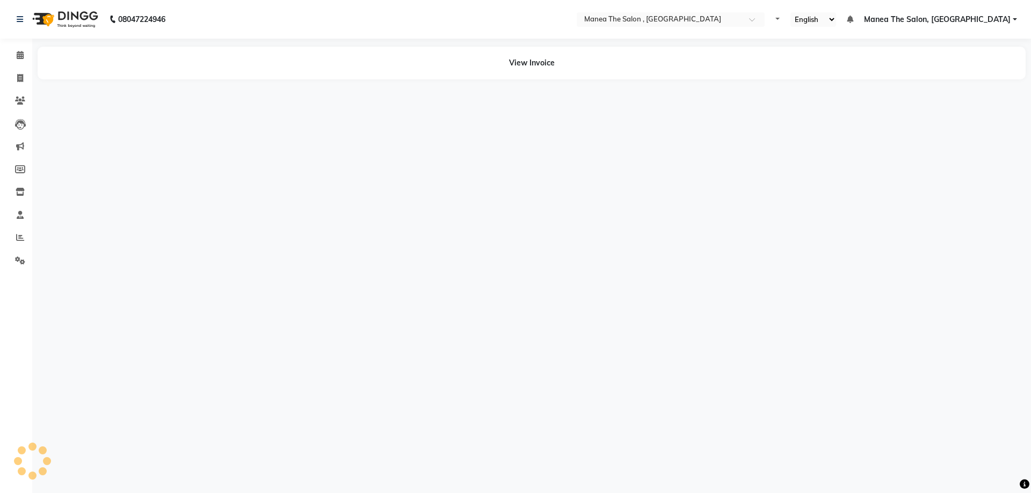
select select "en"
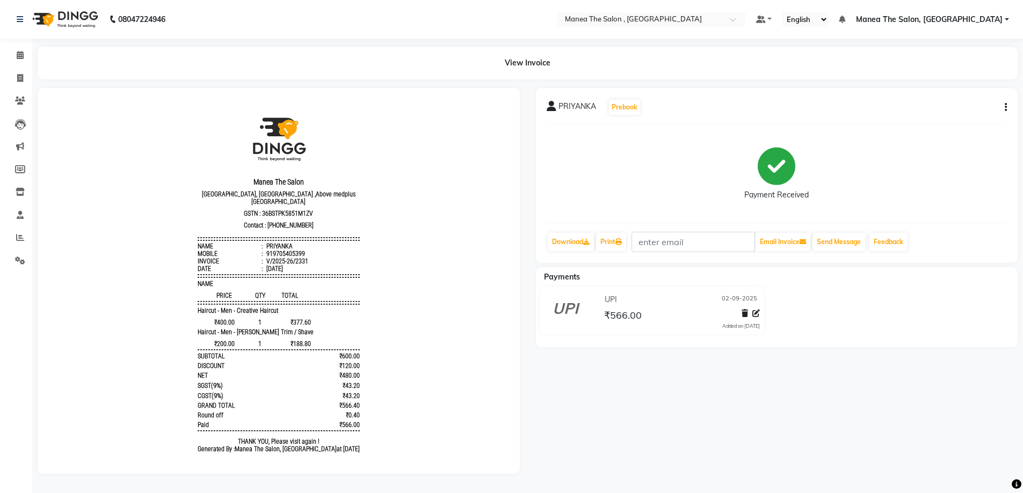
click at [1004, 111] on button "button" at bounding box center [1003, 107] width 6 height 11
click at [962, 107] on div "Edit Item Staff" at bounding box center [953, 107] width 74 height 13
select select
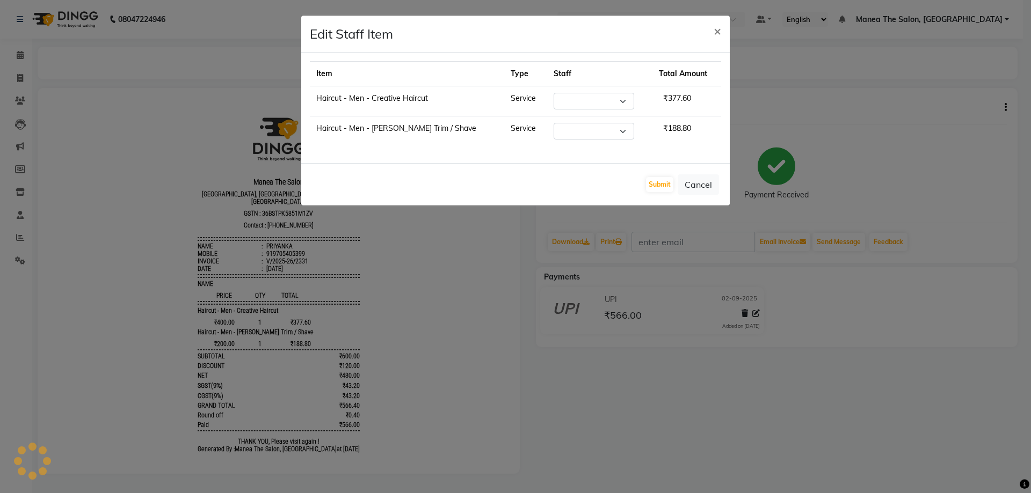
select select "78150"
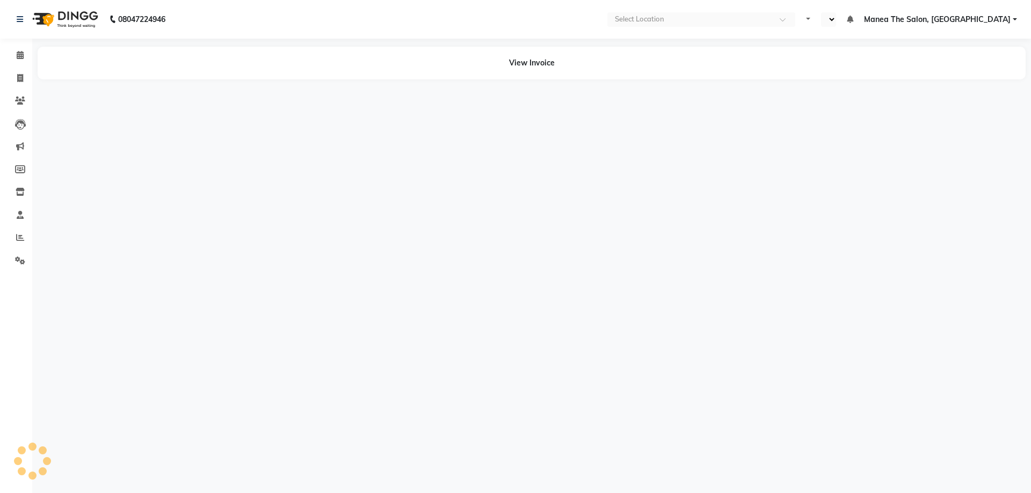
select select "en"
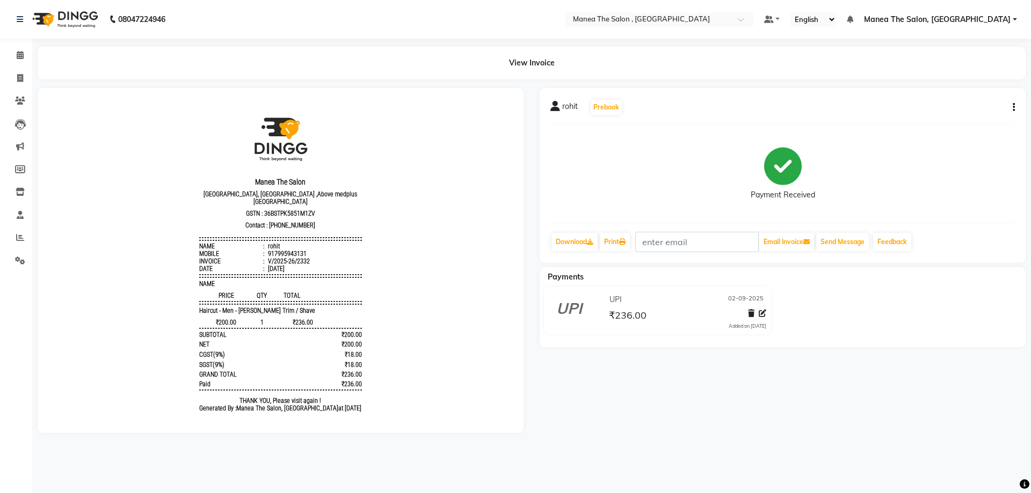
click at [1011, 107] on button "button" at bounding box center [1011, 107] width 6 height 11
click at [987, 105] on div "Edit Item Staff" at bounding box center [961, 107] width 74 height 13
select select "82447"
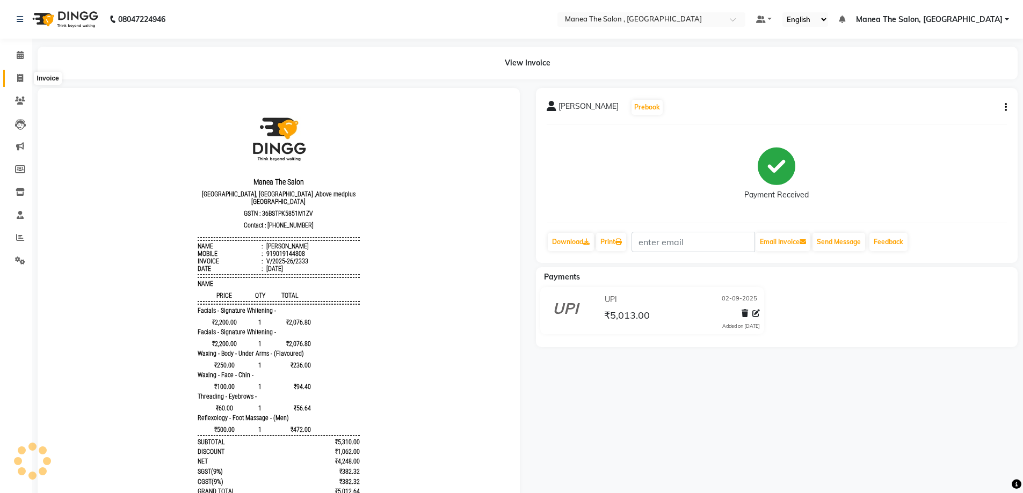
click at [17, 78] on icon at bounding box center [20, 78] width 6 height 8
select select "service"
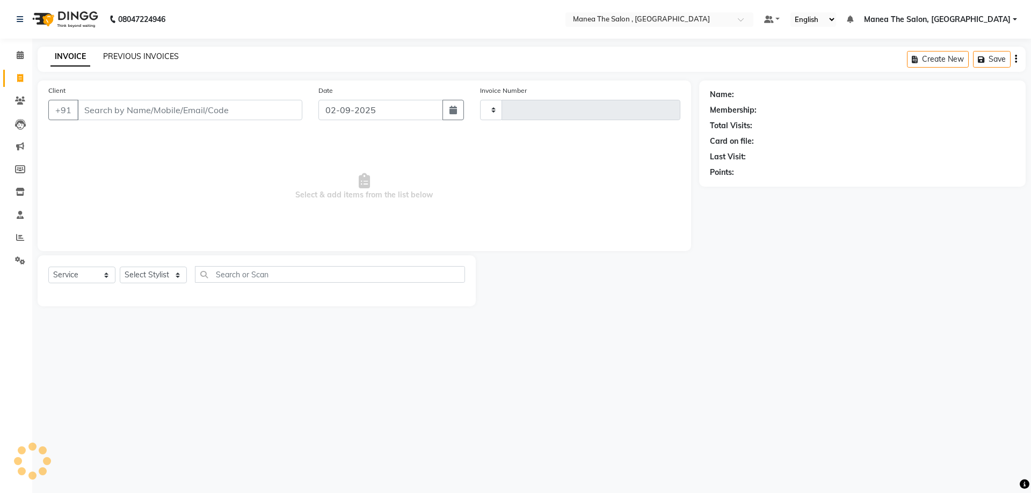
click at [153, 61] on link "PREVIOUS INVOICES" at bounding box center [141, 57] width 76 height 10
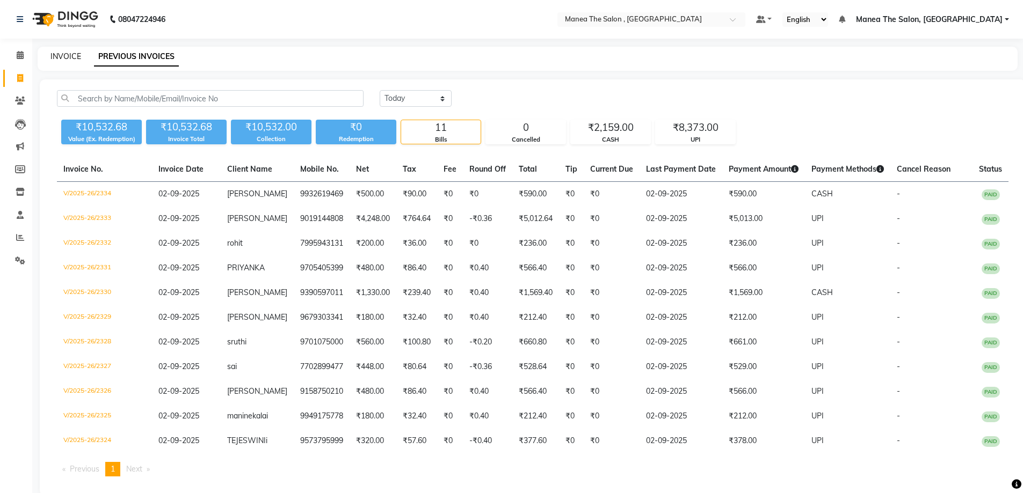
click at [73, 53] on link "INVOICE" at bounding box center [65, 57] width 31 height 10
select select "service"
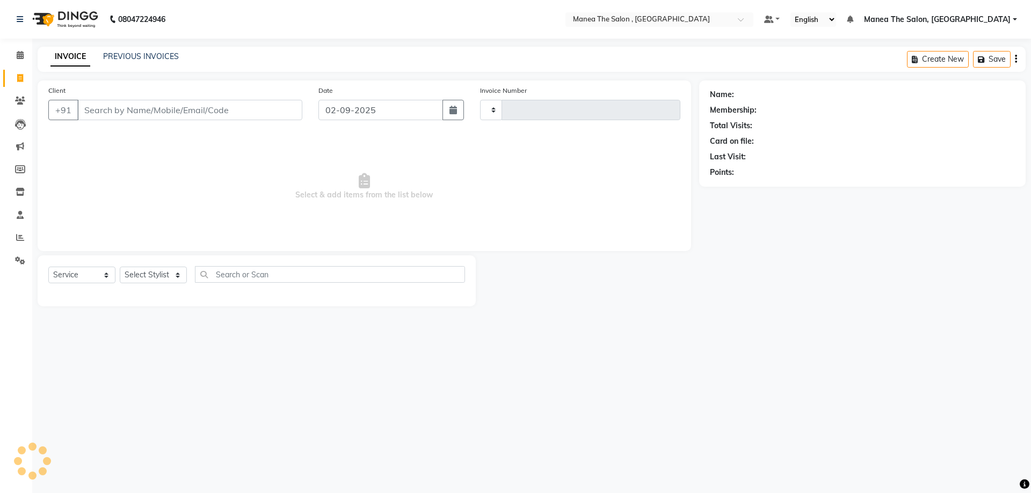
click at [134, 104] on input "Client" at bounding box center [189, 110] width 225 height 20
select select "7201"
type input "2335"
type input "S"
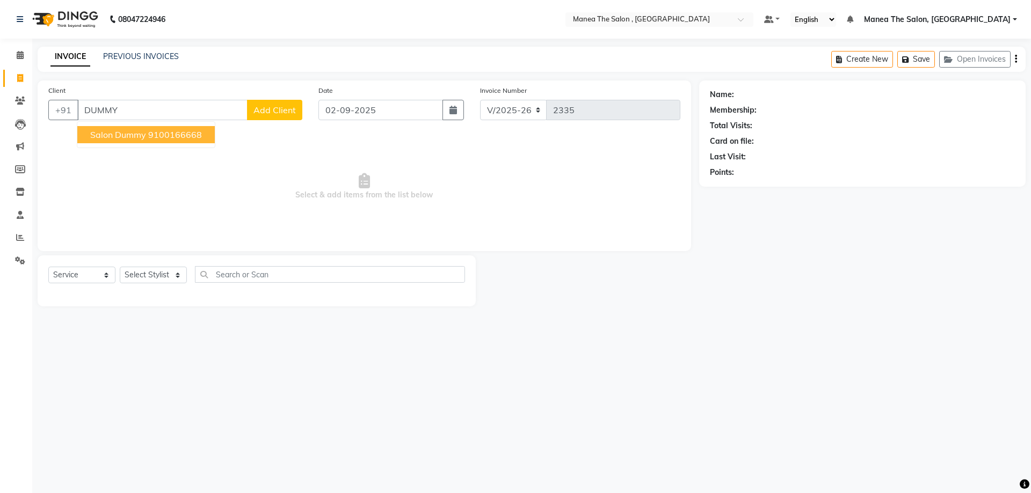
click at [168, 130] on ngb-highlight "9100166668" at bounding box center [175, 134] width 54 height 11
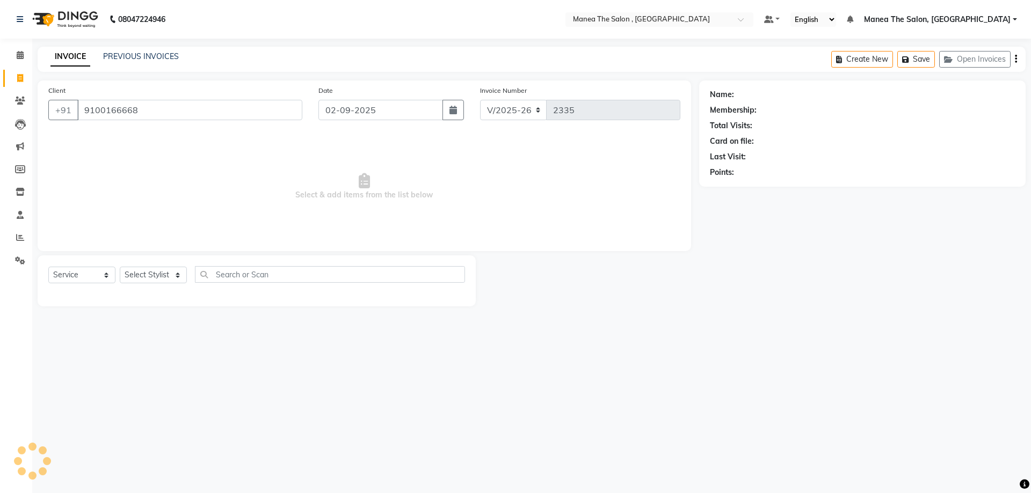
type input "9100166668"
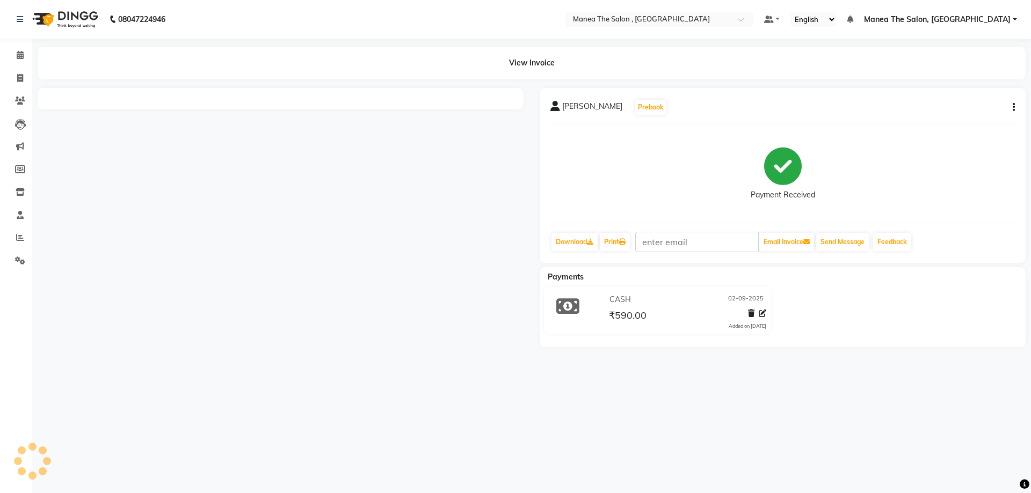
click at [1013, 107] on icon "button" at bounding box center [1014, 107] width 2 height 1
click at [963, 121] on div "Edit Invoice" at bounding box center [961, 120] width 74 height 13
select select "service"
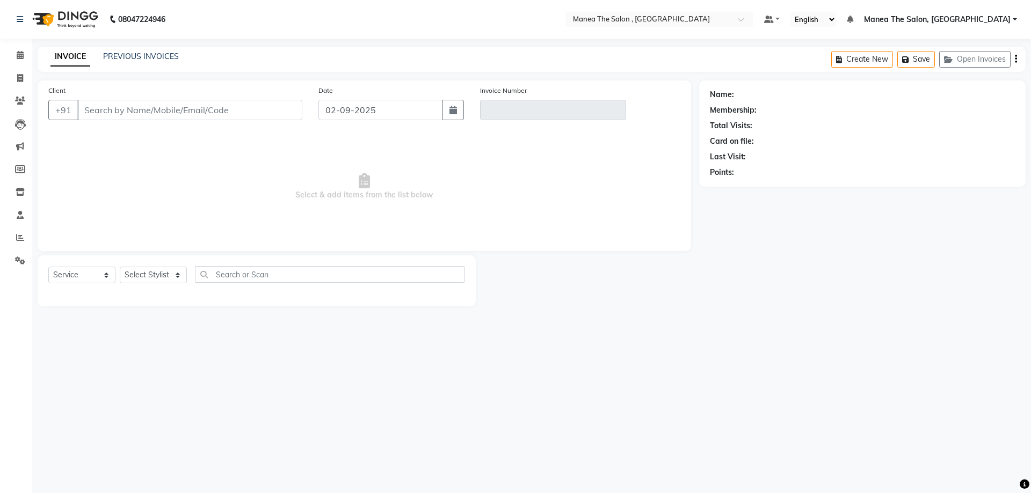
type input "9932619469"
type input "V/2025-26/2334"
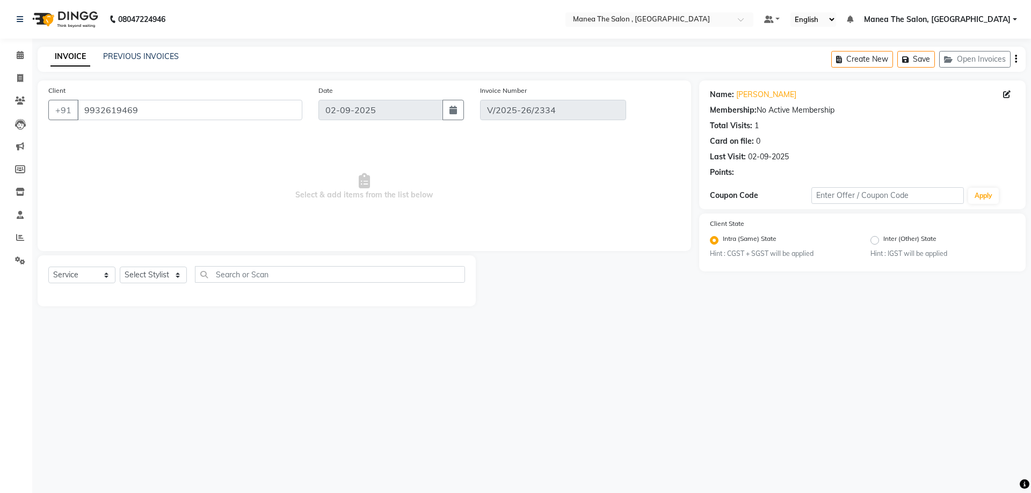
select select "select"
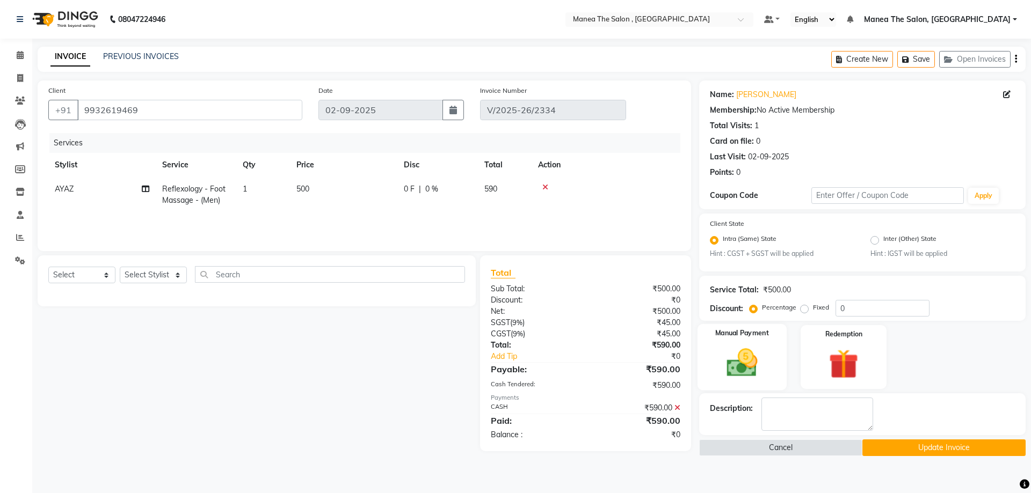
drag, startPoint x: 676, startPoint y: 407, endPoint x: 719, endPoint y: 380, distance: 50.7
click at [677, 406] on icon at bounding box center [677, 408] width 6 height 8
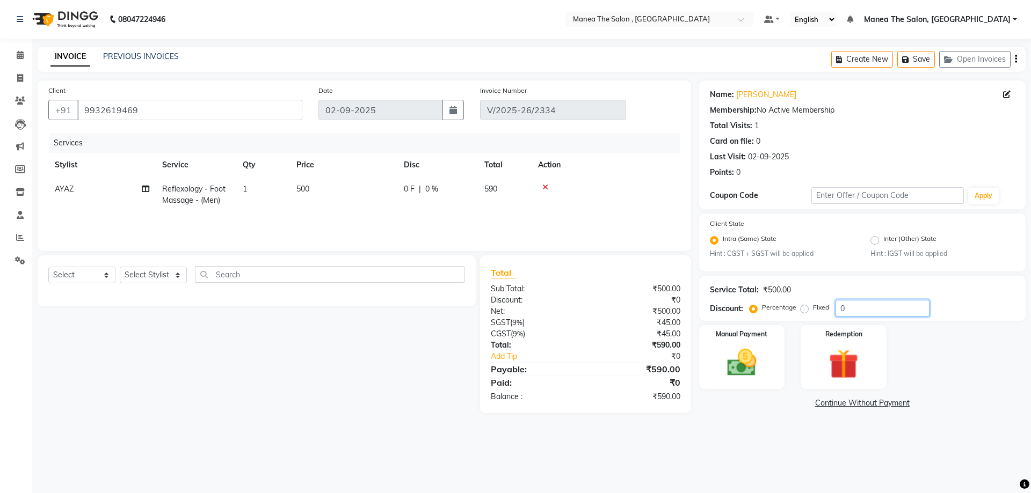
drag, startPoint x: 842, startPoint y: 312, endPoint x: 833, endPoint y: 311, distance: 8.6
click at [833, 311] on div "Percentage Fixed 0" at bounding box center [841, 308] width 178 height 17
type input "15"
click at [813, 307] on label "Fixed" at bounding box center [821, 308] width 16 height 10
click at [804, 307] on input "Fixed" at bounding box center [807, 308] width 8 height 8
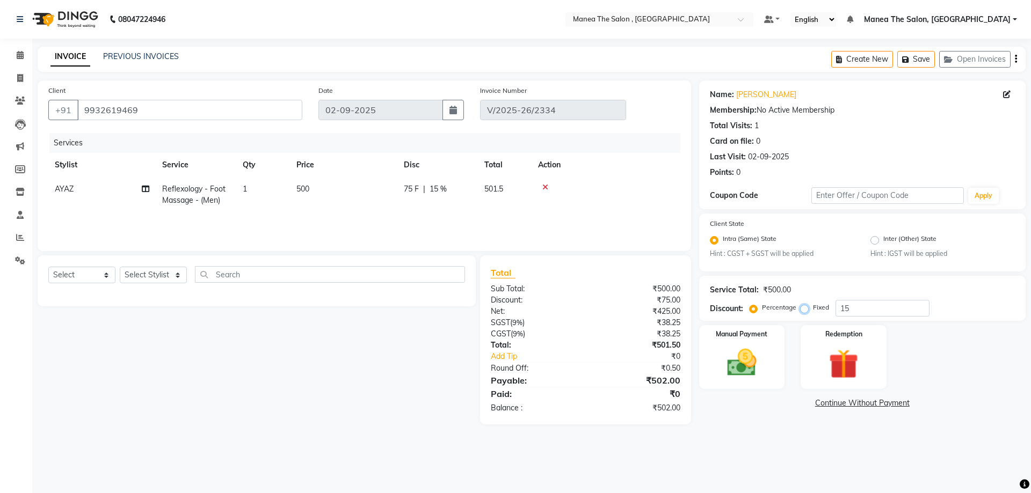
radio input "true"
drag, startPoint x: 852, startPoint y: 309, endPoint x: 810, endPoint y: 304, distance: 42.1
click at [820, 306] on div "Percentage Fixed 15" at bounding box center [841, 308] width 178 height 17
type input "7"
type input "90"
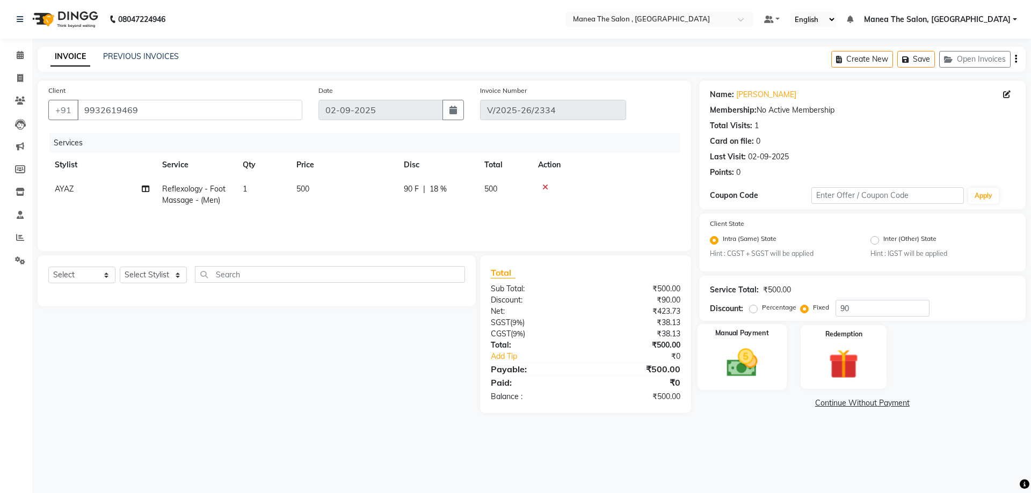
click at [751, 355] on img at bounding box center [742, 363] width 50 height 35
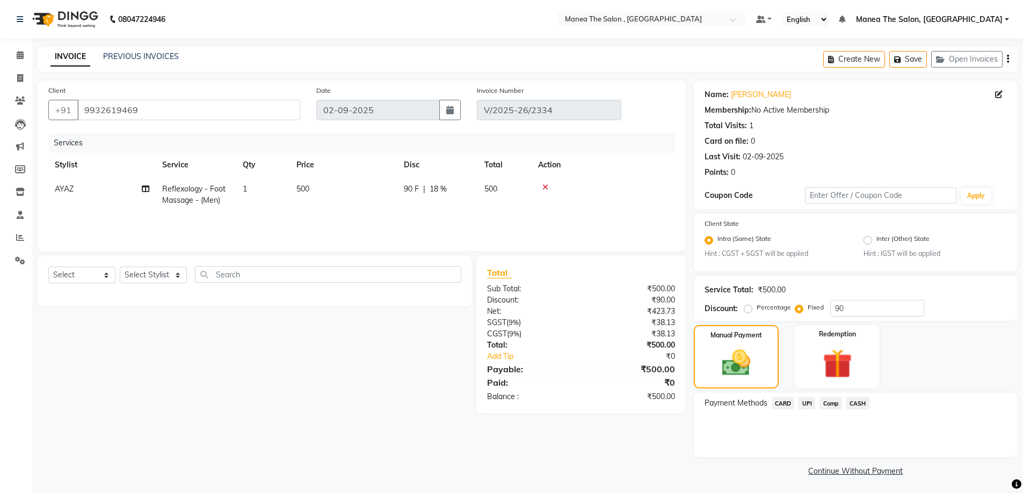
click at [811, 403] on span "UPI" at bounding box center [806, 403] width 17 height 12
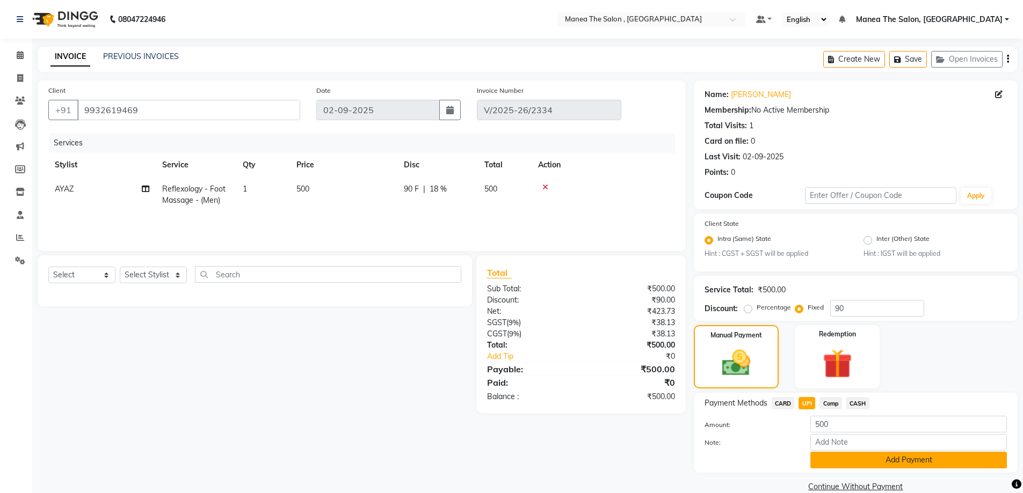
click at [832, 455] on button "Add Payment" at bounding box center [908, 460] width 197 height 17
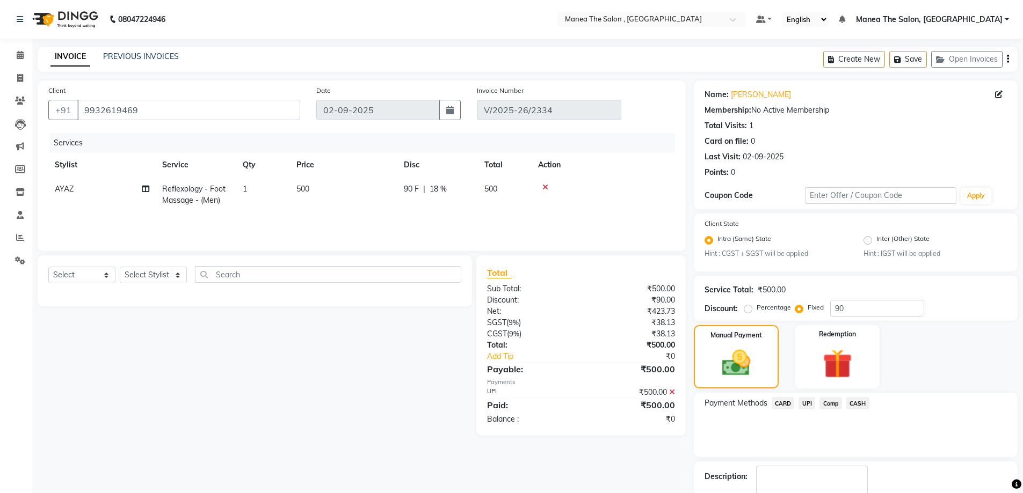
scroll to position [47, 0]
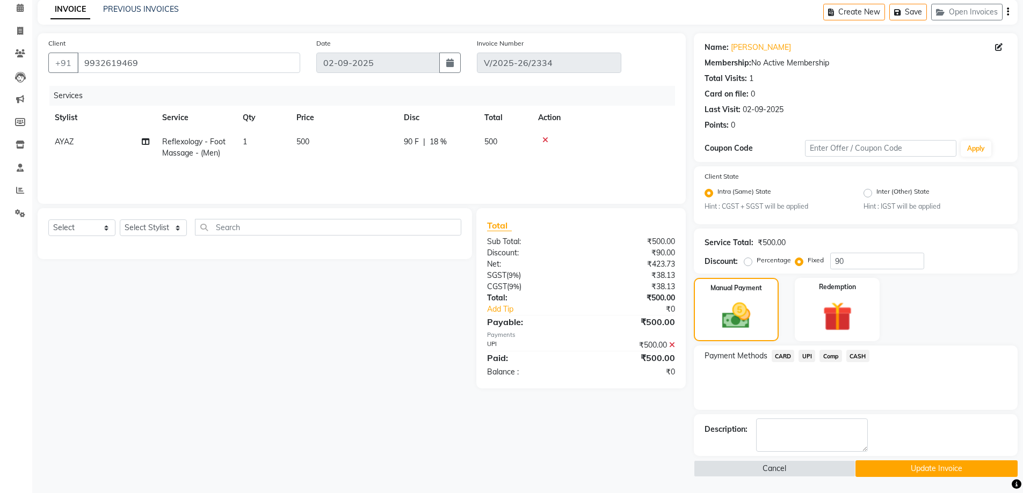
click at [876, 467] on button "Update Invoice" at bounding box center [936, 469] width 162 height 17
